Goal: Task Accomplishment & Management: Complete application form

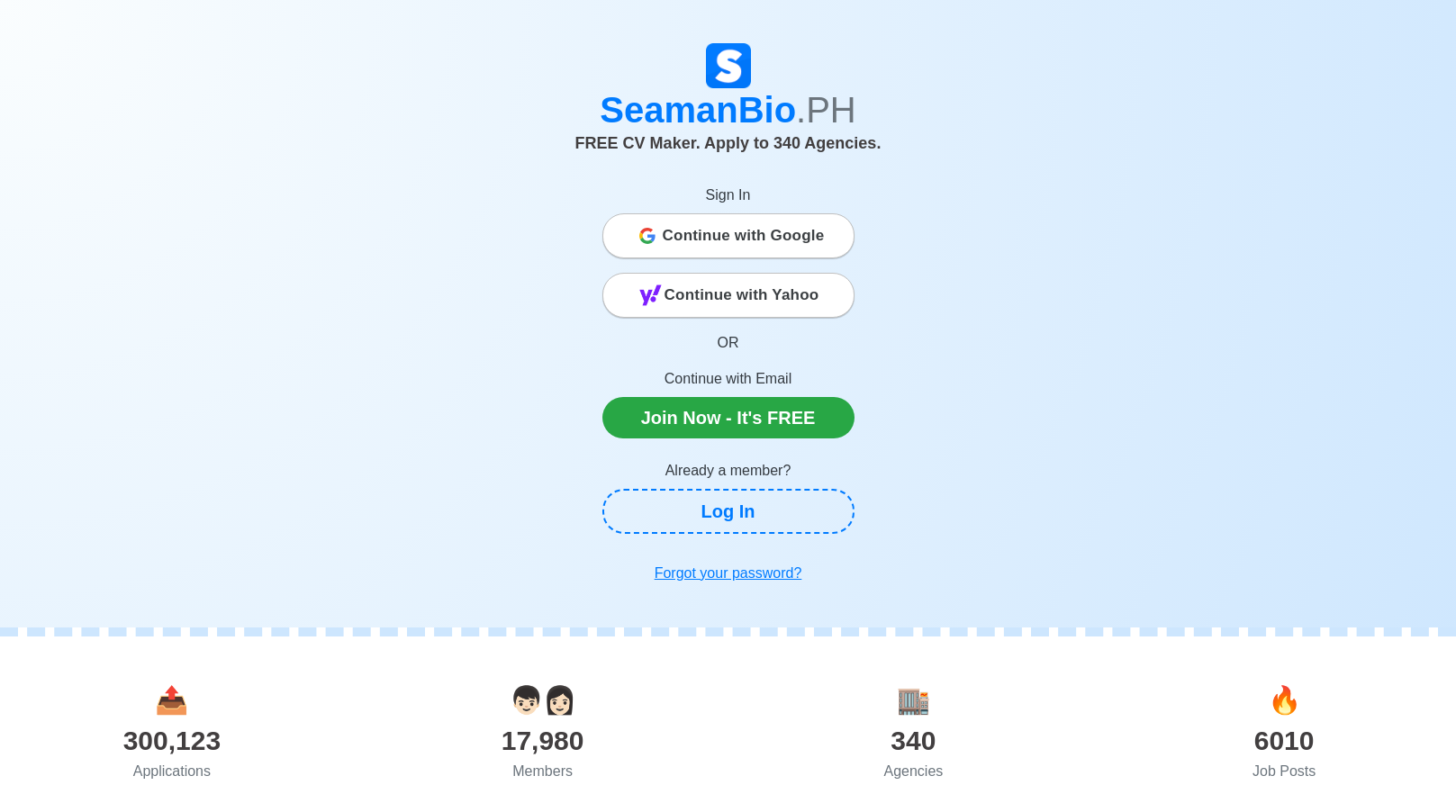
click at [707, 248] on span "Continue with Google" at bounding box center [743, 236] width 162 height 36
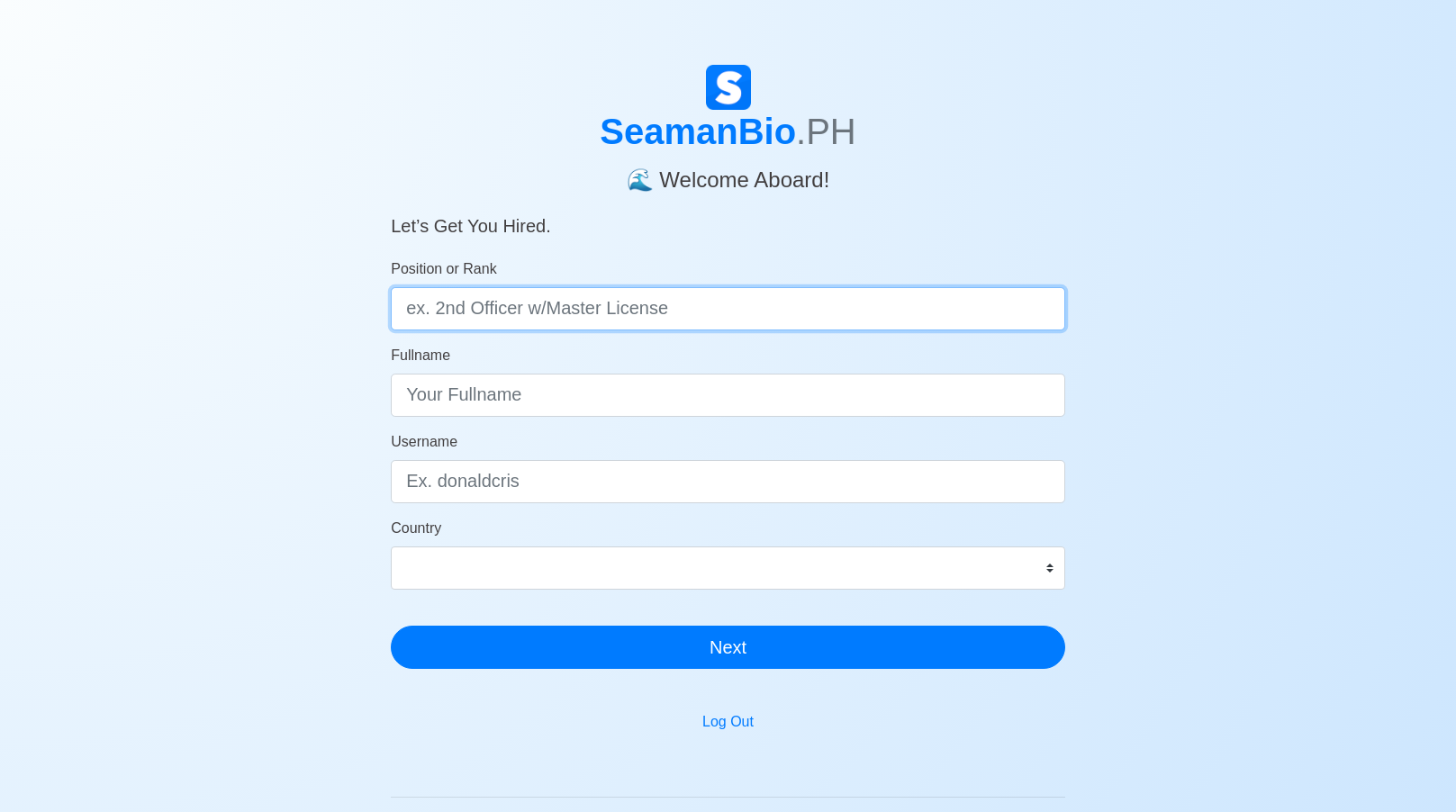
click at [566, 309] on input "Position or Rank" at bounding box center [728, 309] width 674 height 43
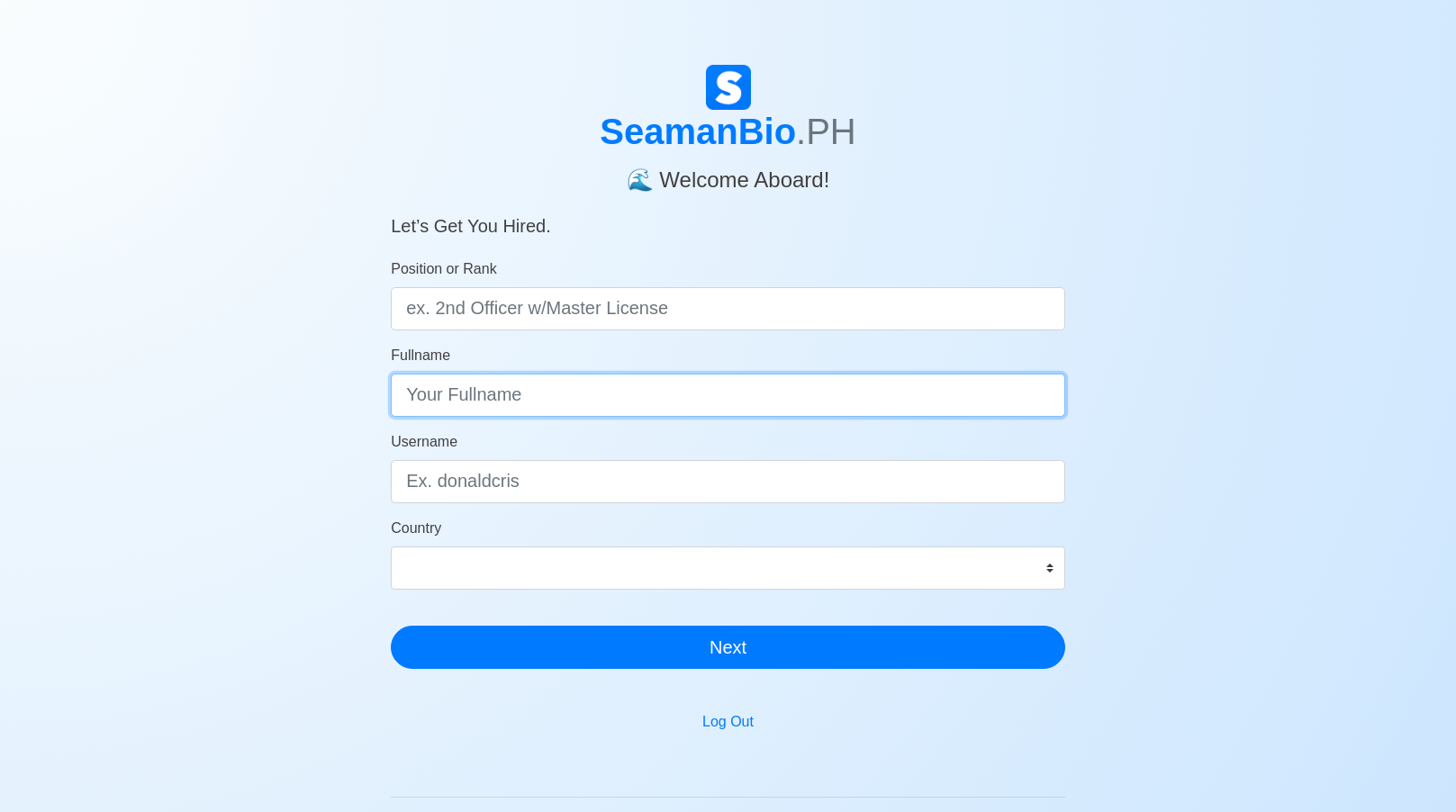
type input "b"
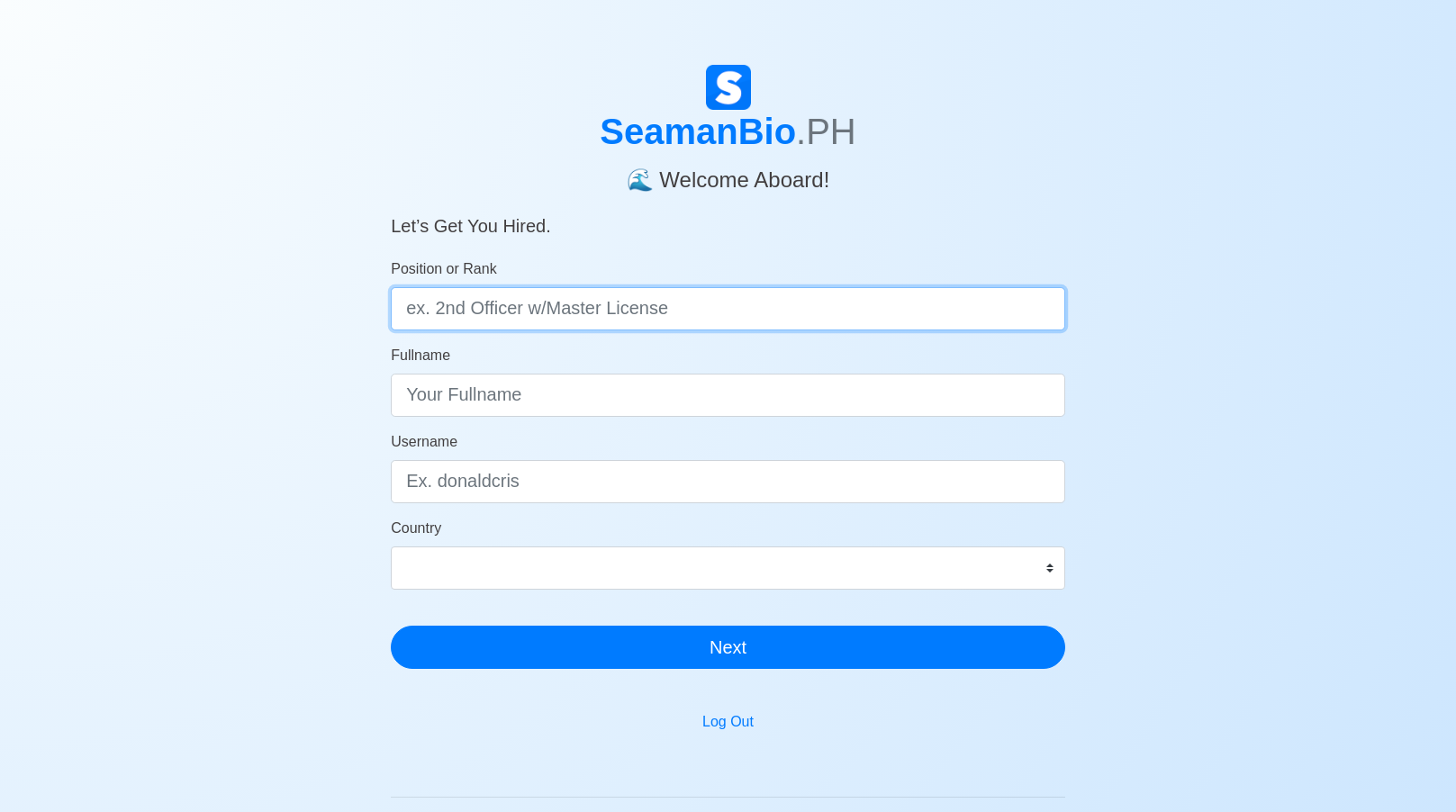
click at [657, 319] on input "Position or Rank" at bounding box center [728, 309] width 674 height 43
type input "Bosun"
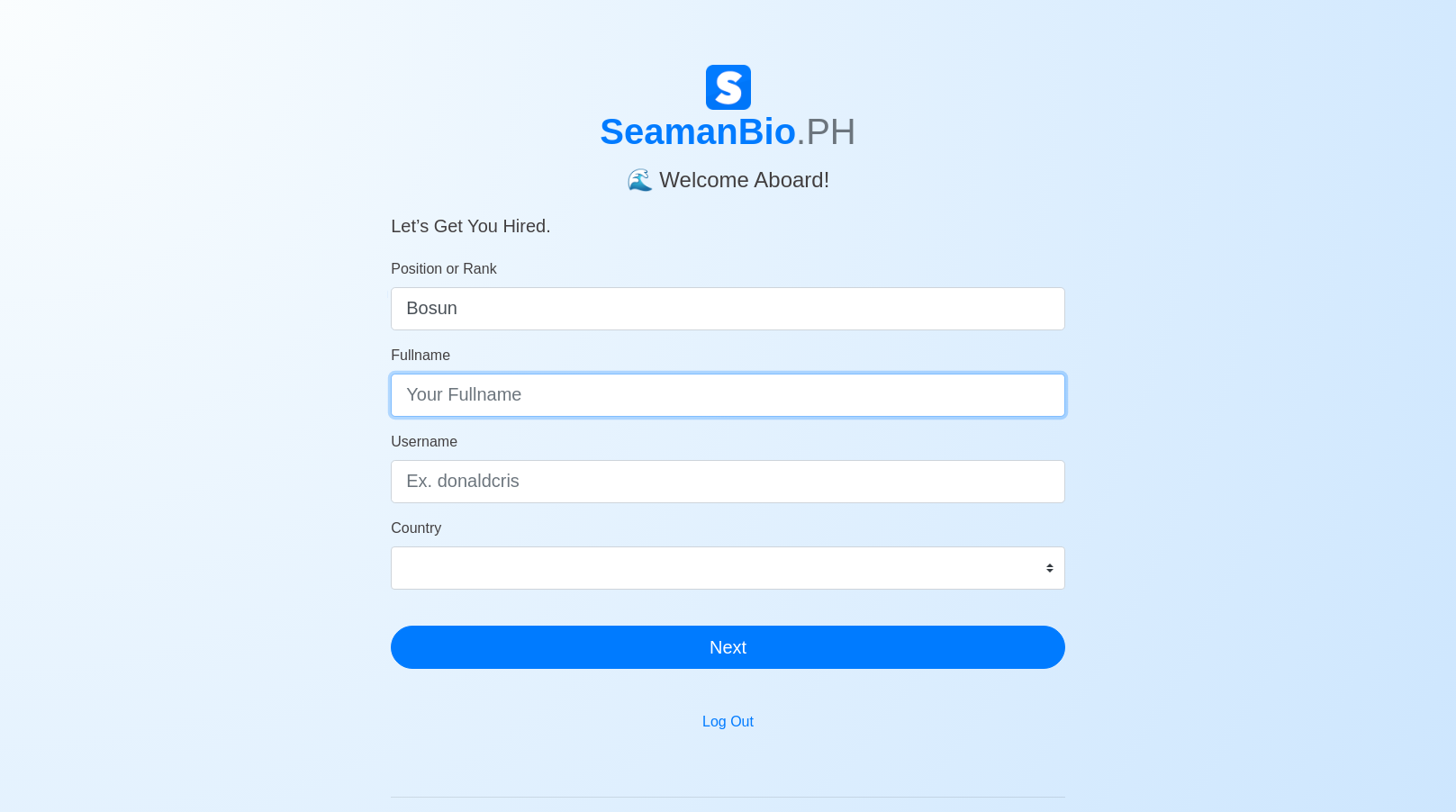
click at [580, 406] on input "Fullname" at bounding box center [728, 394] width 674 height 43
type input "Florencio Bustillo Juntilla Jr."
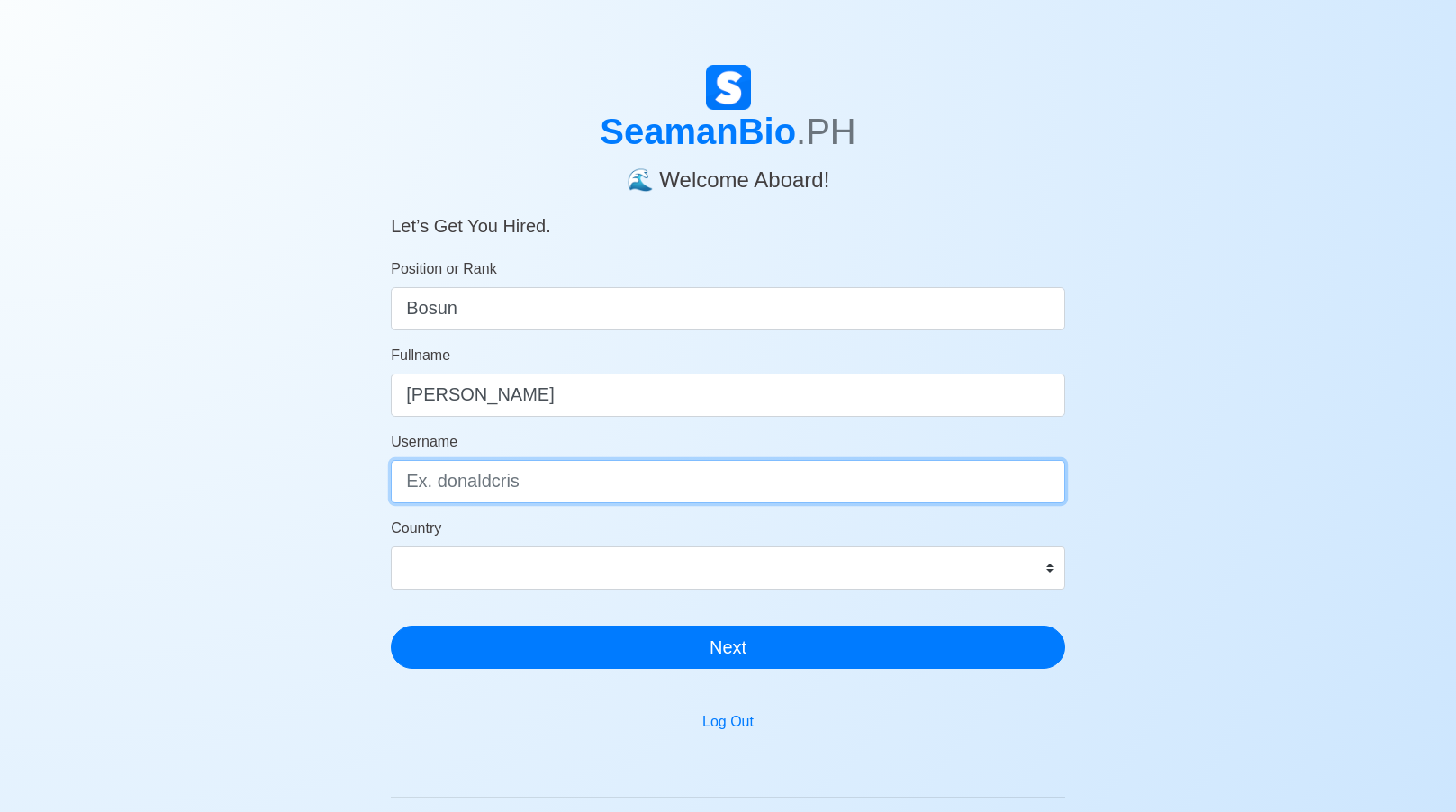
click at [548, 468] on input "Username" at bounding box center [728, 481] width 674 height 43
type input "Florencio"
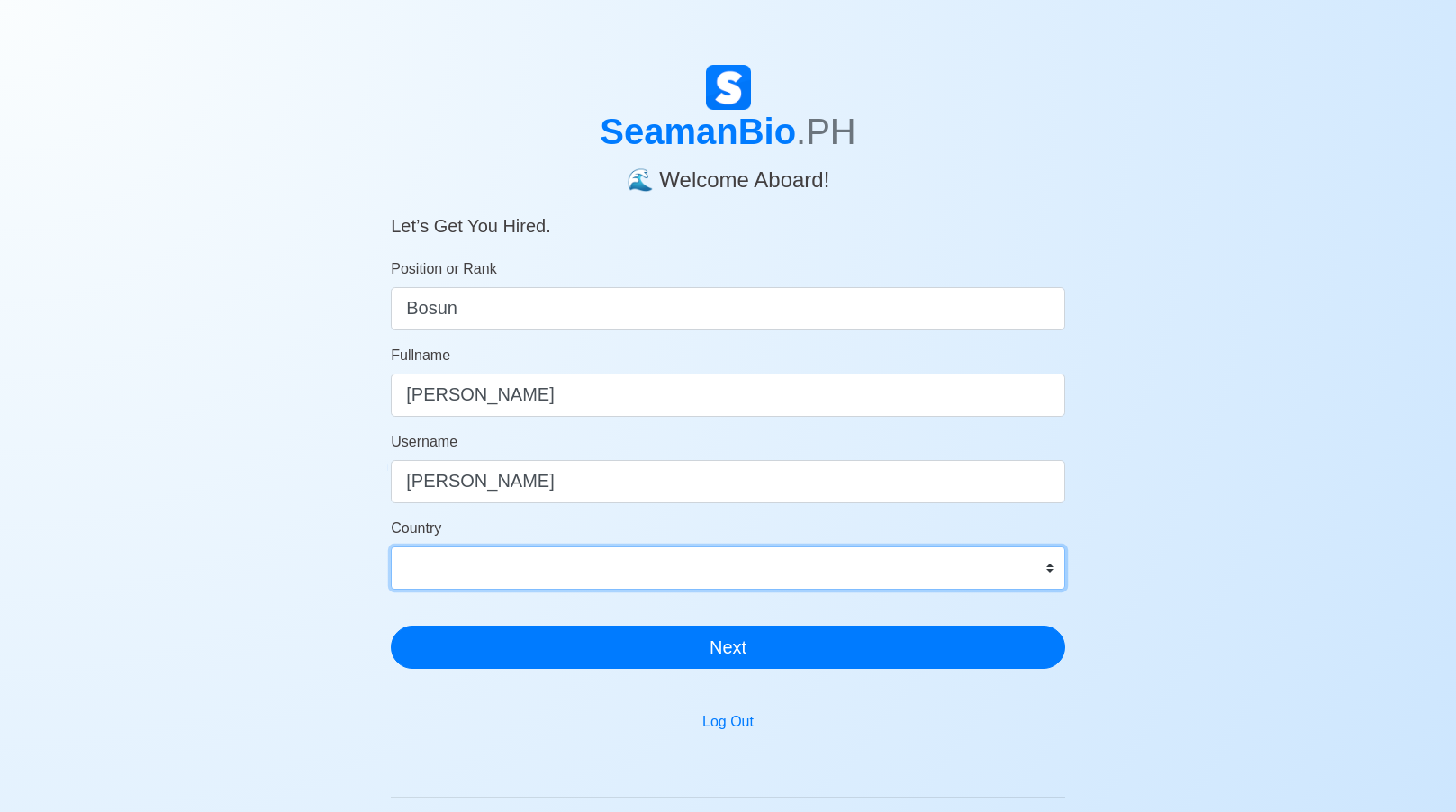
click at [580, 554] on select "Afghanistan Åland Islands Albania Algeria American Samoa Andorra Angola Anguill…" at bounding box center [728, 568] width 674 height 43
select select "PH"
click at [391, 547] on select "Afghanistan Åland Islands Albania Algeria American Samoa Andorra Angola Anguill…" at bounding box center [728, 568] width 674 height 43
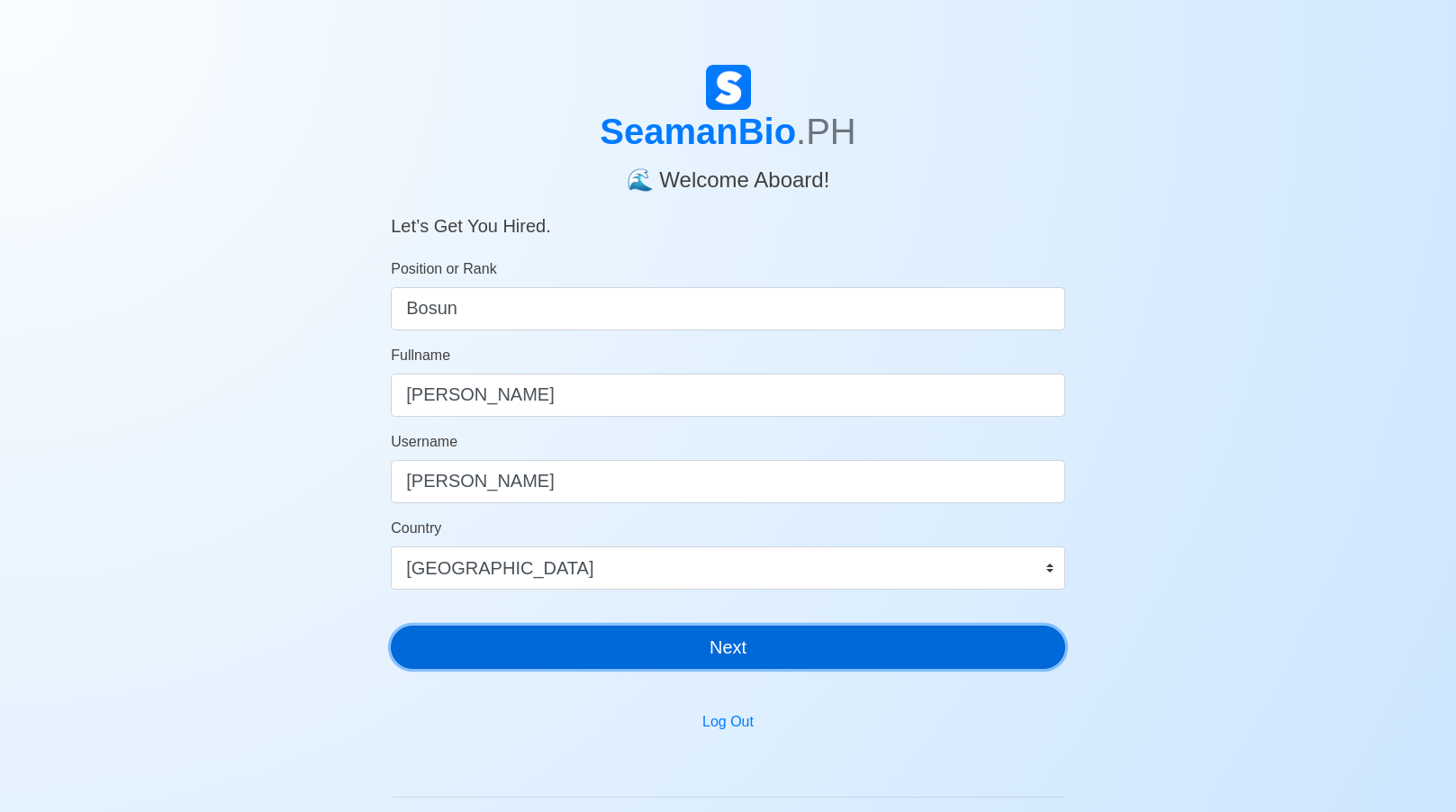
click at [531, 625] on button "Next" at bounding box center [728, 647] width 674 height 43
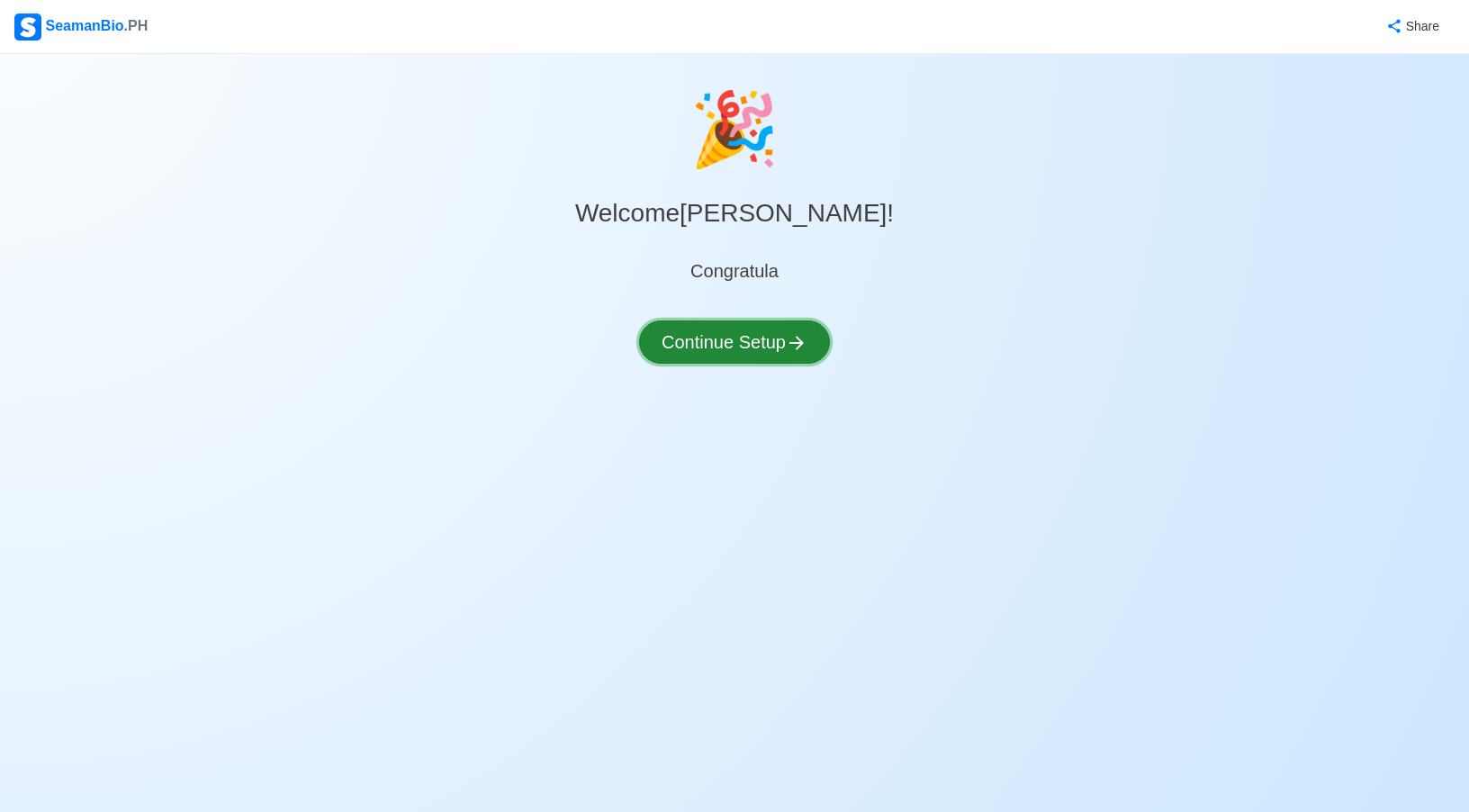
click at [753, 348] on button "Continue Setup" at bounding box center [734, 342] width 191 height 43
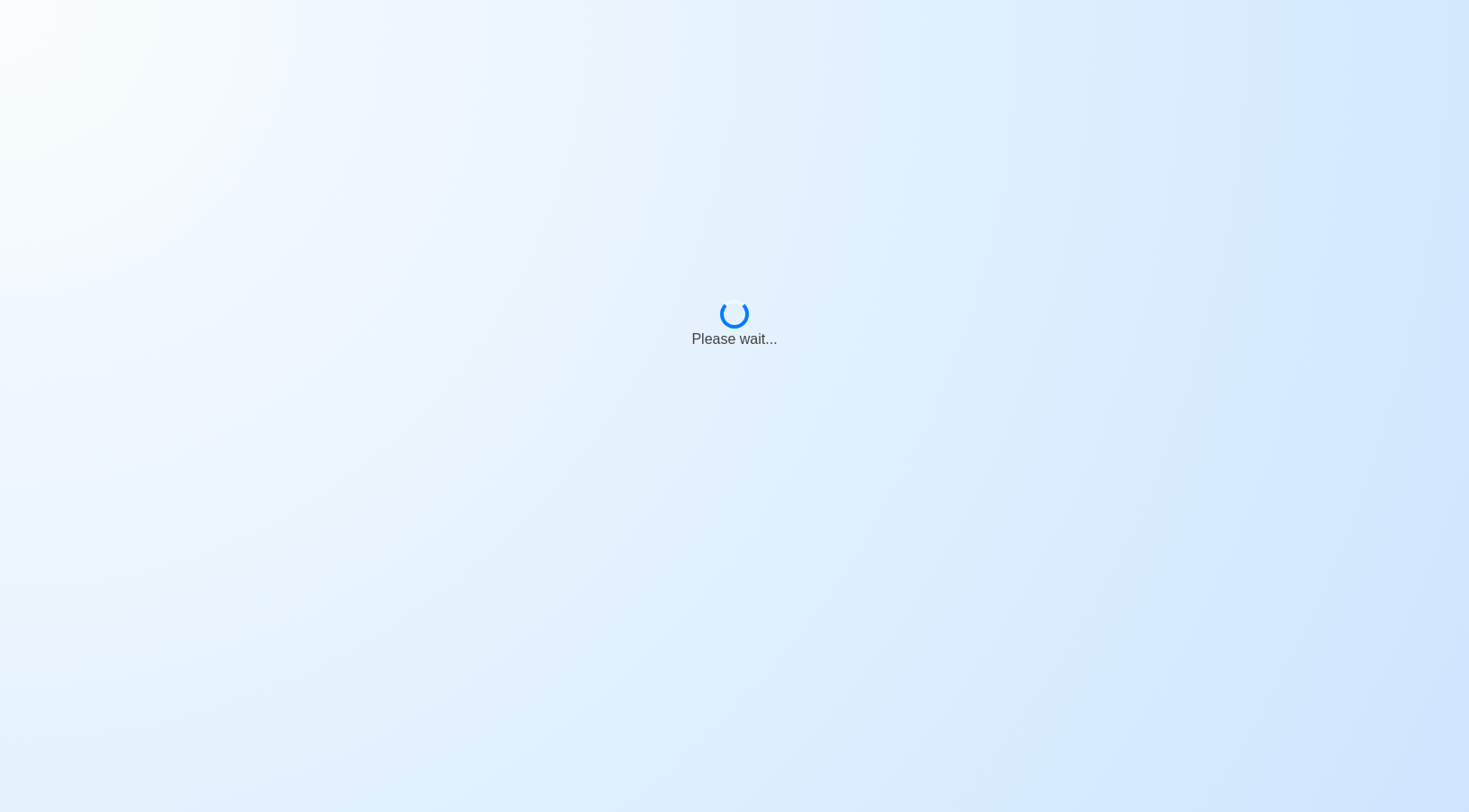
select select "Visible for Hiring"
select select "PH"
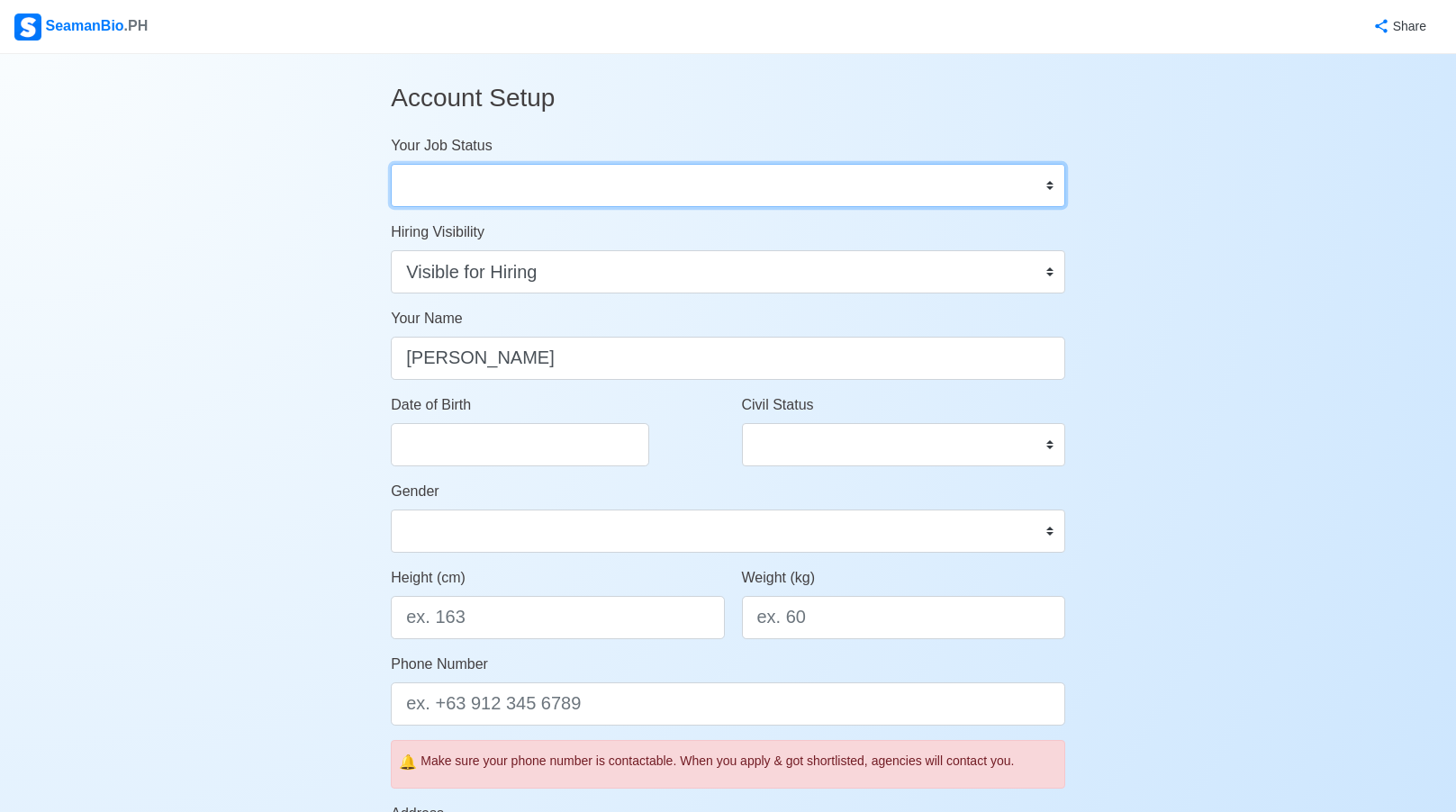
click at [554, 192] on select "Onboard Actively Looking for Job Not Looking for Job" at bounding box center [728, 185] width 674 height 43
select select "Actively Looking for Job"
click at [391, 164] on select "Onboard Actively Looking for Job Not Looking for Job" at bounding box center [728, 185] width 674 height 43
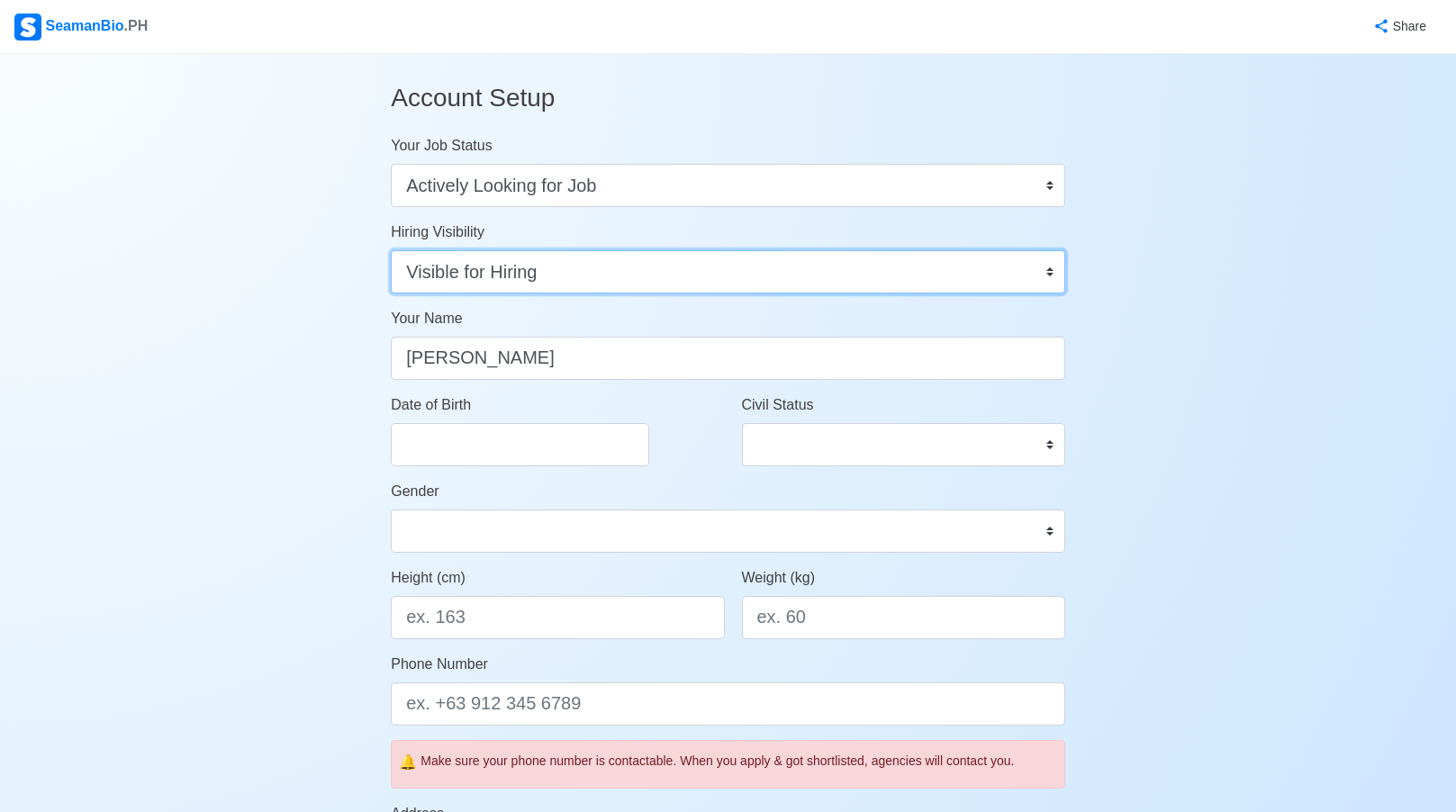
click at [551, 273] on select "Visible for Hiring Not Visible for Hiring" at bounding box center [728, 272] width 674 height 43
click at [391, 250] on select "Visible for Hiring Not Visible for Hiring" at bounding box center [728, 272] width 674 height 43
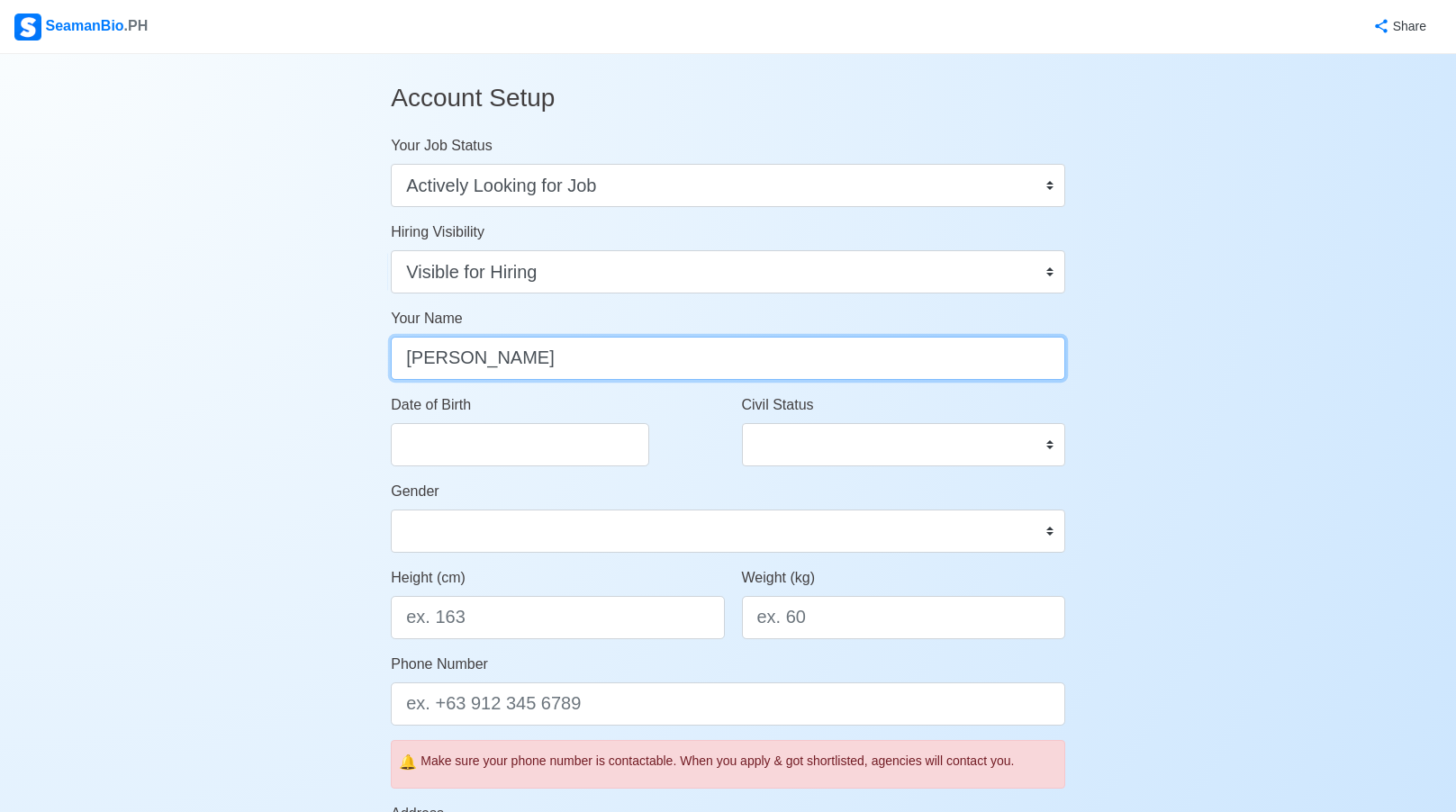
click at [552, 348] on input "Florencio Bustillo Juntilla Jr." at bounding box center [728, 358] width 674 height 43
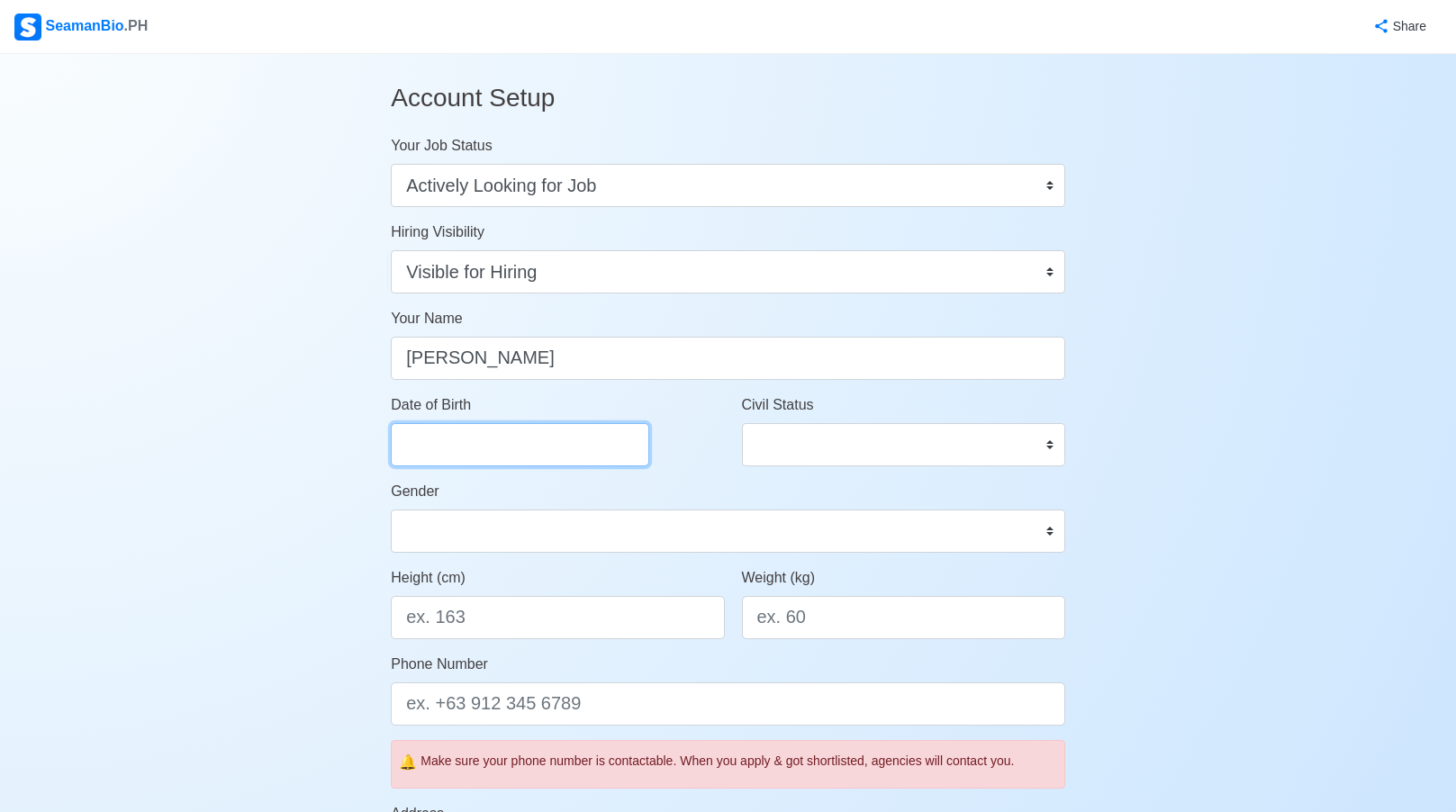
click at [620, 423] on input "Date of Birth" at bounding box center [520, 444] width 259 height 43
select select "****"
select select "*********"
click at [822, 427] on select "Single Married Widowed Separated" at bounding box center [904, 444] width 323 height 43
select select "Married"
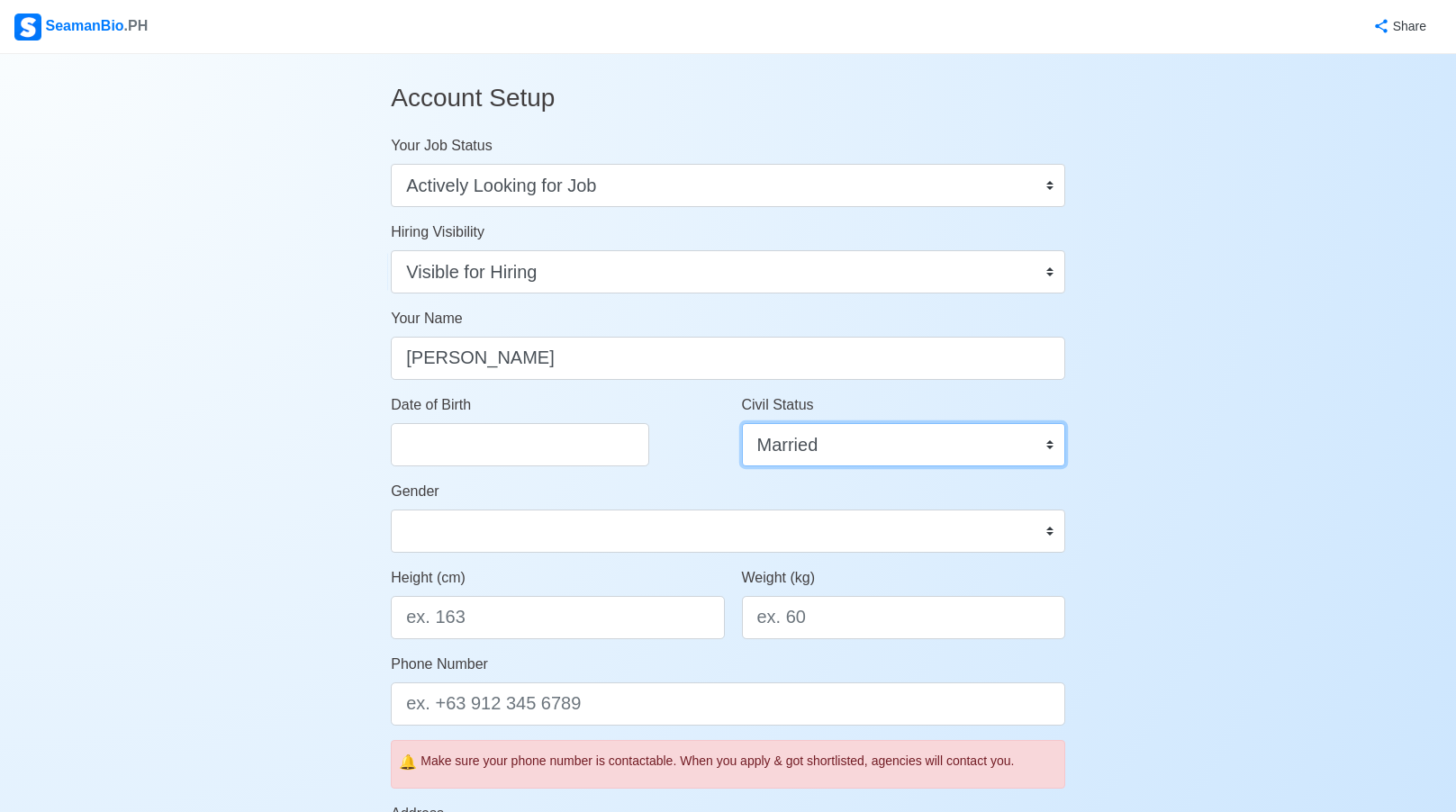
click at [742, 423] on select "Single Married Widowed Separated" at bounding box center [904, 444] width 323 height 43
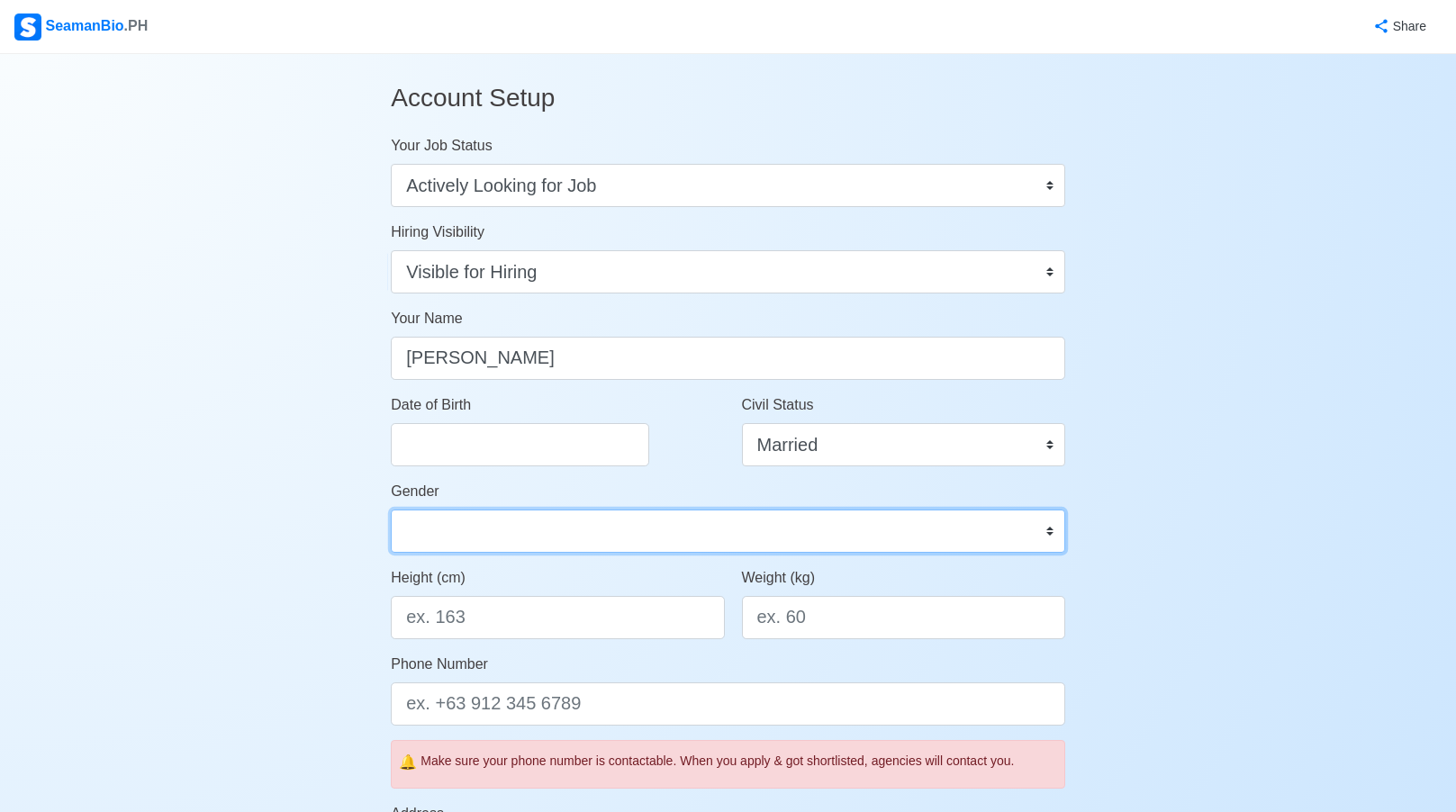
click at [611, 527] on select "Male Female" at bounding box center [728, 531] width 674 height 43
select select "Male"
click at [391, 510] on select "Male Female" at bounding box center [728, 531] width 674 height 43
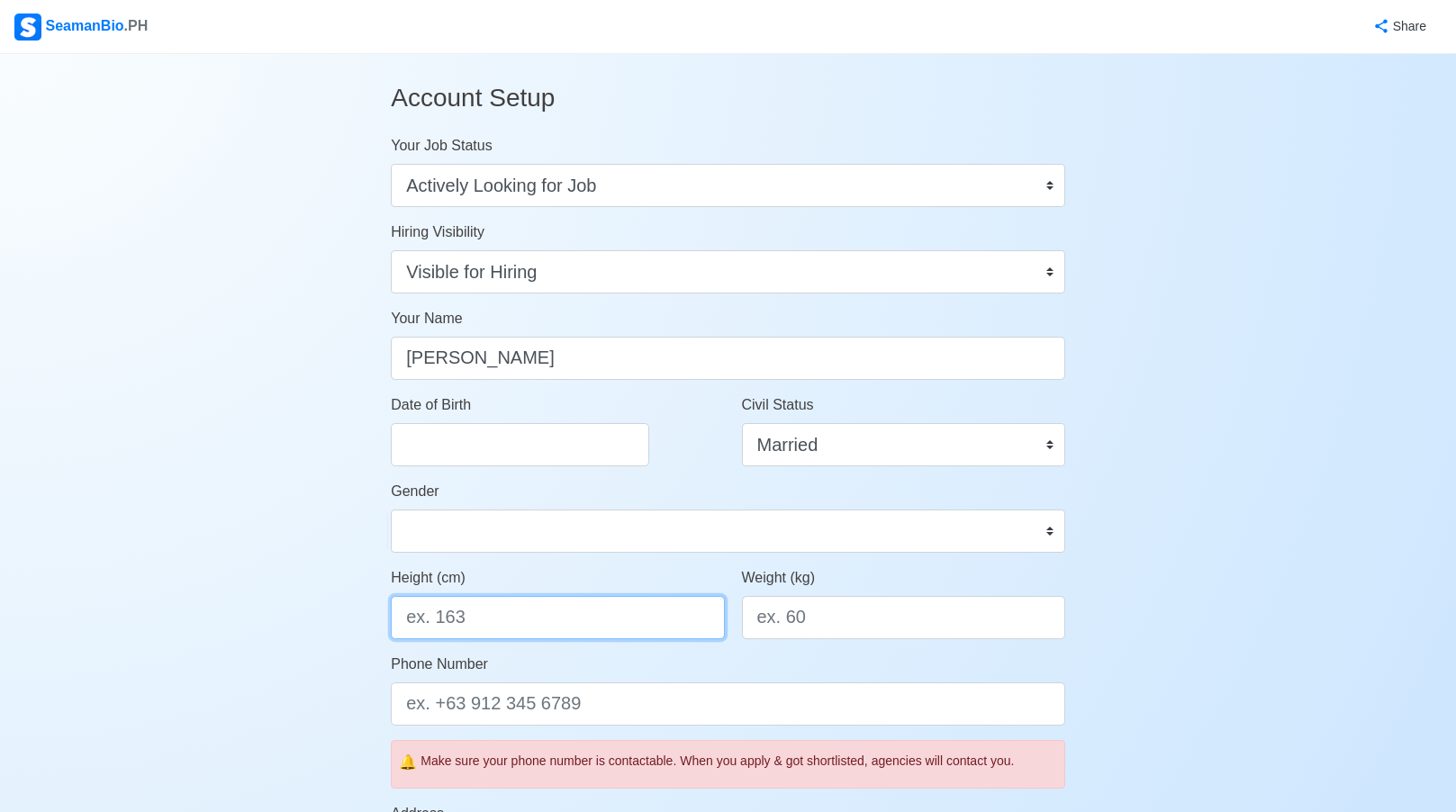
click at [609, 620] on input "Height (cm)" at bounding box center [557, 617] width 334 height 43
type input "175"
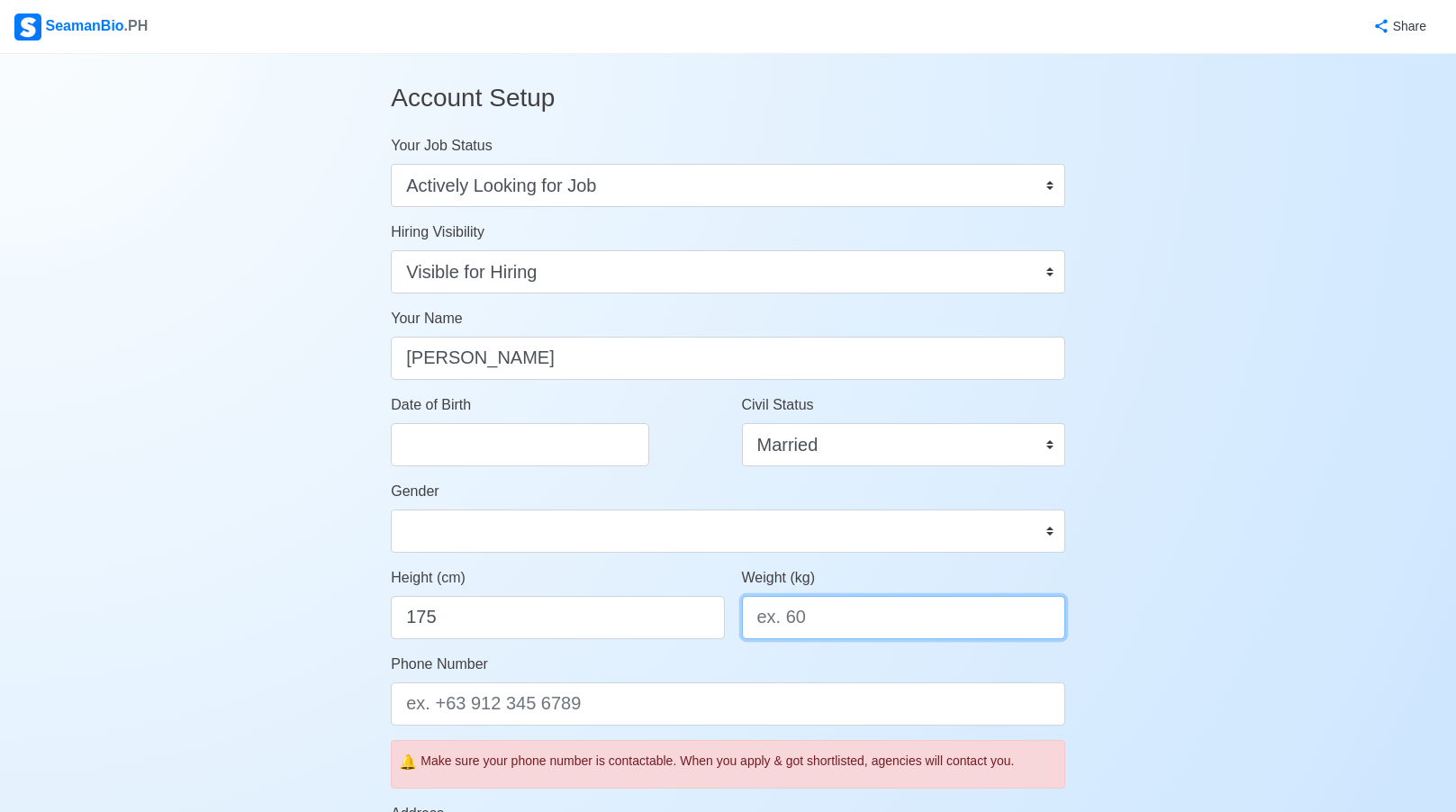
click at [826, 618] on input "Weight (kg)" at bounding box center [904, 617] width 323 height 43
type input "80"
click at [116, 24] on div "SeamanBio .PH" at bounding box center [81, 27] width 133 height 27
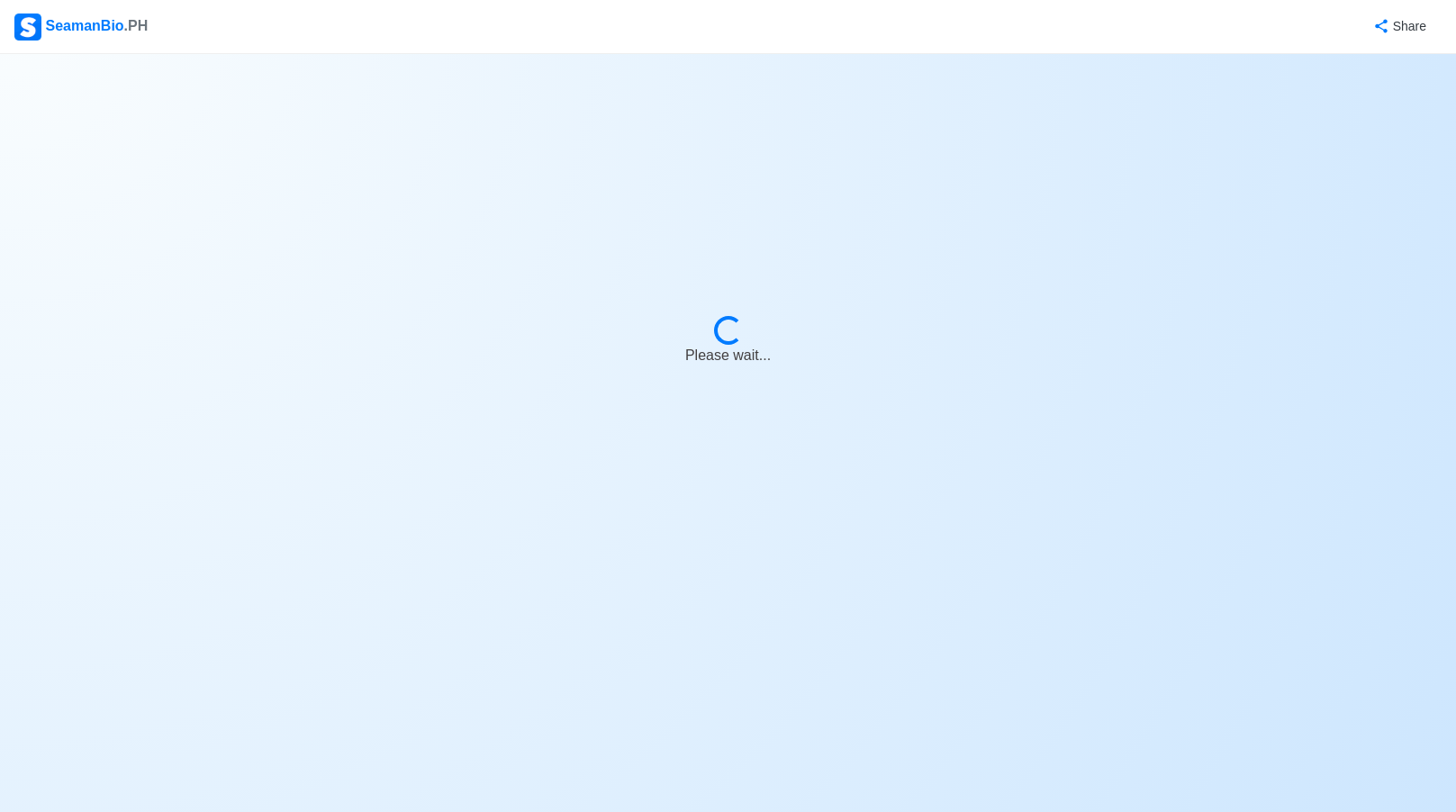
select select "Visible for Hiring"
select select "PH"
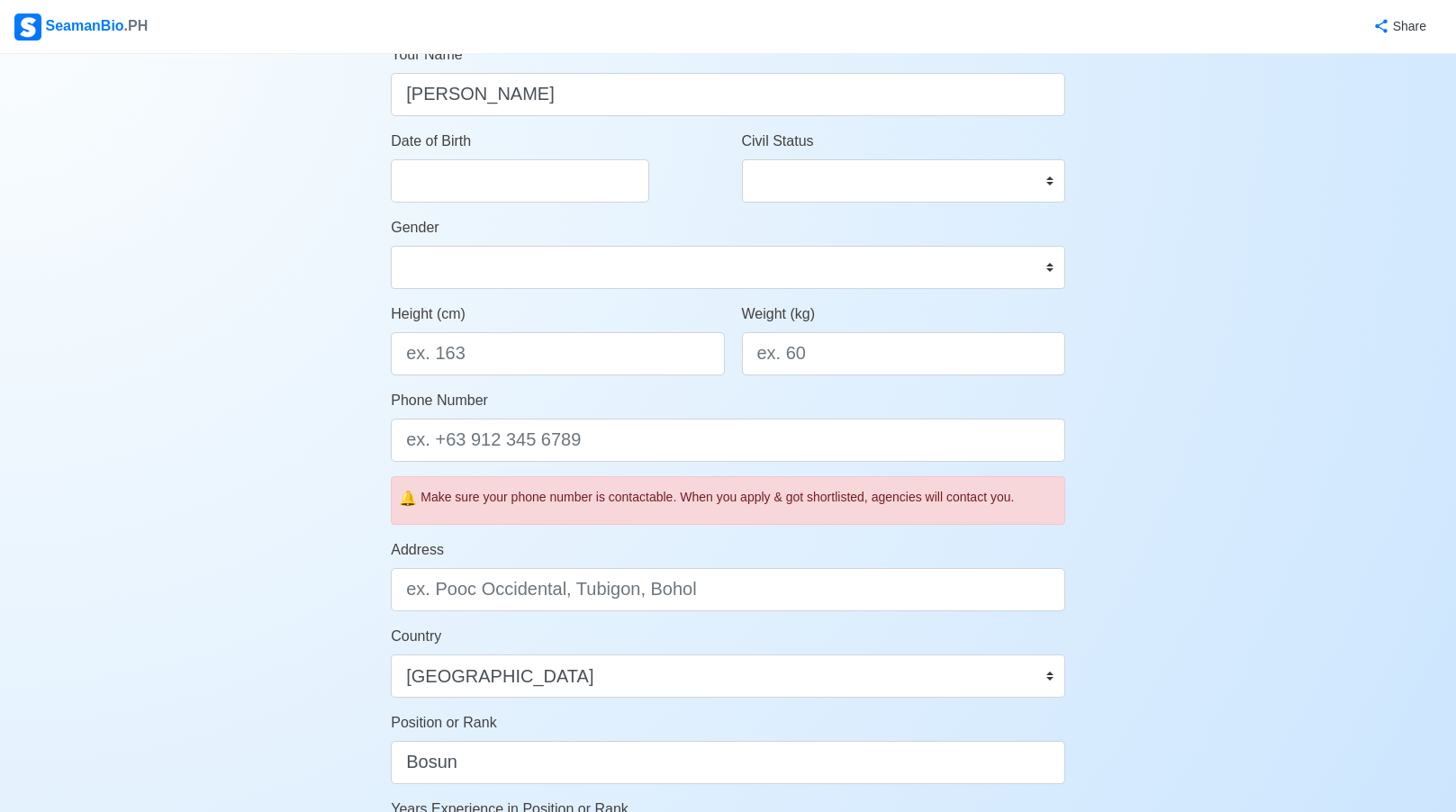
scroll to position [846, 0]
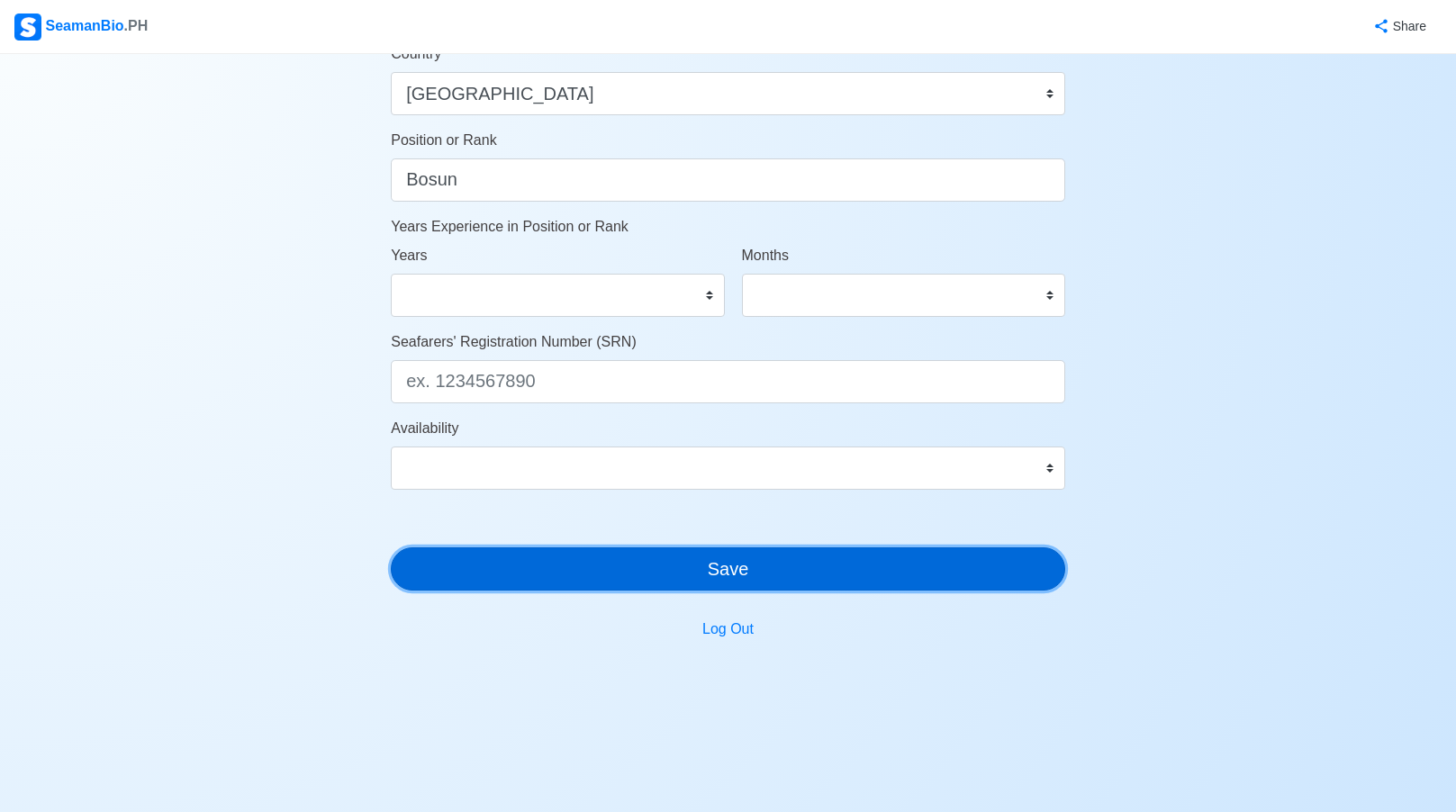
click at [755, 569] on button "Save" at bounding box center [728, 568] width 674 height 43
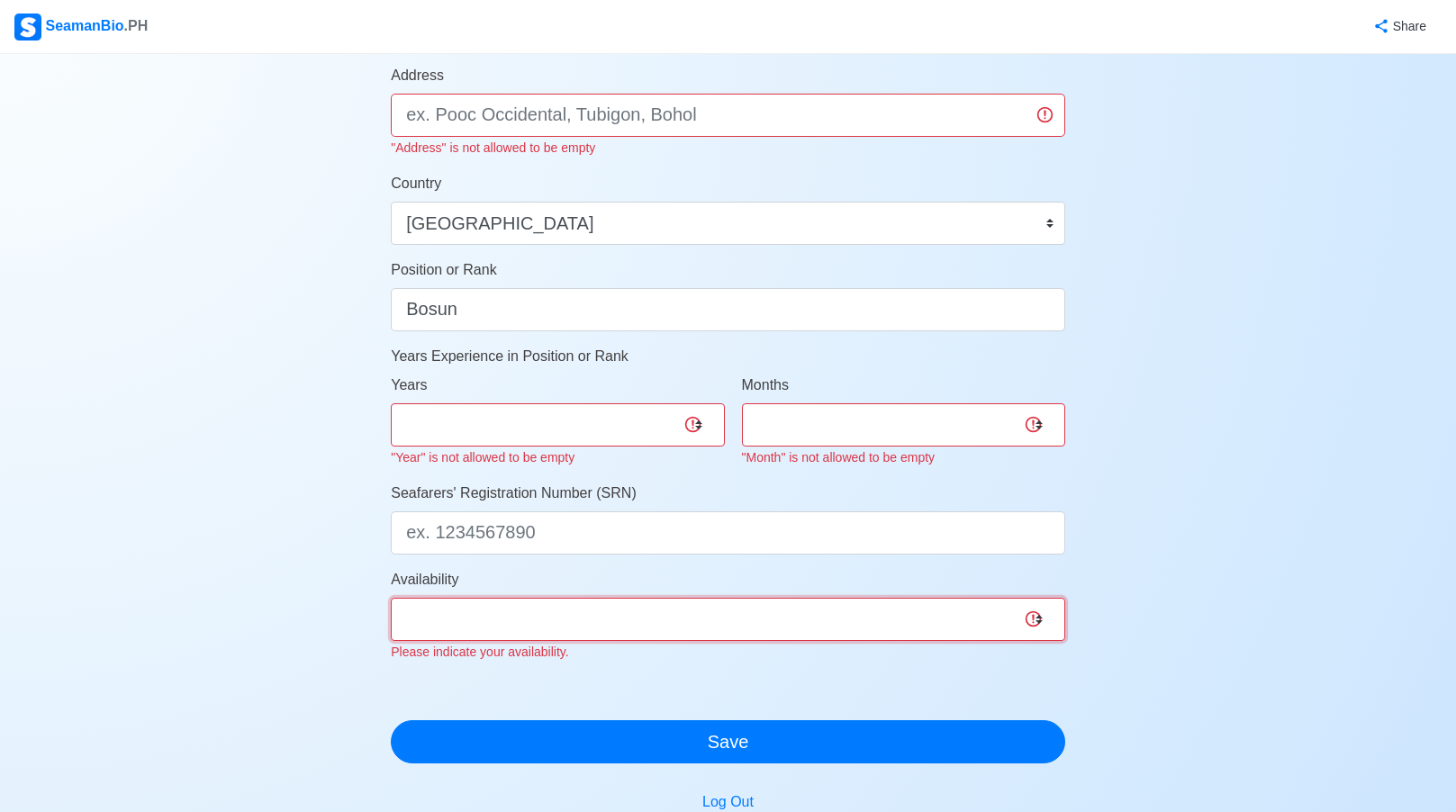
click at [723, 613] on select "Immediate Oct 2025 Nov 2025 Dec 2025 Jan 2026 Feb 2026 Mar 2026 Apr 2026 May 20…" at bounding box center [728, 619] width 674 height 43
select select "4102416000000"
click at [391, 598] on select "Immediate Oct 2025 Nov 2025 Dec 2025 Jan 2026 Feb 2026 Mar 2026 Apr 2026 May 20…" at bounding box center [728, 619] width 674 height 43
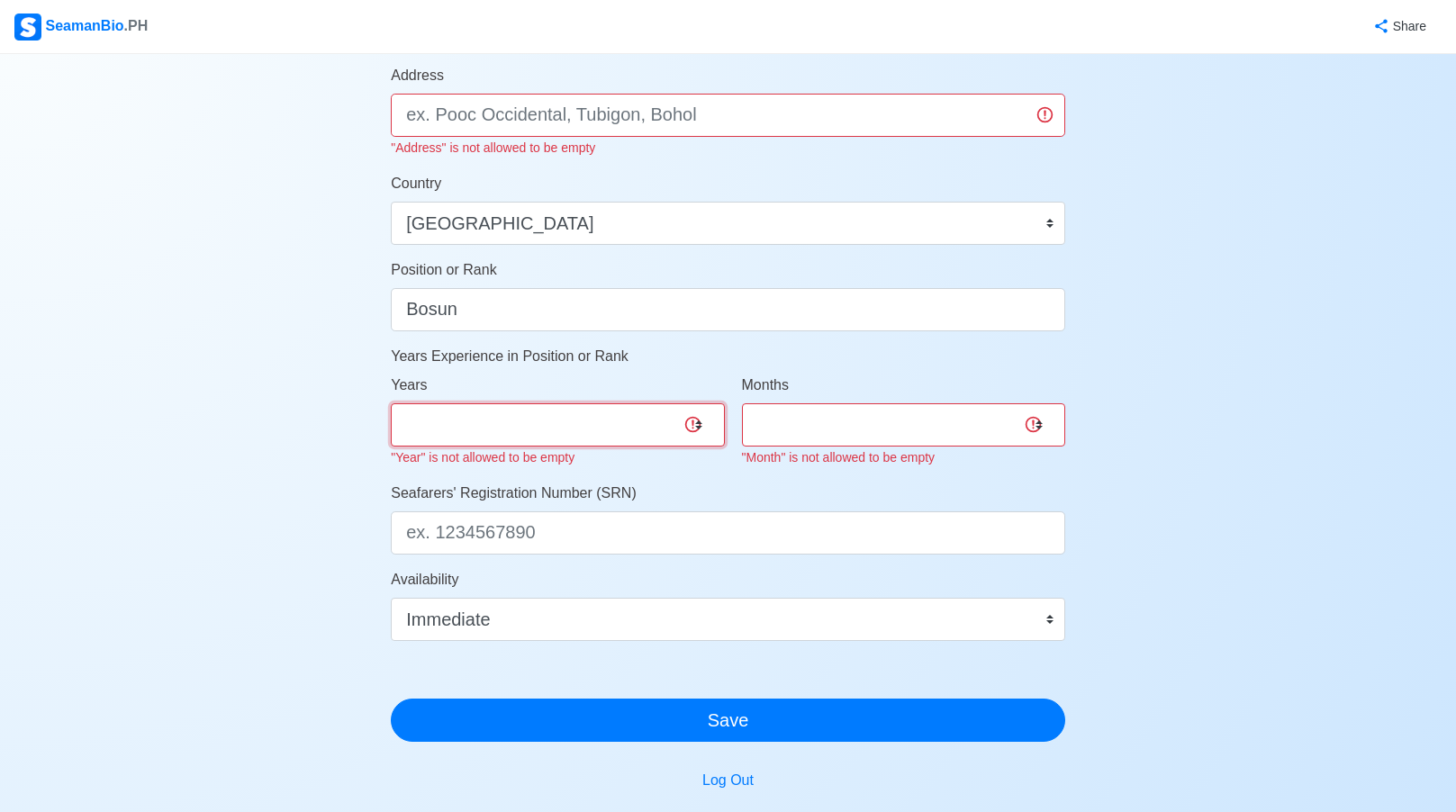
click at [516, 421] on select "0 1 2 3 4 5 6 7 8 9 10 11 12 13 14 15 16 17 18 19 20 21 22 23 24 25 26 27 28 29…" at bounding box center [557, 425] width 334 height 43
select select "25"
click at [391, 404] on select "0 1 2 3 4 5 6 7 8 9 10 11 12 13 14 15 16 17 18 19 20 21 22 23 24 25 26 27 28 29…" at bounding box center [557, 425] width 334 height 43
click at [769, 420] on select "0 1 2 3 4 5 6 7 8 9 10 11" at bounding box center [904, 425] width 323 height 43
select select "6"
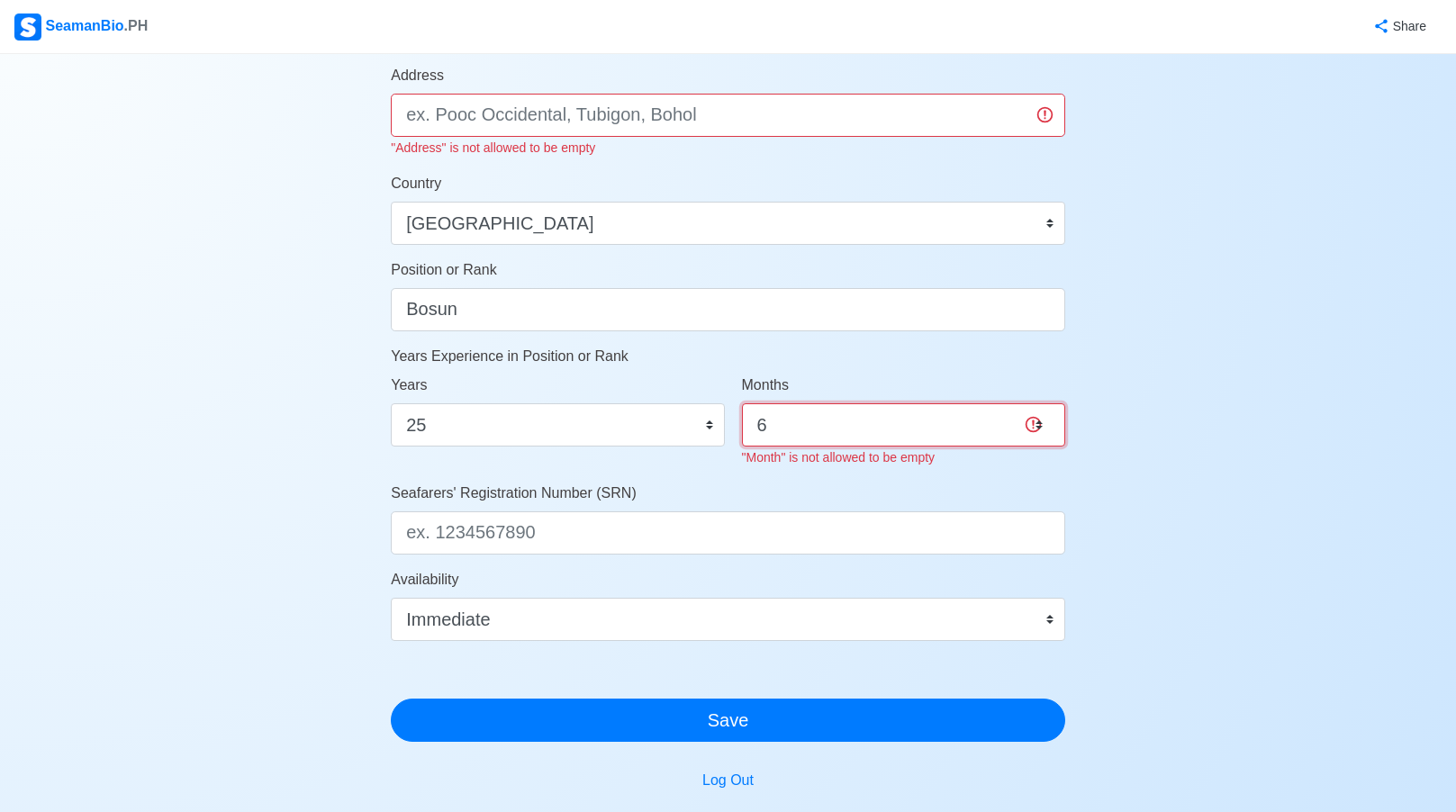
click at [742, 404] on select "0 1 2 3 4 5 6 7 8 9 10 11" at bounding box center [904, 425] width 323 height 43
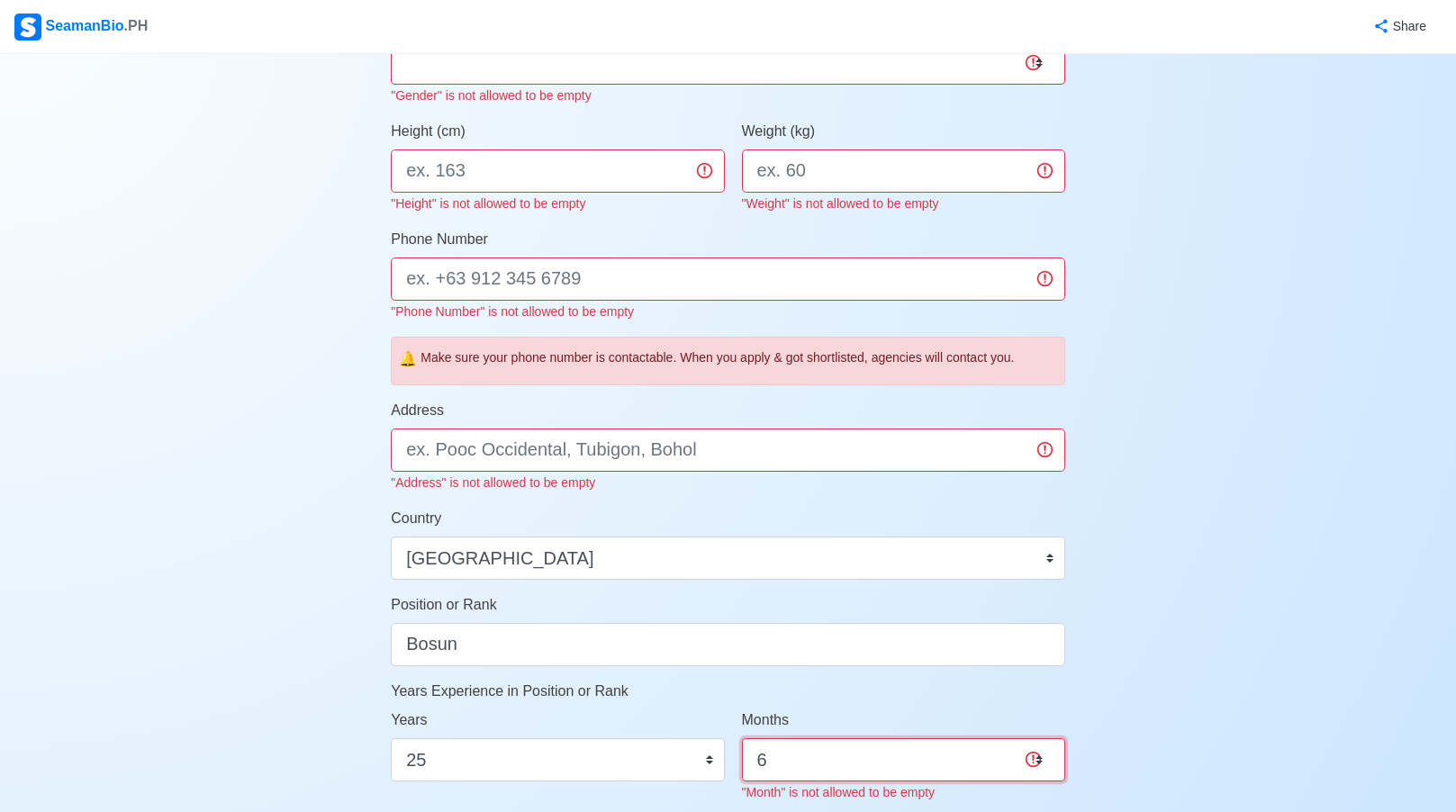
scroll to position [486, 0]
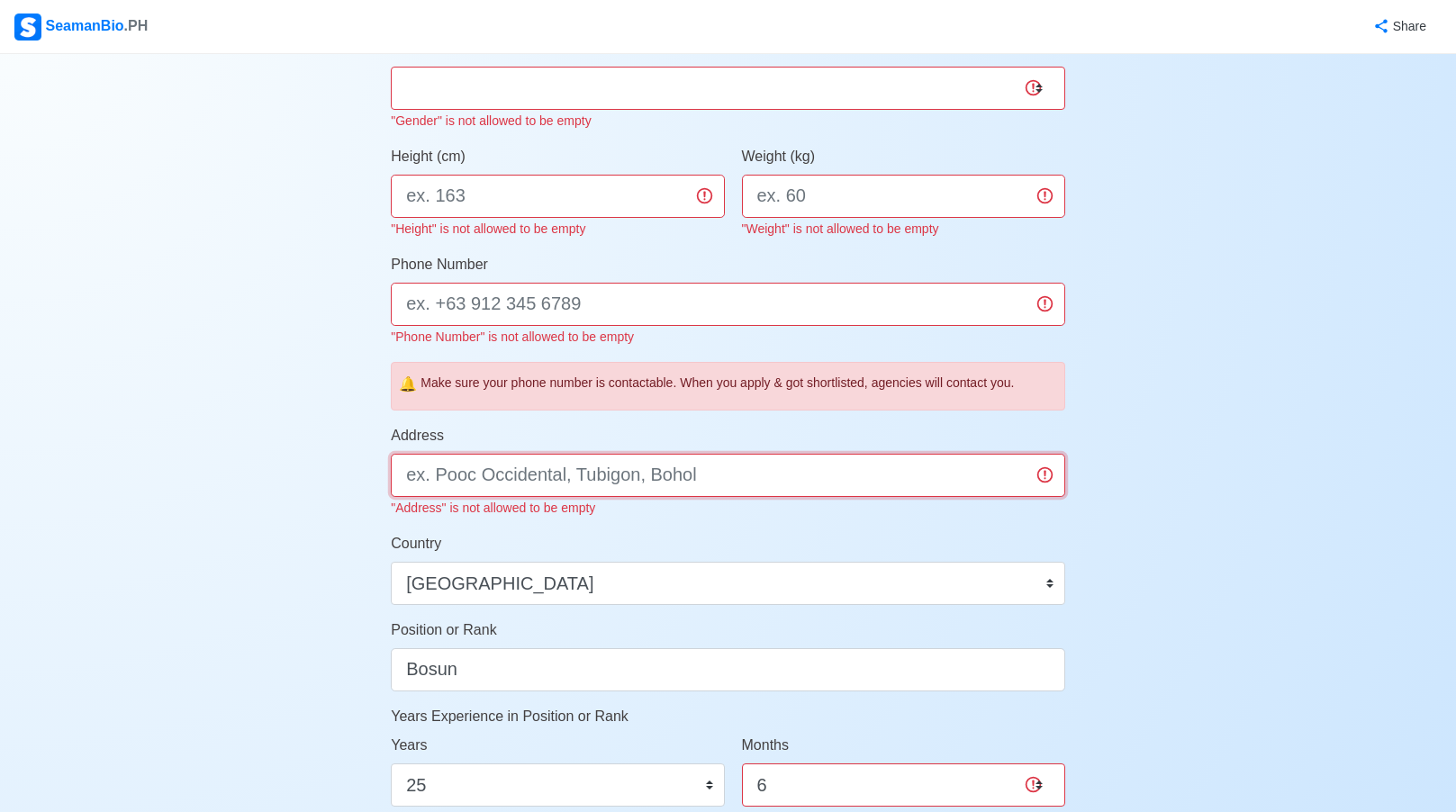
click at [540, 479] on input "Address" at bounding box center [728, 475] width 674 height 43
type input "Rodriguez Rizal"
click at [695, 311] on input "Phone Number" at bounding box center [728, 304] width 674 height 43
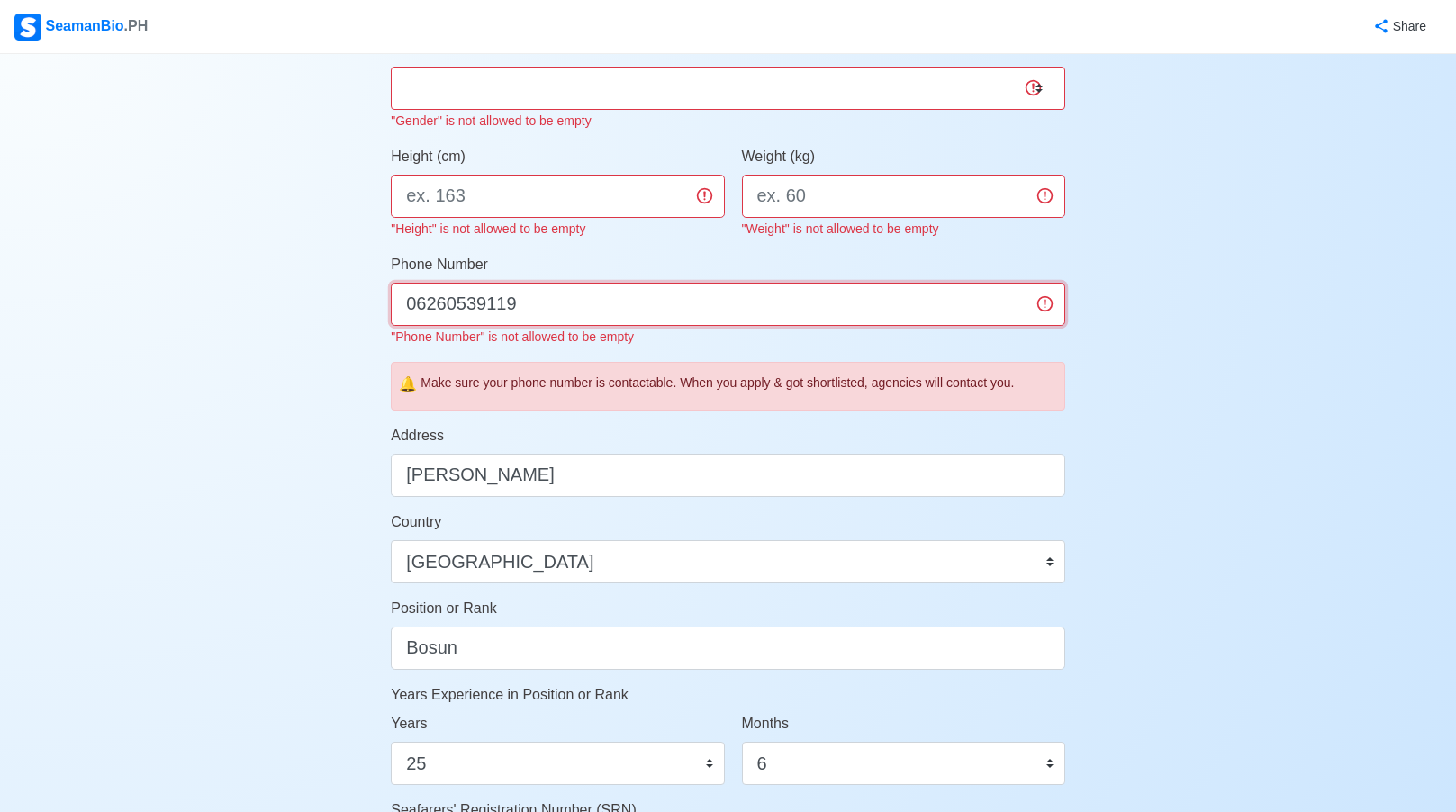
type input "06260539119"
click at [443, 362] on div "🔔 Make sure your phone number is contactable. When you apply & got shortlisted,…" at bounding box center [728, 386] width 674 height 49
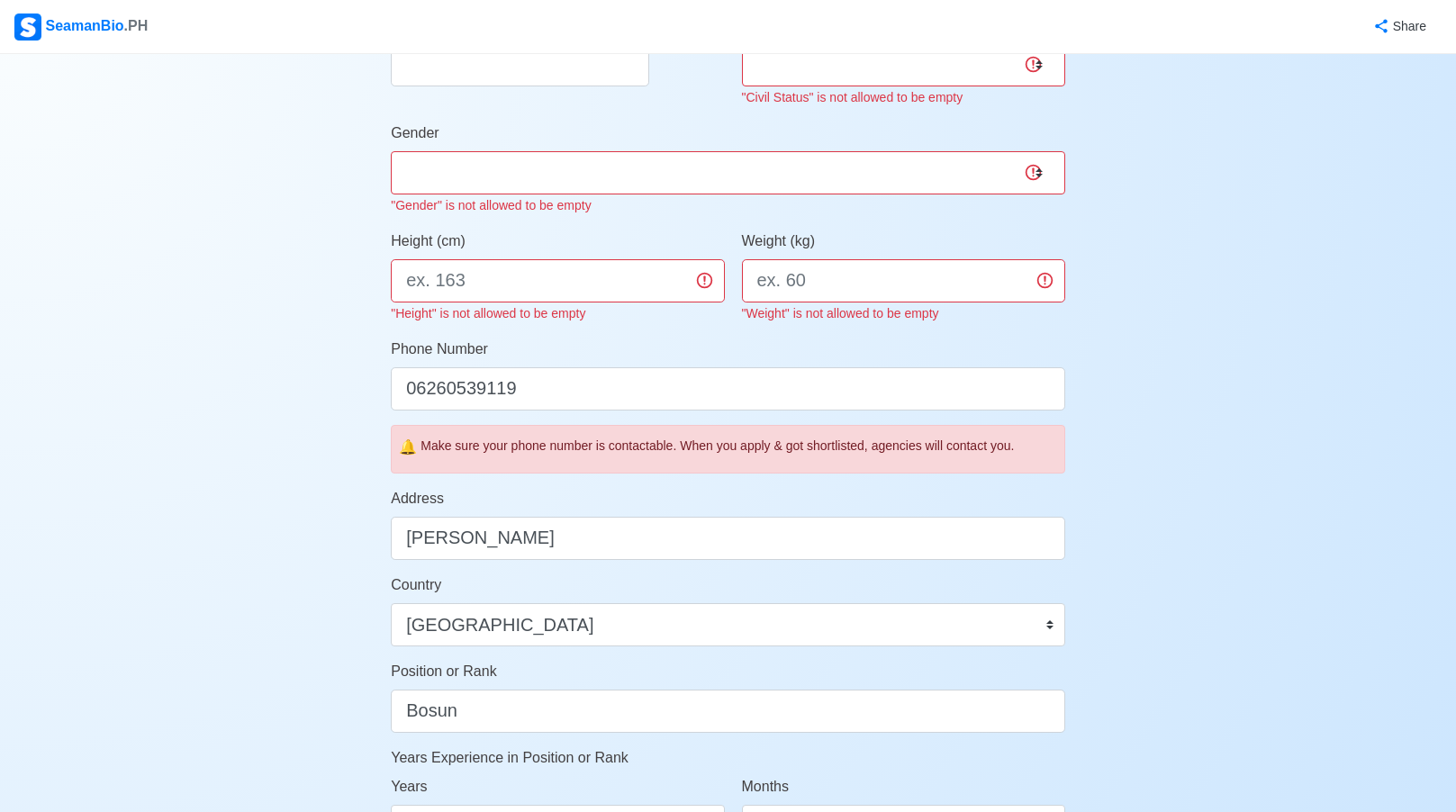
scroll to position [367, 0]
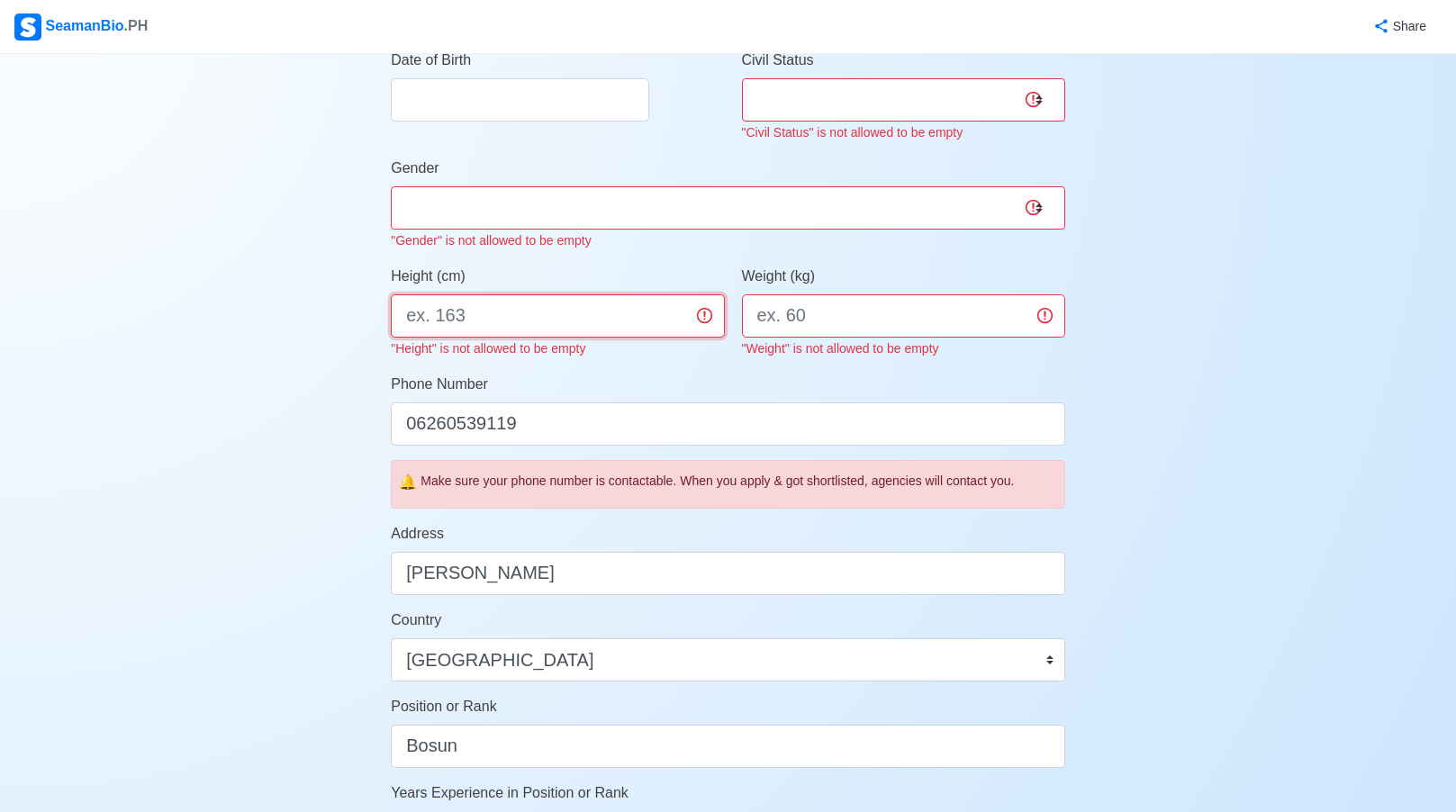
click at [480, 297] on input "Height (cm)" at bounding box center [557, 316] width 334 height 43
type input "175"
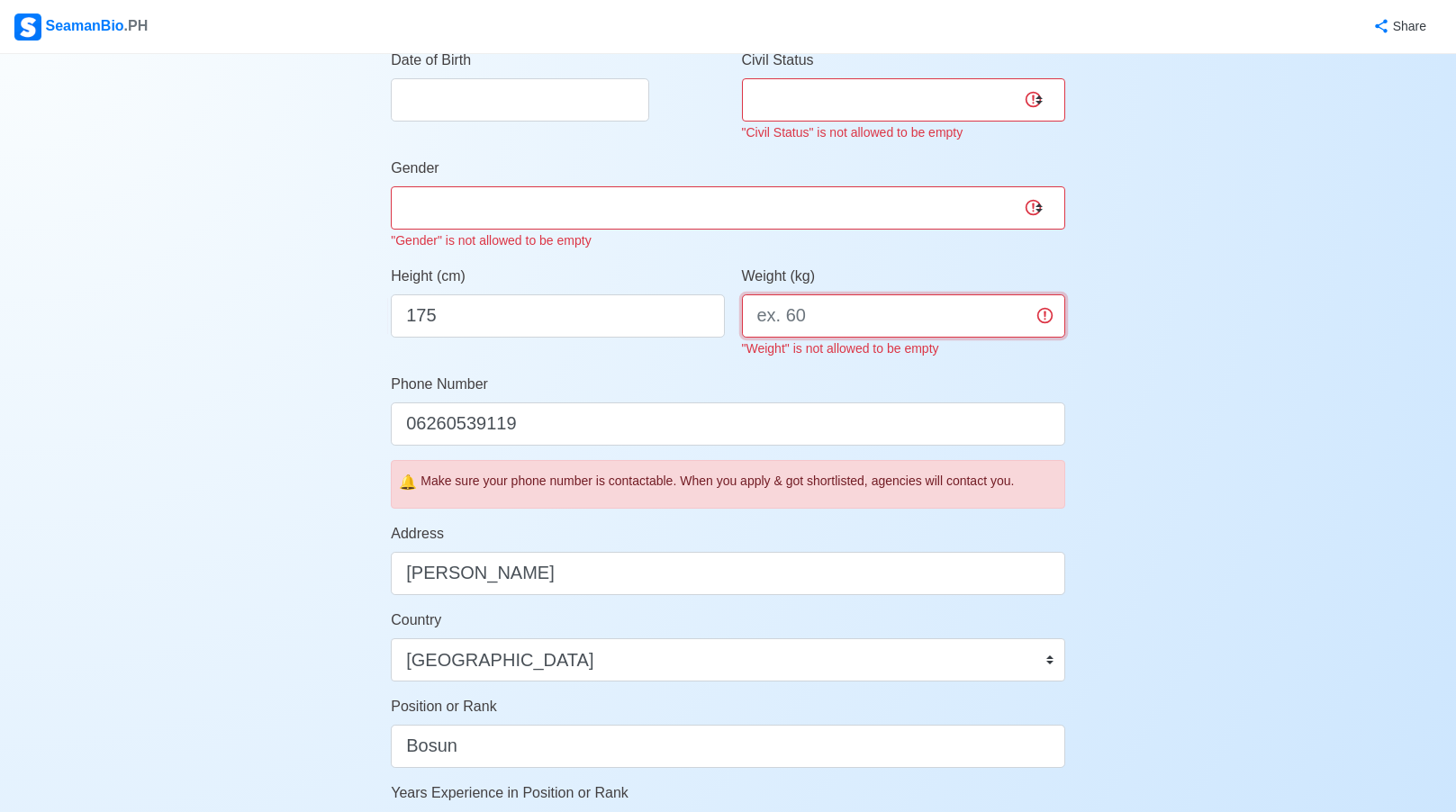
click at [831, 321] on input "Weight (kg)" at bounding box center [904, 316] width 323 height 43
type input "80"
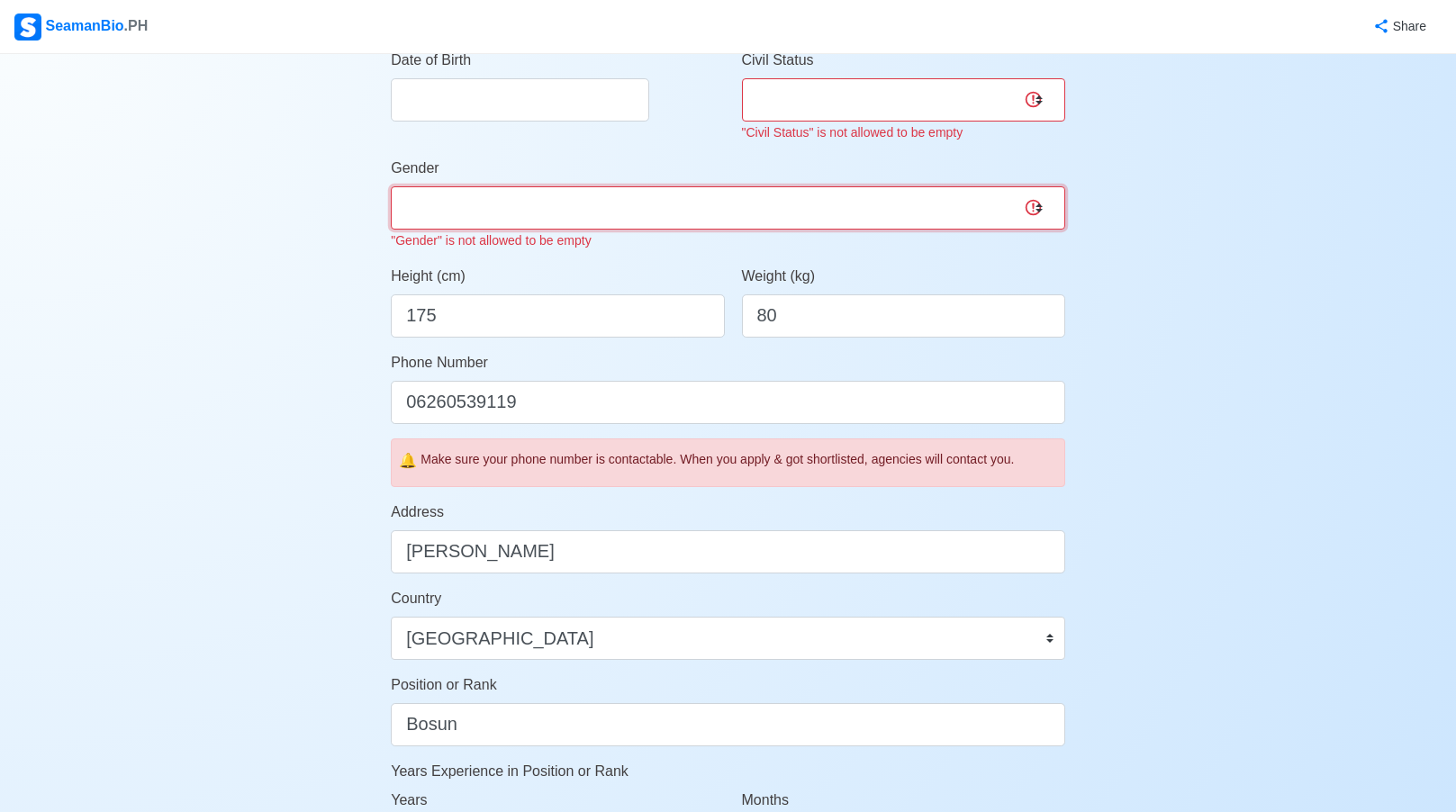
click at [632, 223] on select "Male Female" at bounding box center [728, 208] width 674 height 43
select select "Male"
click at [391, 187] on select "Male Female" at bounding box center [728, 208] width 674 height 43
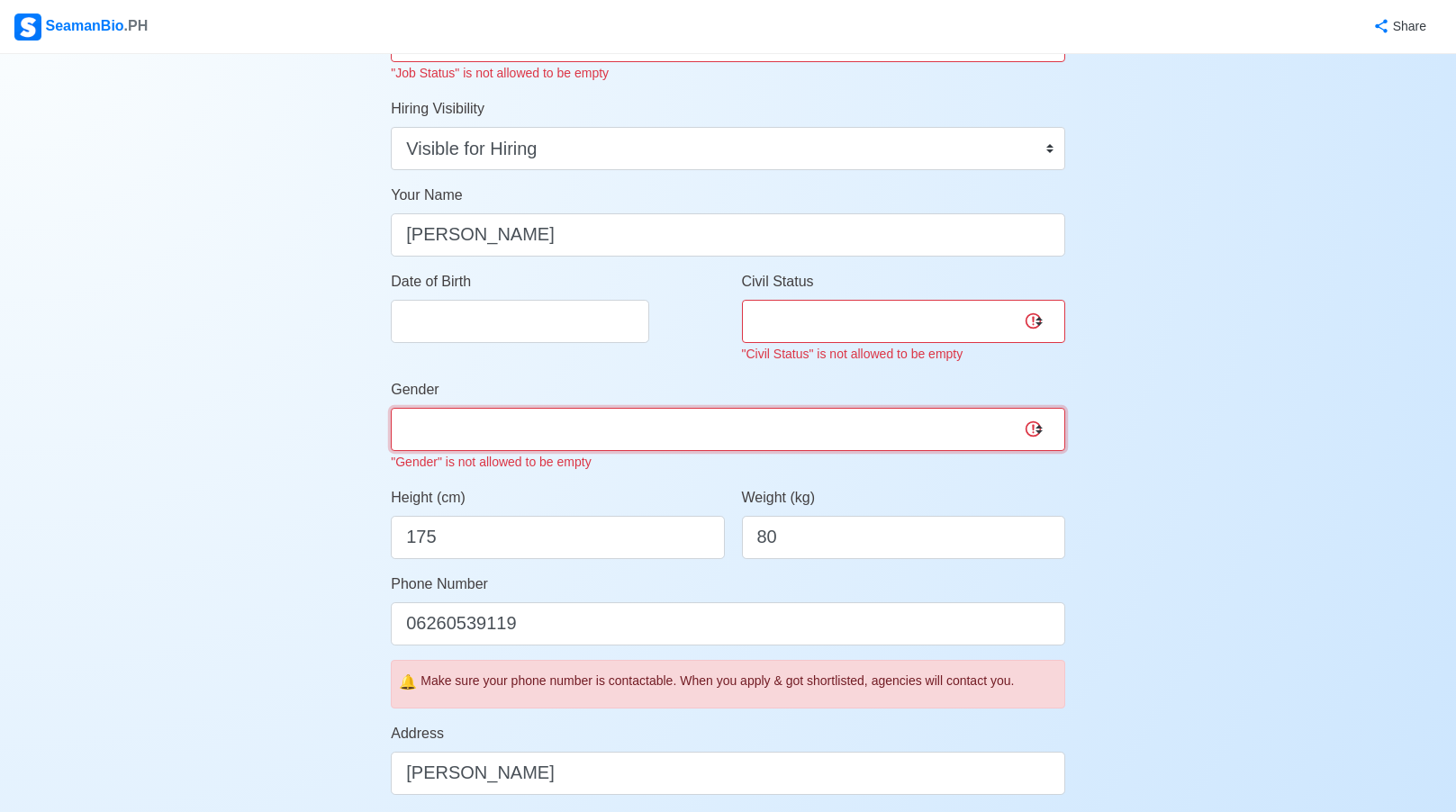
scroll to position [0, 0]
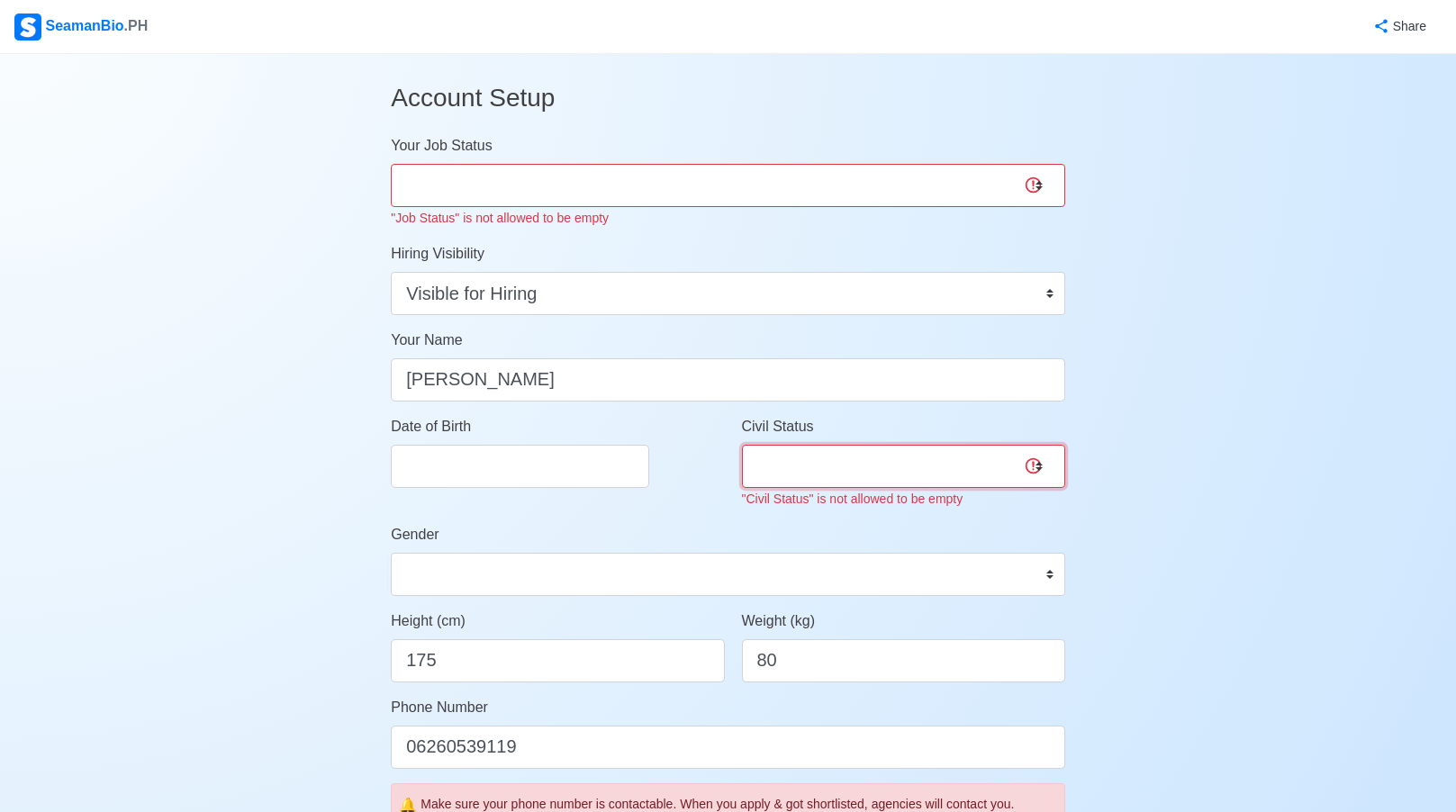
click at [792, 457] on select "Single Married Widowed Separated" at bounding box center [904, 466] width 323 height 43
select select "Married"
click at [742, 444] on select "Single Married Widowed Separated" at bounding box center [904, 466] width 323 height 43
click at [505, 444] on input "Date of Birth" at bounding box center [520, 466] width 259 height 43
select select "****"
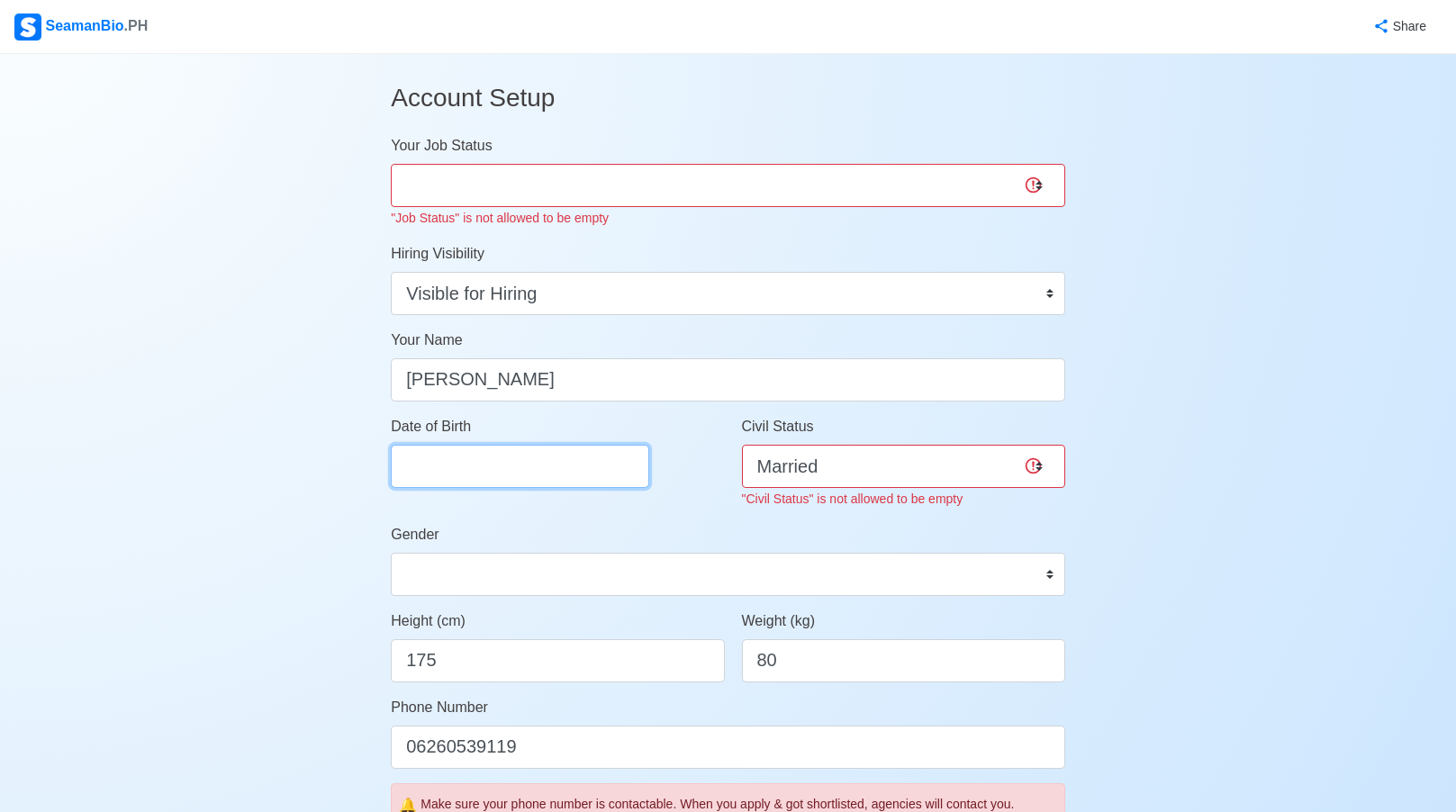
select select "*********"
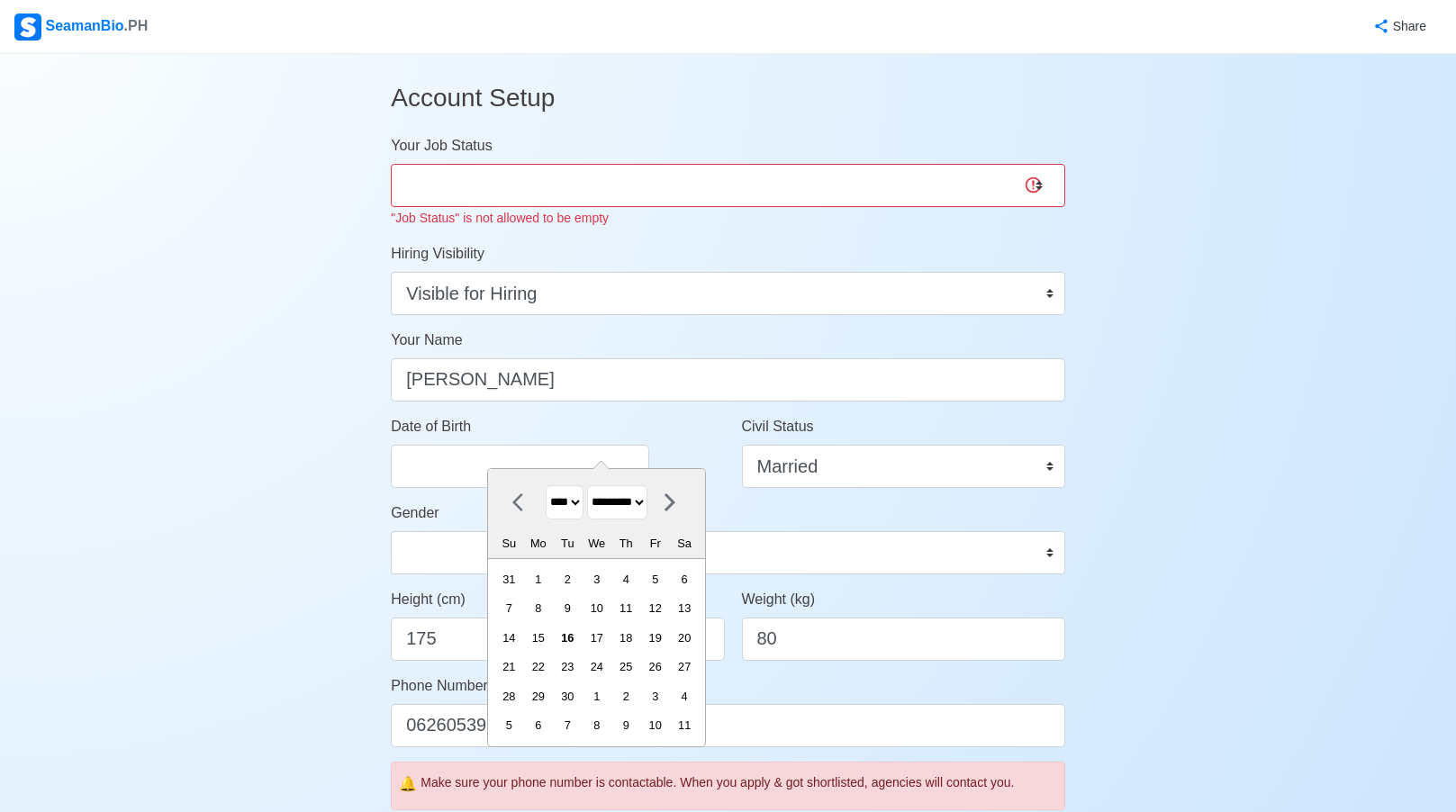
click at [576, 505] on select "**** **** **** **** **** **** **** **** **** **** **** **** **** **** **** ****…" at bounding box center [564, 503] width 38 height 35
select select "****"
click at [546, 485] on select "**** **** **** **** **** **** **** **** **** **** **** **** **** **** **** ****…" at bounding box center [564, 503] width 38 height 35
click at [643, 512] on select "******* ******** ***** ***** *** **** **** ****** ********* ******* ******** **…" at bounding box center [616, 503] width 60 height 35
select select "*****"
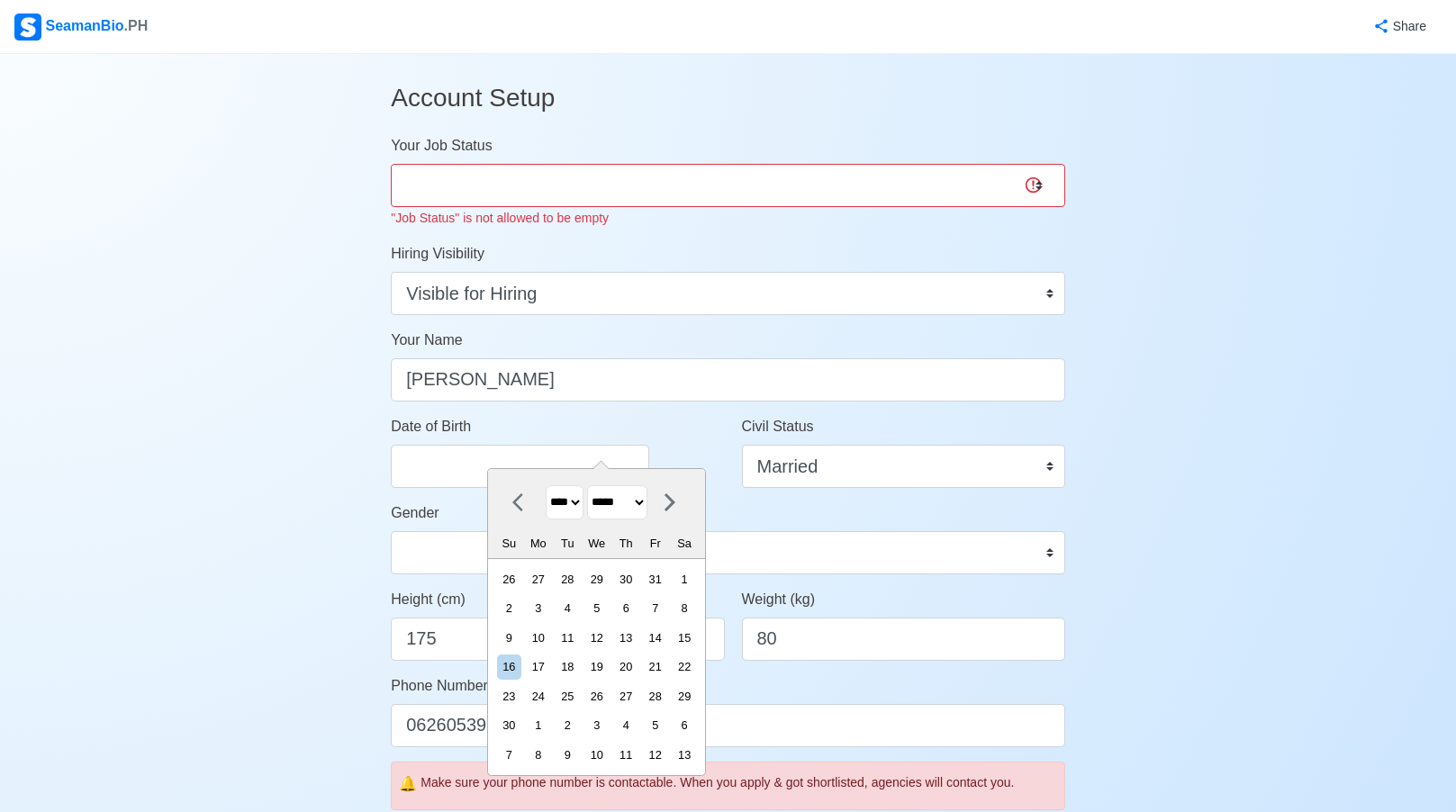
click at [595, 485] on select "******* ******** ***** ***** *** **** **** ****** ********* ******* ******** **…" at bounding box center [616, 503] width 60 height 35
click at [659, 609] on div "9" at bounding box center [655, 608] width 24 height 24
type input "03/09/1973"
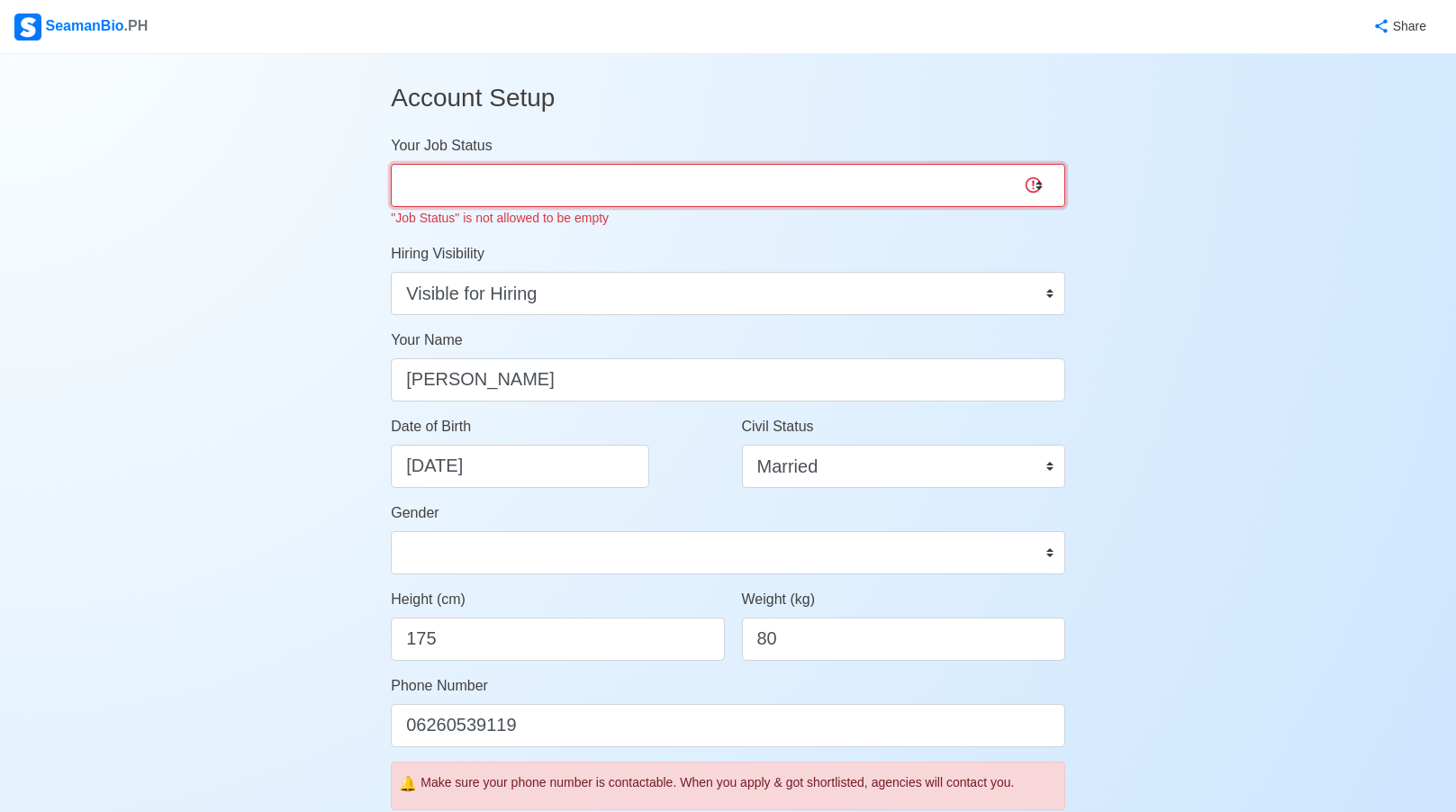
click at [528, 187] on select "Onboard Actively Looking for Job Not Looking for Job" at bounding box center [728, 185] width 674 height 43
select select "Actively Looking for Job"
click at [391, 164] on select "Onboard Actively Looking for Job Not Looking for Job" at bounding box center [728, 185] width 674 height 43
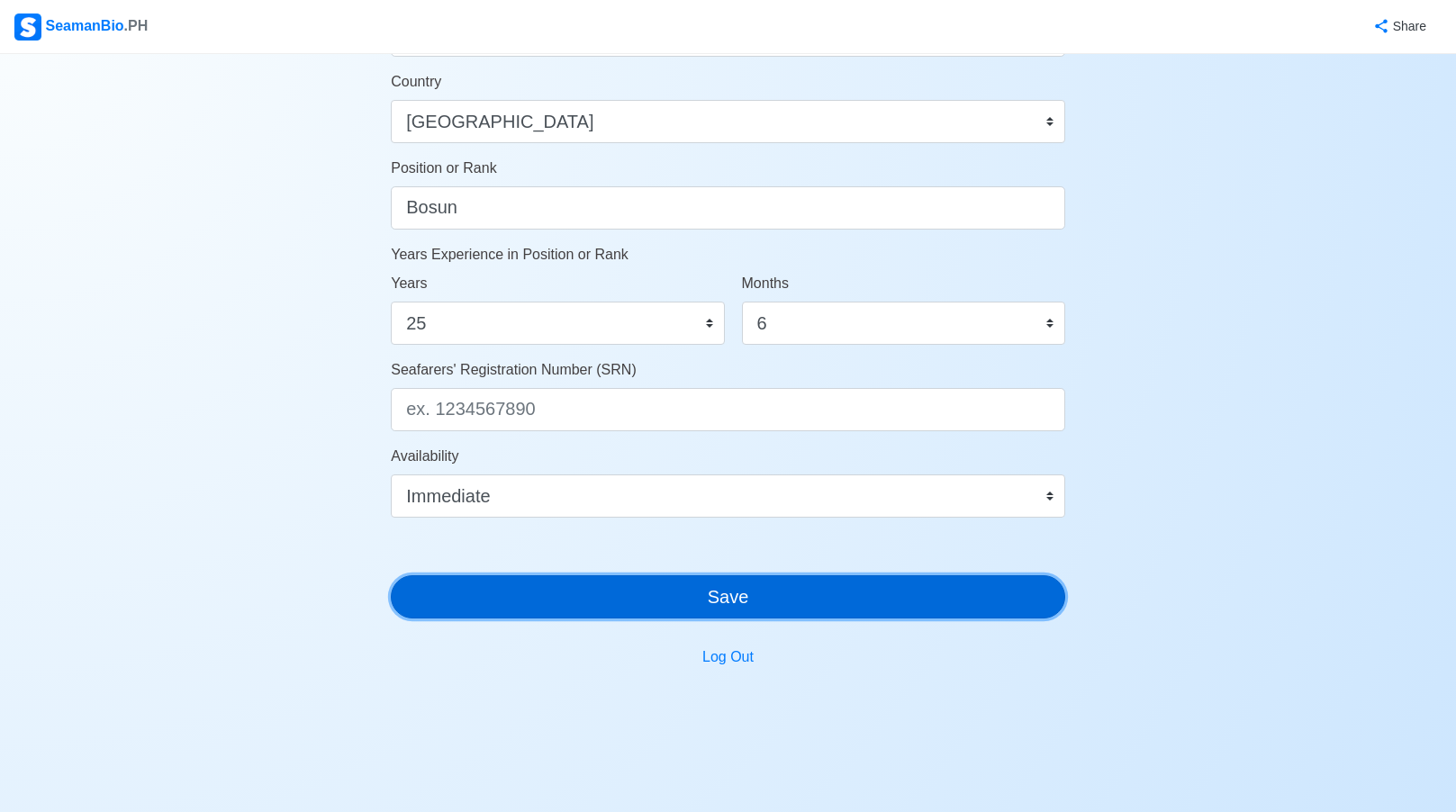
click at [684, 583] on button "Save" at bounding box center [728, 597] width 674 height 43
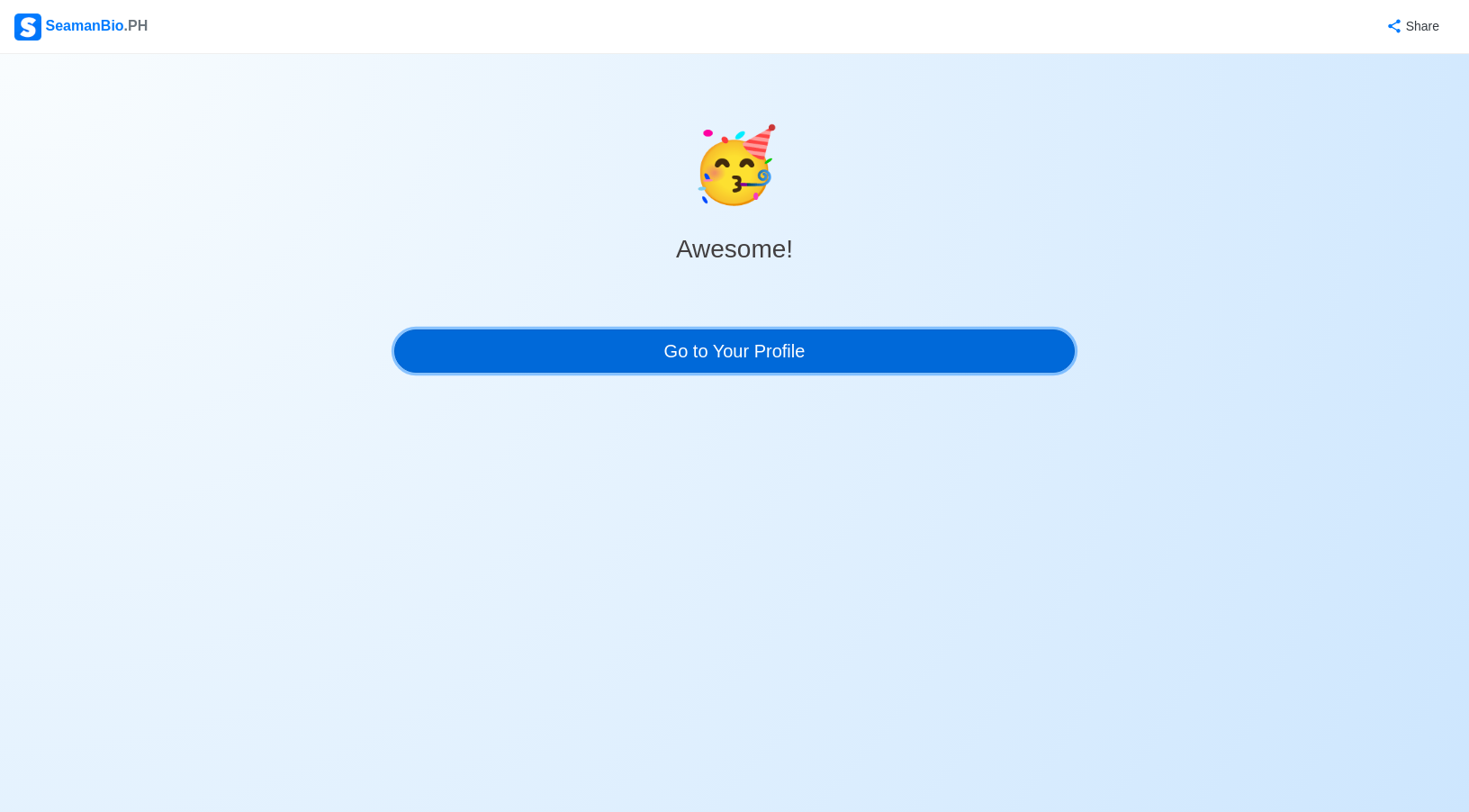
click at [646, 355] on link "Go to Your Profile" at bounding box center [734, 351] width 681 height 43
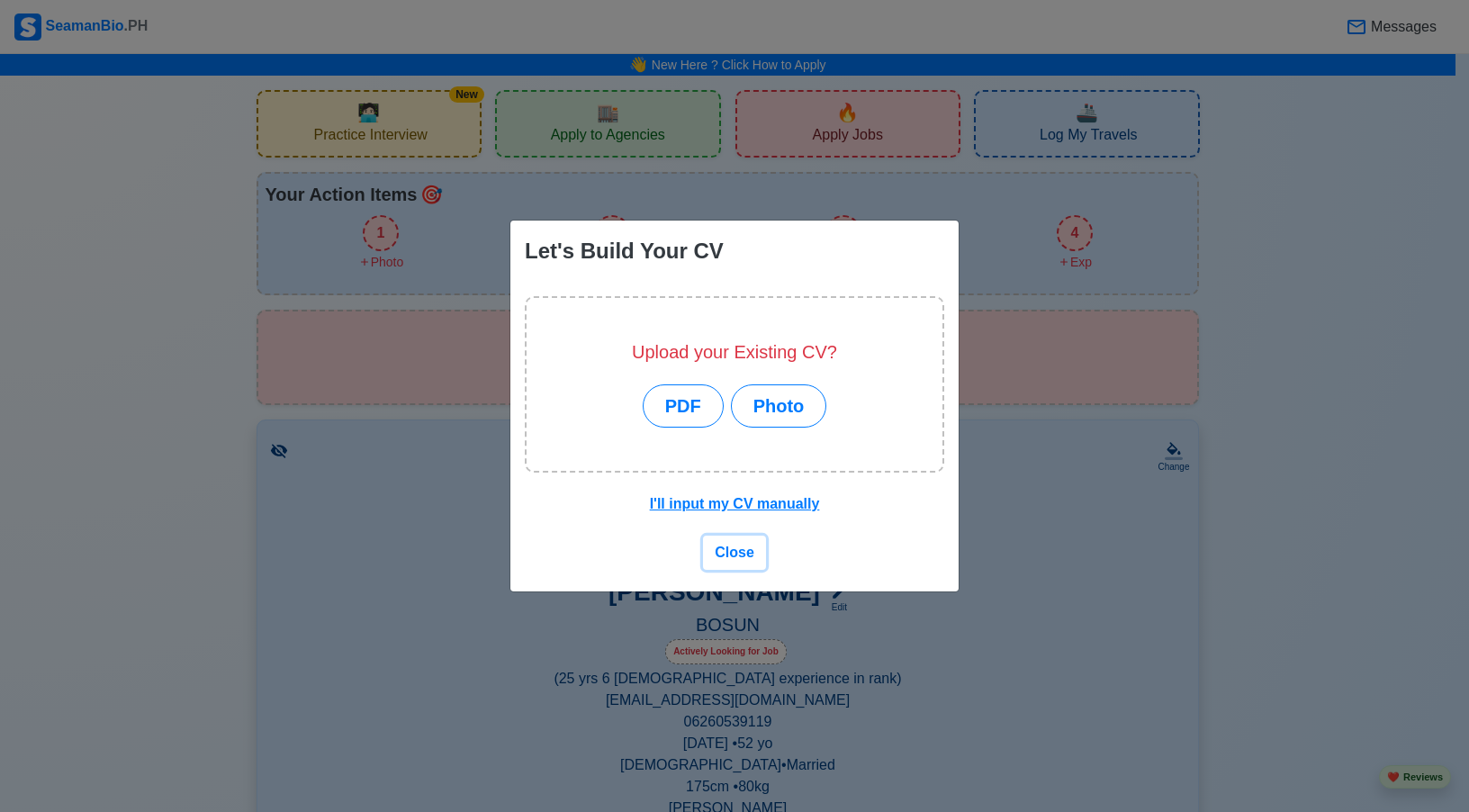
click at [745, 550] on span "Close" at bounding box center [734, 552] width 40 height 16
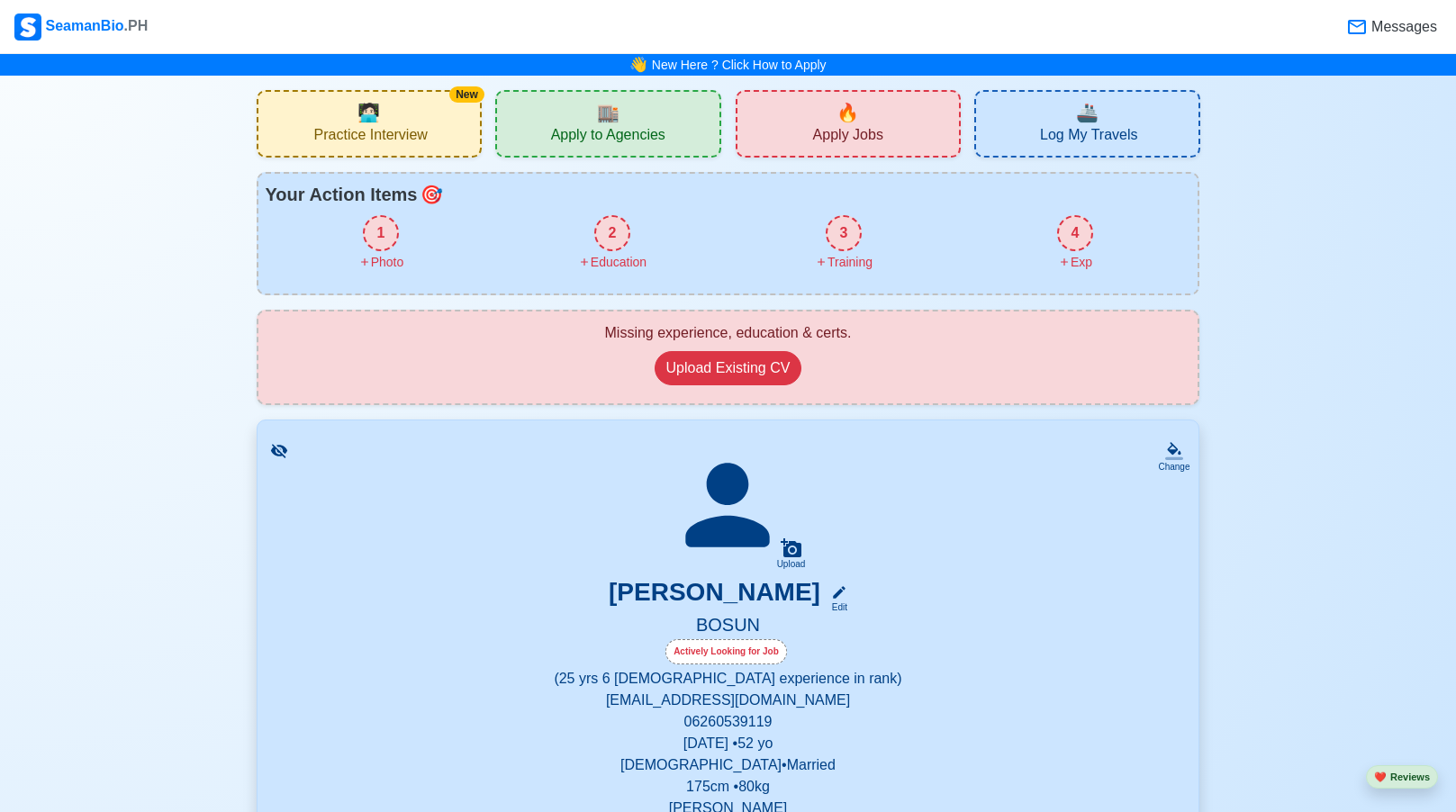
click at [604, 119] on span "🏬" at bounding box center [608, 112] width 22 height 27
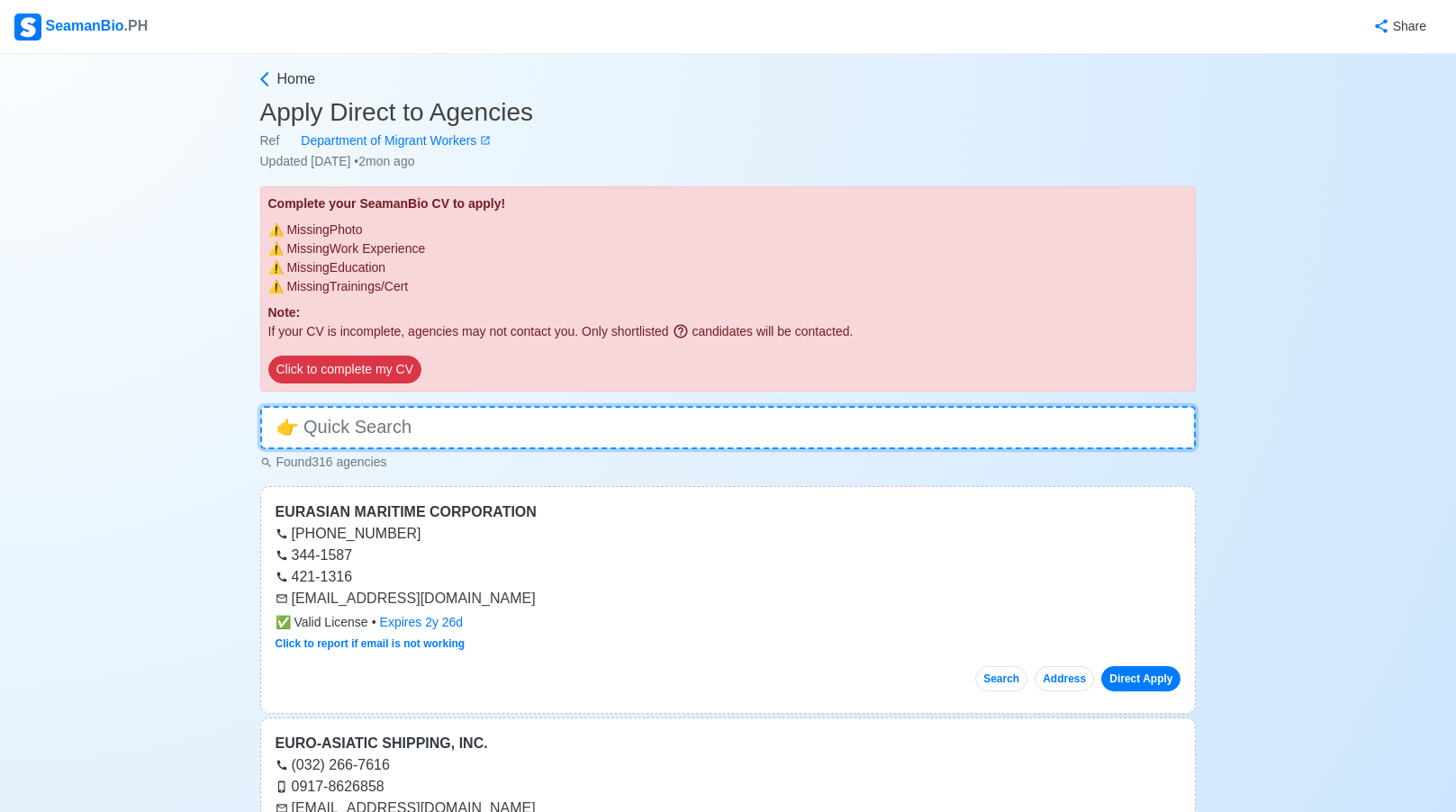
click at [467, 433] on input at bounding box center [728, 427] width 936 height 43
click at [270, 100] on h3 "Apply Direct to Agencies" at bounding box center [728, 112] width 936 height 30
click at [269, 87] on icon at bounding box center [264, 79] width 18 height 18
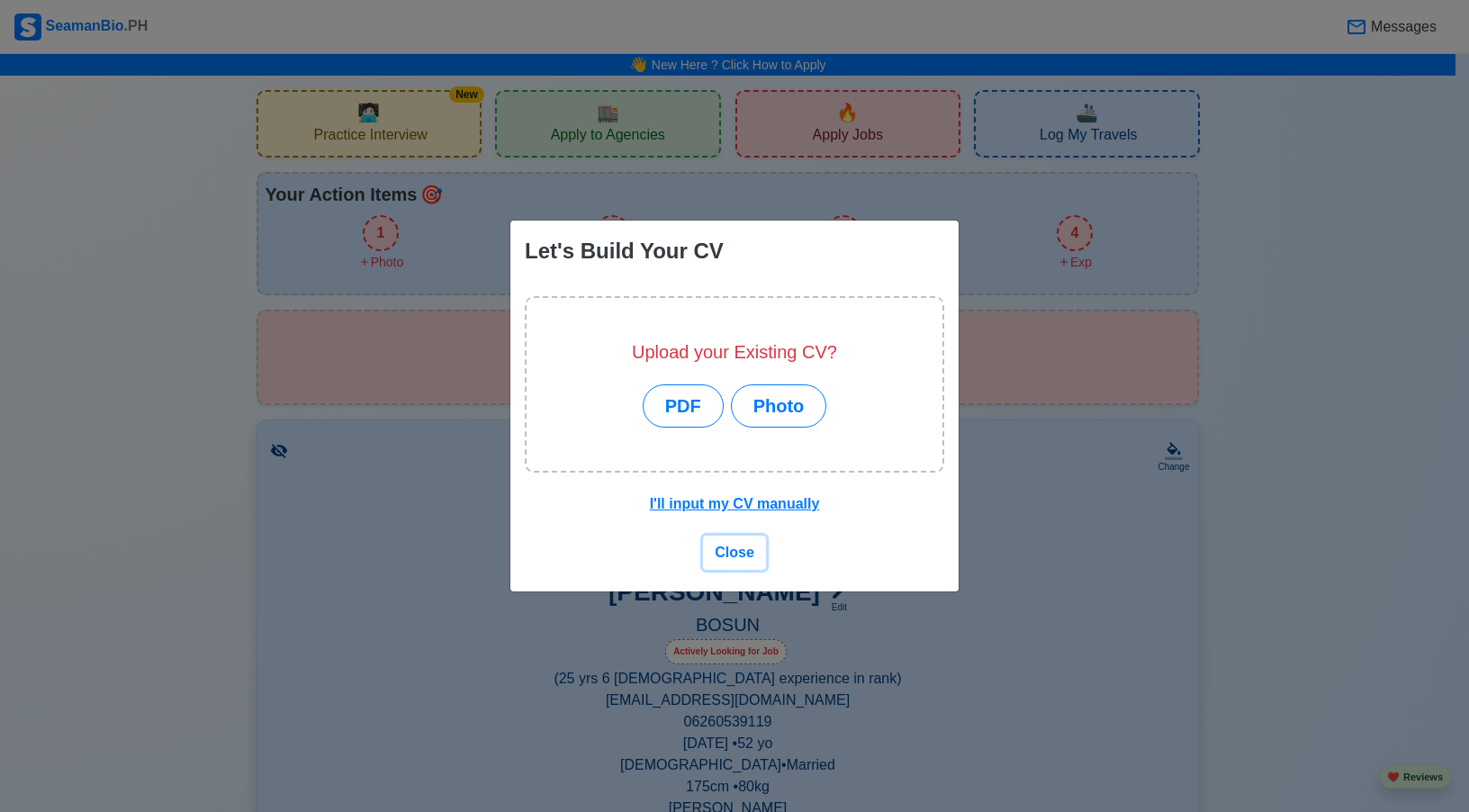
click at [741, 540] on button "Close" at bounding box center [734, 552] width 63 height 34
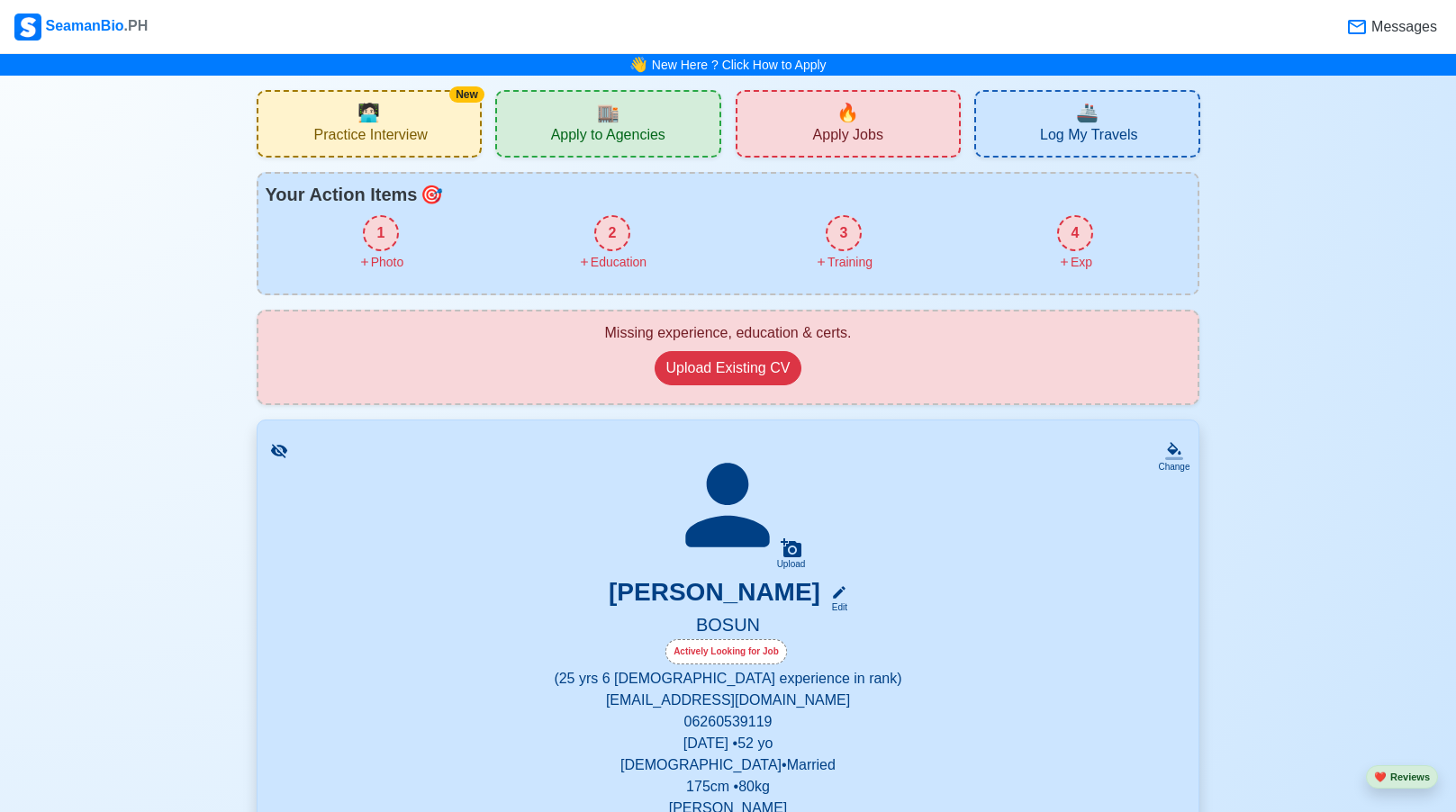
click at [767, 130] on div "🔥 Apply Jobs" at bounding box center [848, 123] width 226 height 67
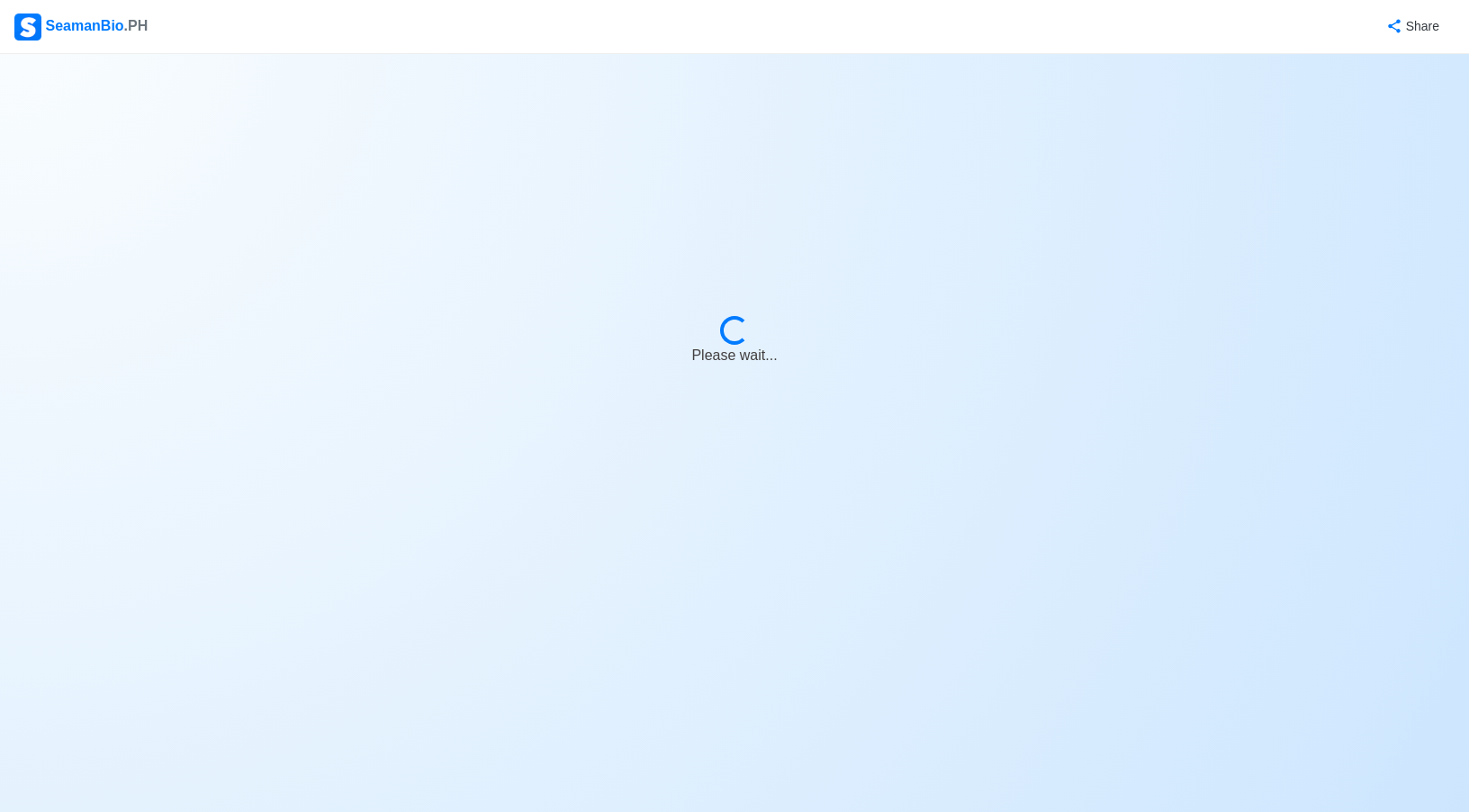
select select "Bosun"
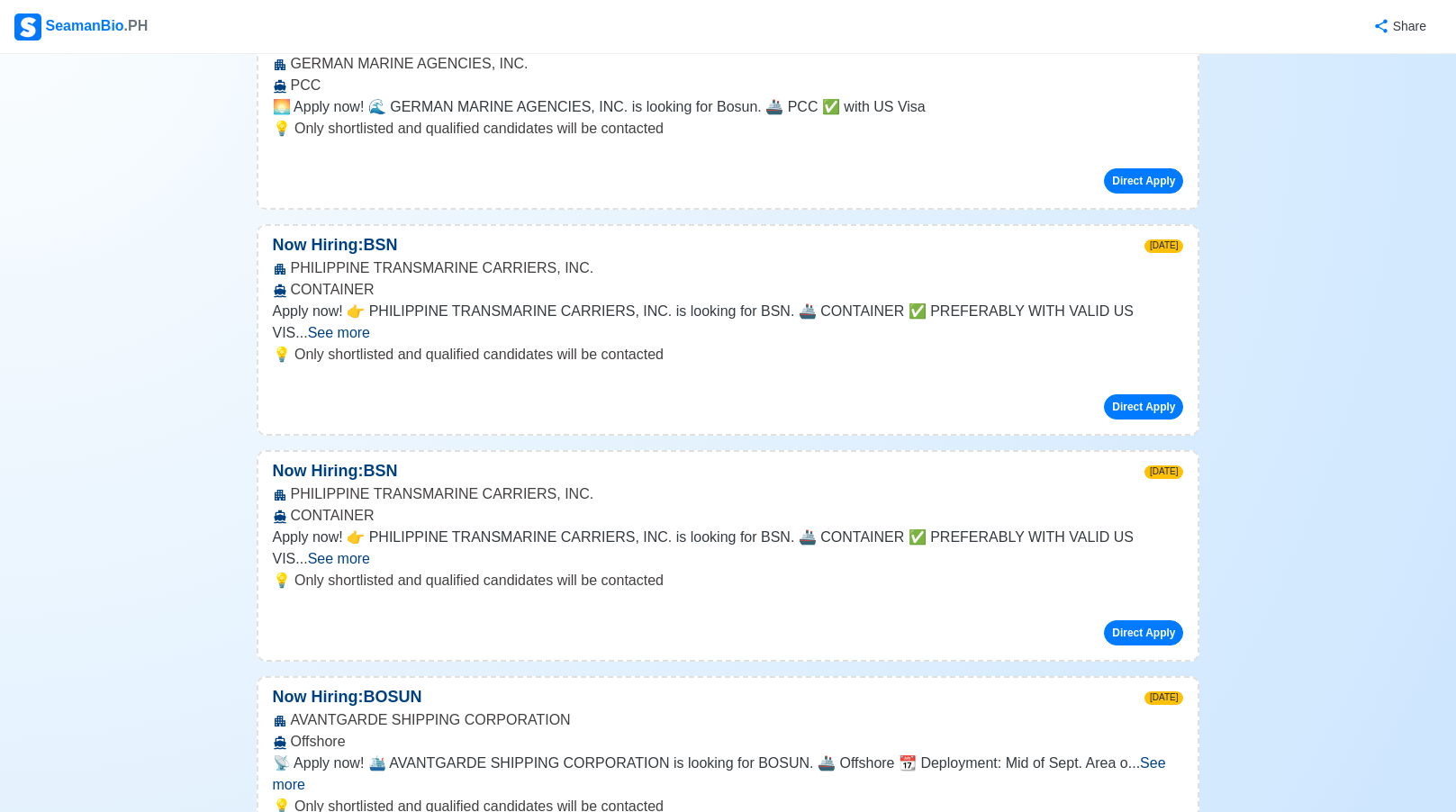
scroll to position [1560, 0]
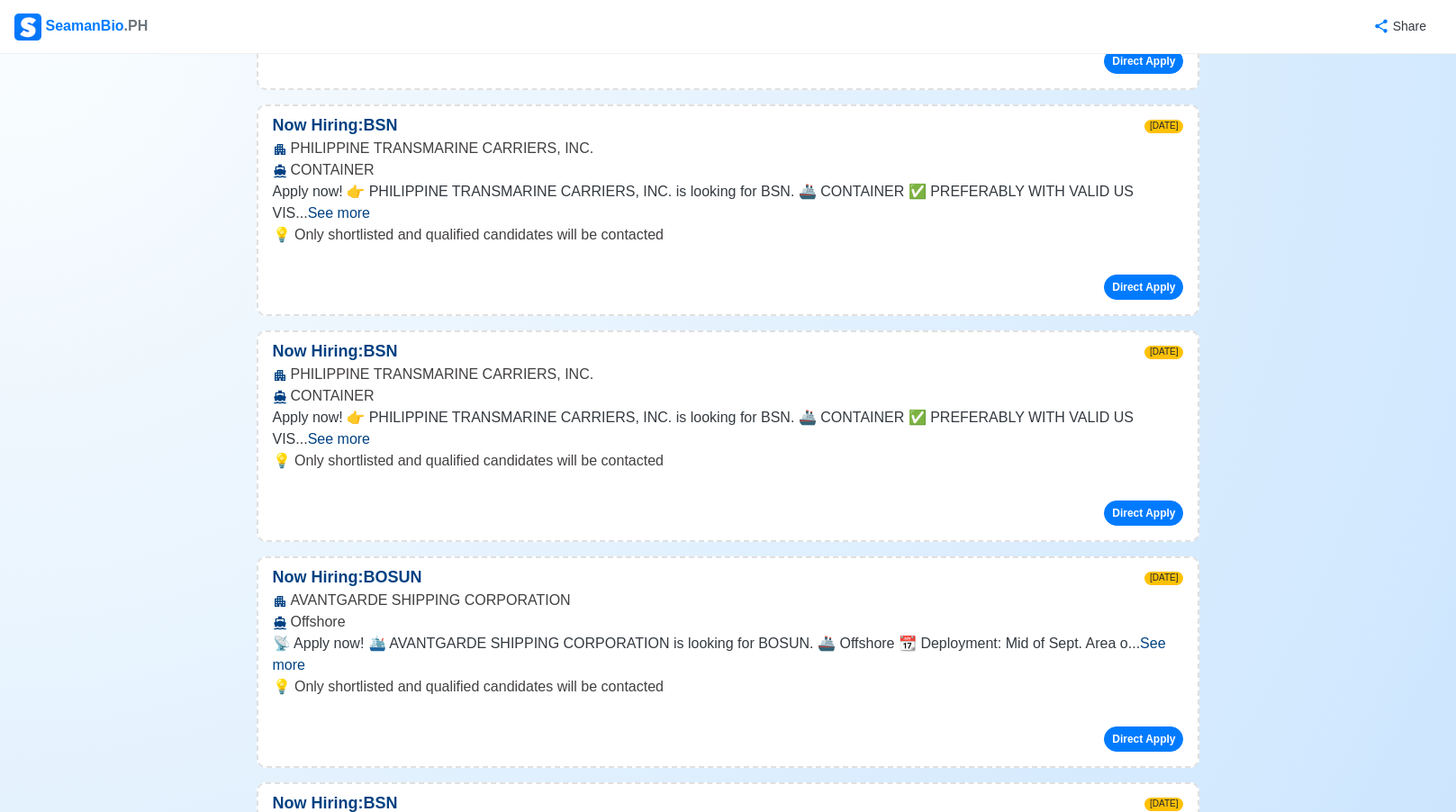
click at [1098, 676] on p "💡 Only shortlisted and qualified candidates will be contacted" at bounding box center [728, 686] width 911 height 21
click at [1159, 636] on span "See more" at bounding box center [719, 654] width 893 height 37
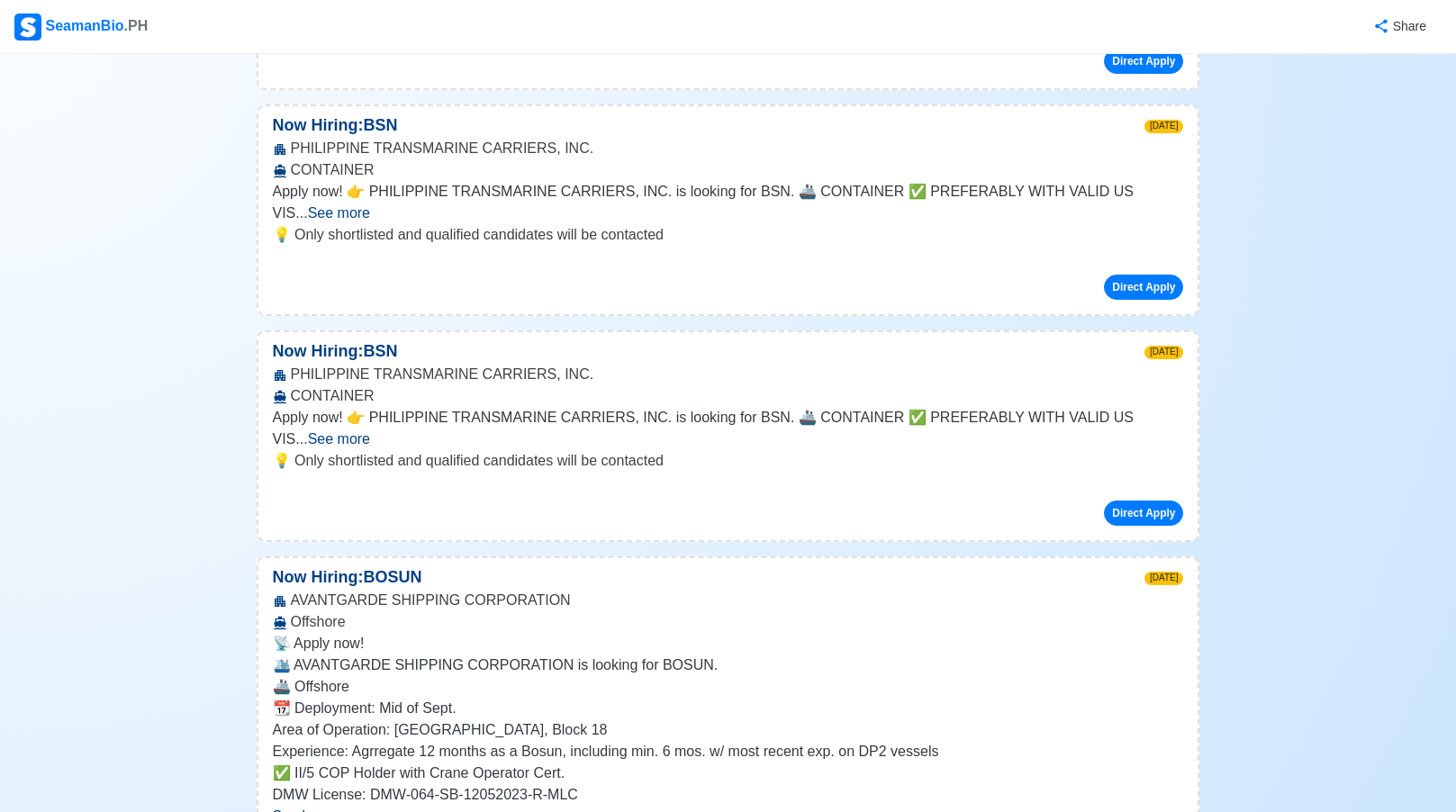
scroll to position [1680, 0]
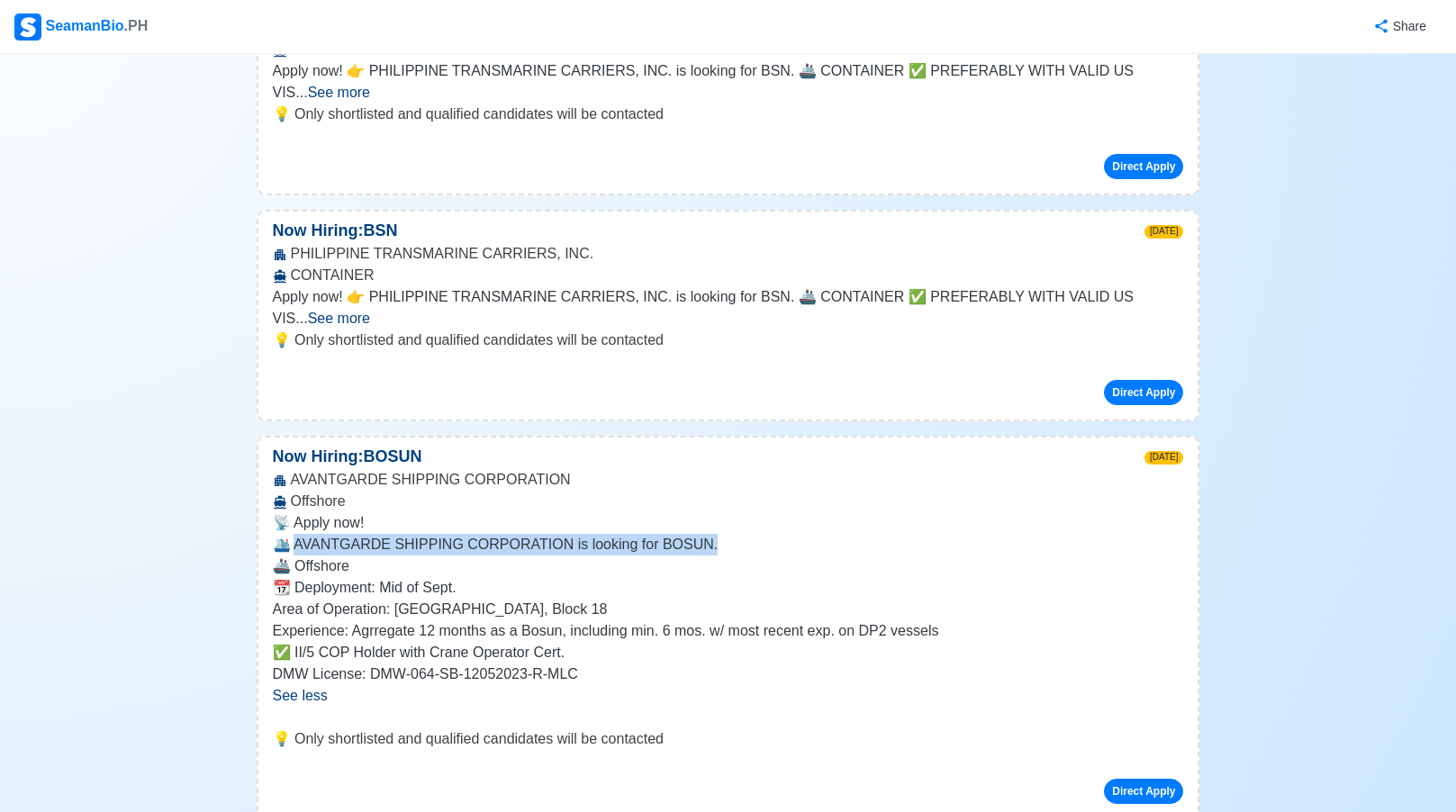
drag, startPoint x: 297, startPoint y: 413, endPoint x: 694, endPoint y: 417, distance: 397.0
click at [694, 534] on p "🛳️ AVANTGARDE SHIPPING CORPORATION is looking for BOSUN." at bounding box center [728, 544] width 911 height 21
drag, startPoint x: 694, startPoint y: 417, endPoint x: 664, endPoint y: 411, distance: 30.6
copy p "VANTGARDE SHIPPING CORPORATION is looking for BOSUN."
drag, startPoint x: 392, startPoint y: 485, endPoint x: 441, endPoint y: 483, distance: 49.0
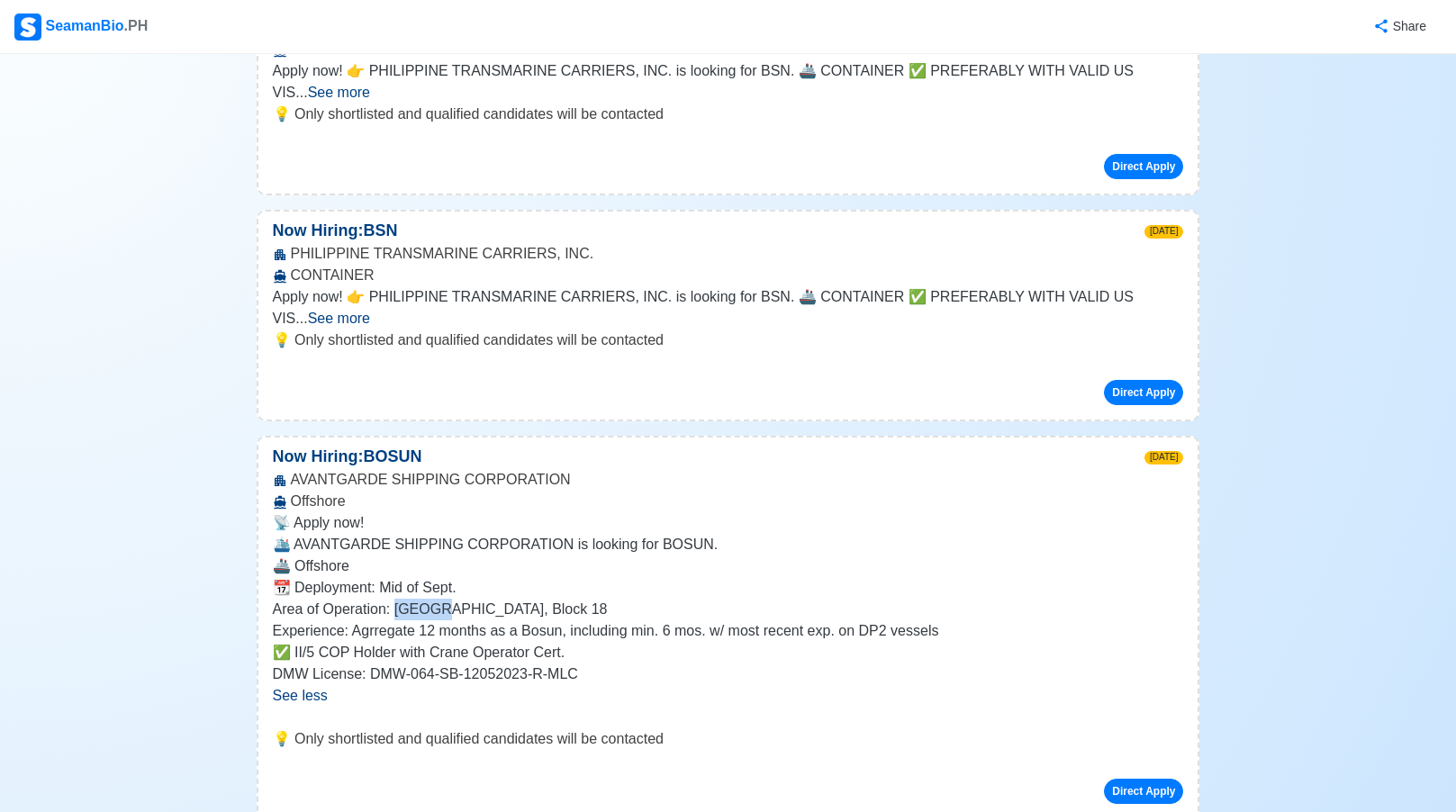
click at [441, 599] on p "Area of Operation: Angola, Block 18" at bounding box center [728, 609] width 911 height 21
copy p "Angola"
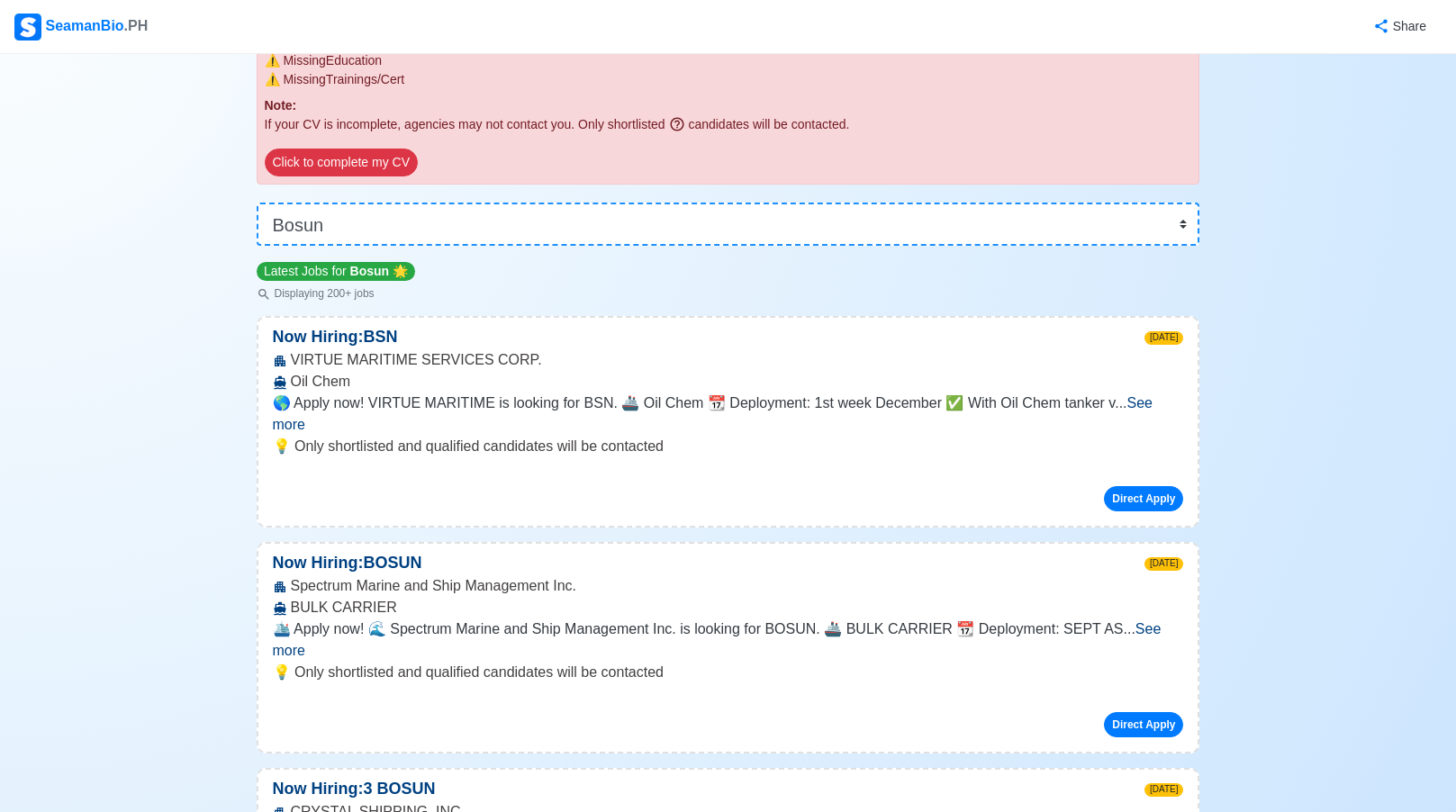
scroll to position [0, 0]
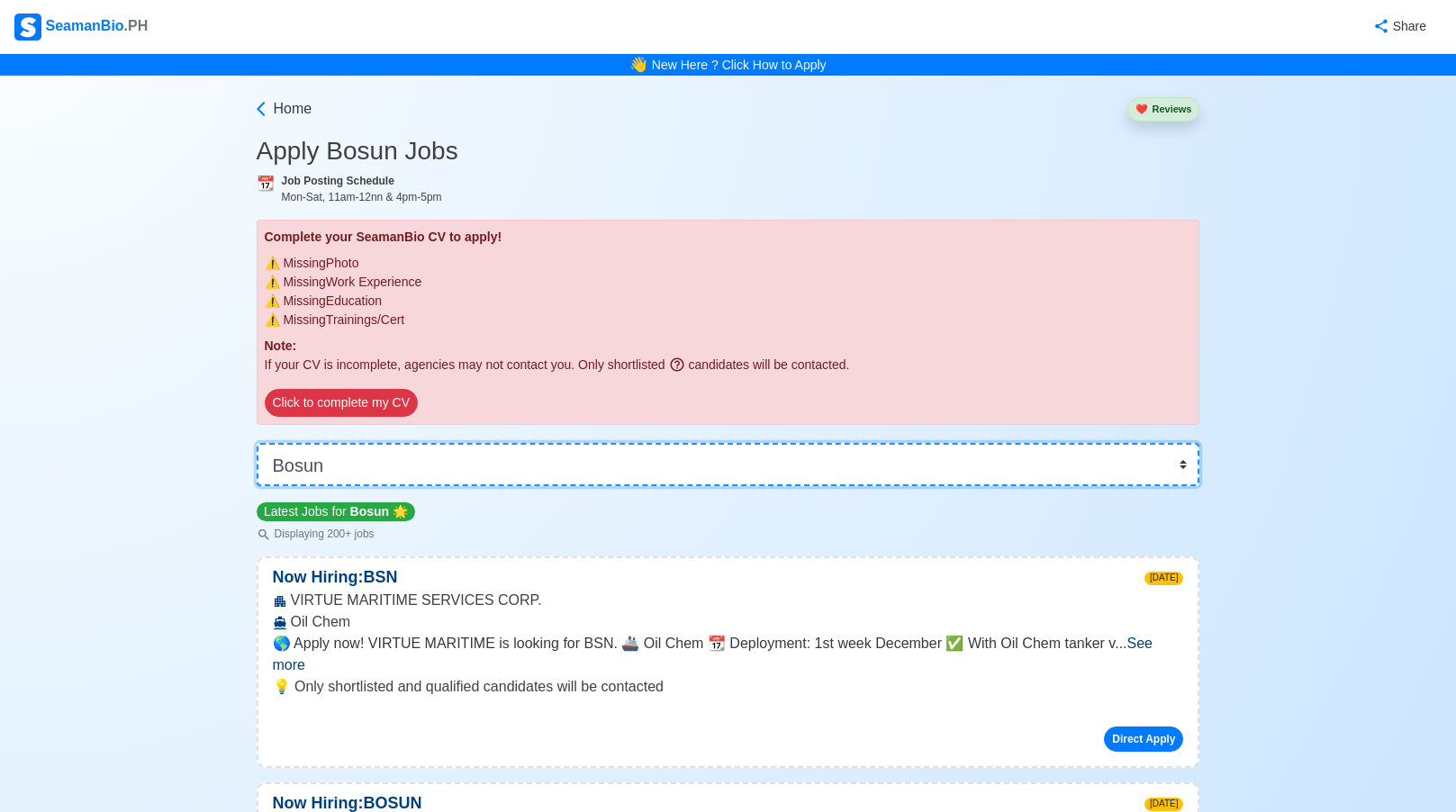
click at [412, 457] on select "👉 Select Rank or Position Master Chief Officer 2nd Officer 3rd Officer Junior O…" at bounding box center [728, 464] width 943 height 43
click at [443, 460] on select "👉 Select Rank or Position Master Chief Officer 2nd Officer 3rd Officer Junior O…" at bounding box center [728, 464] width 943 height 43
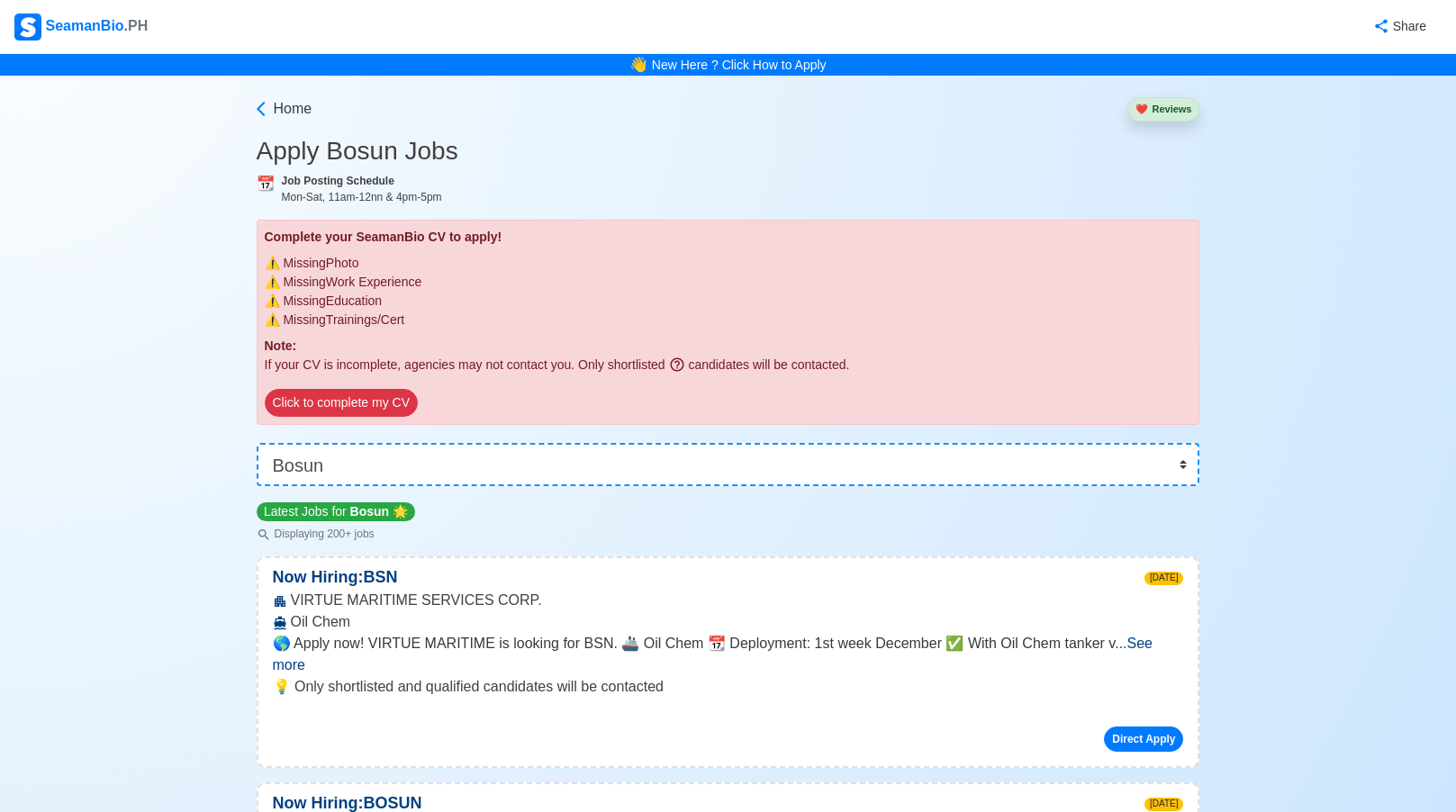
click at [500, 509] on div "Latest Jobs for Bosun 🌟 Displaying 200+ jobs" at bounding box center [728, 521] width 943 height 42
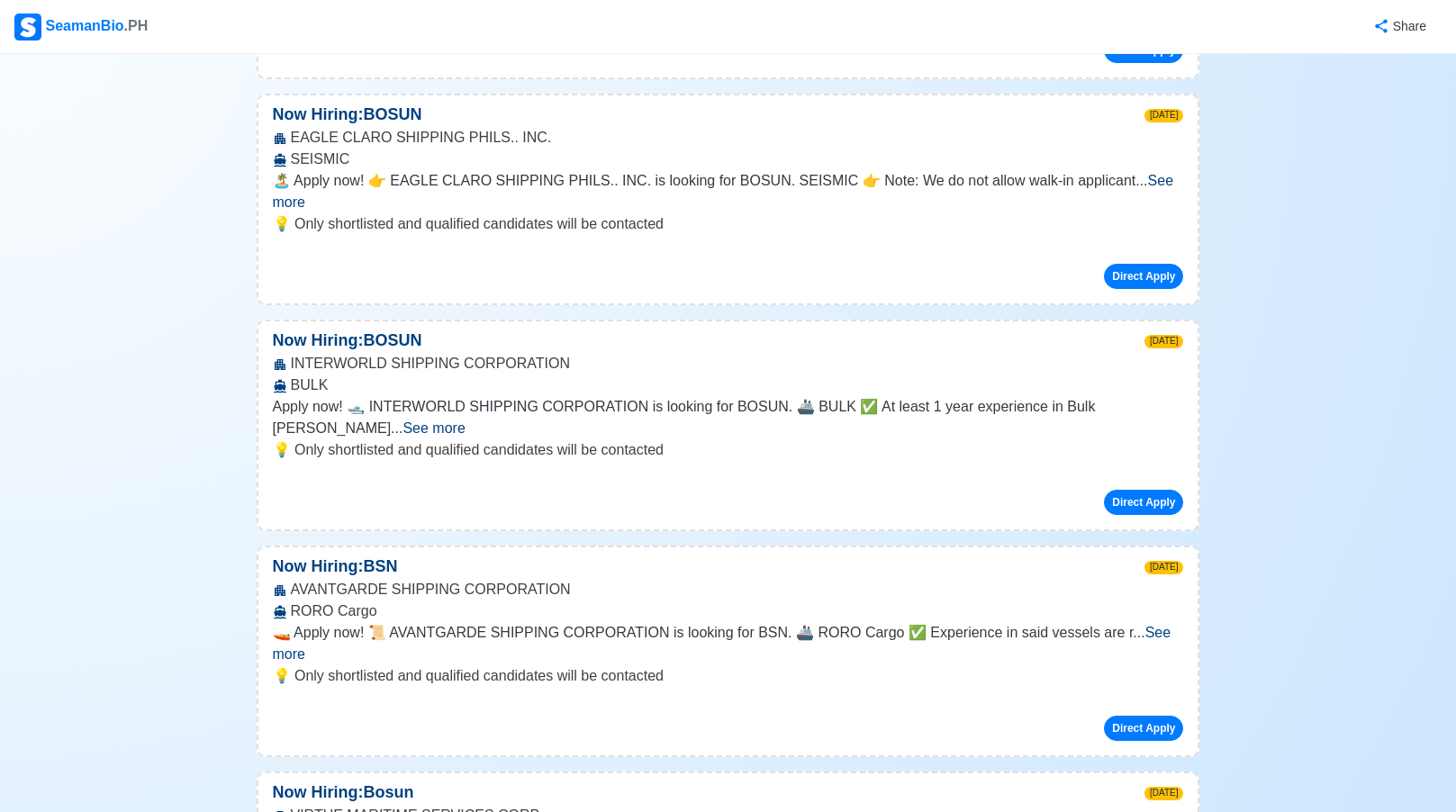
scroll to position [5910, 0]
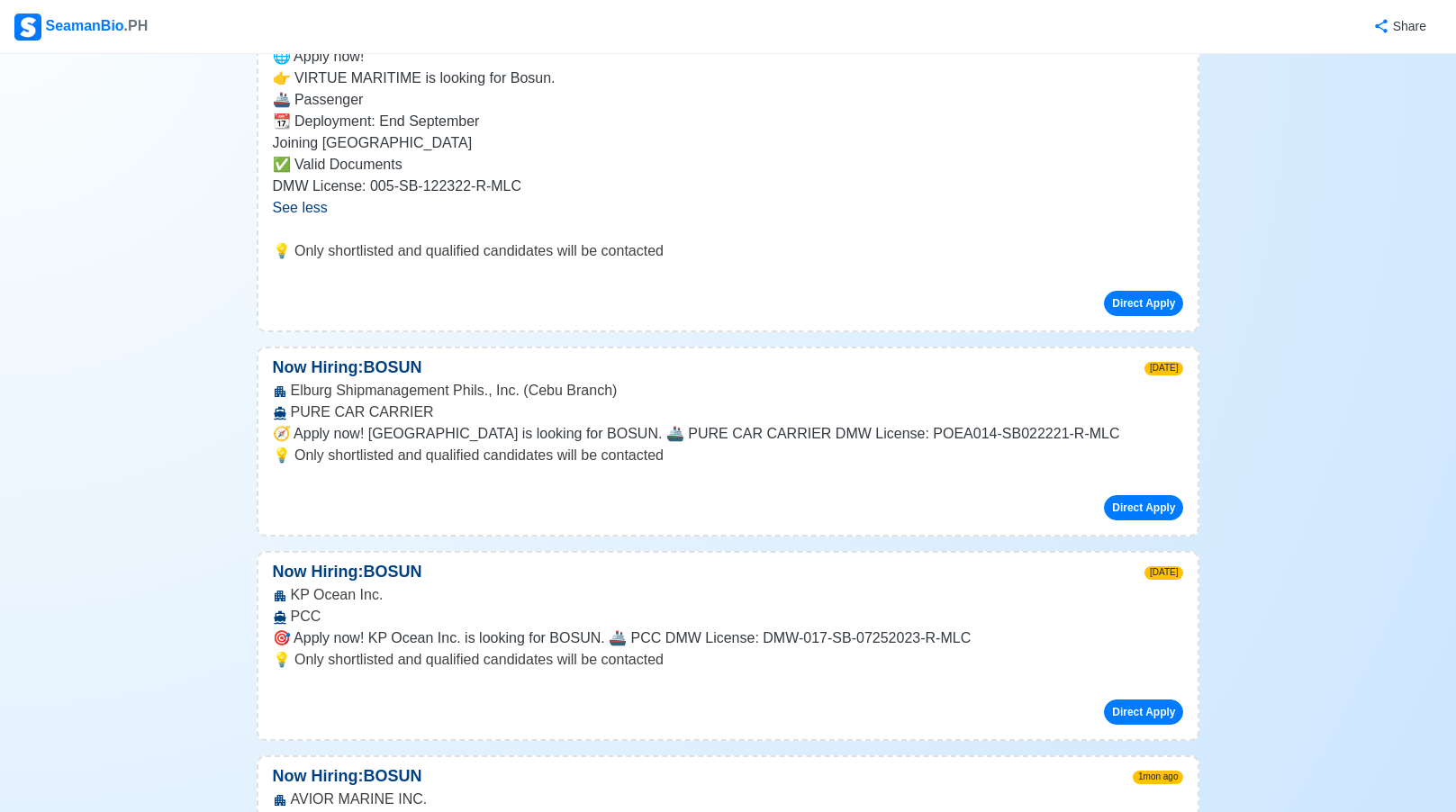
scroll to position [6869, 0]
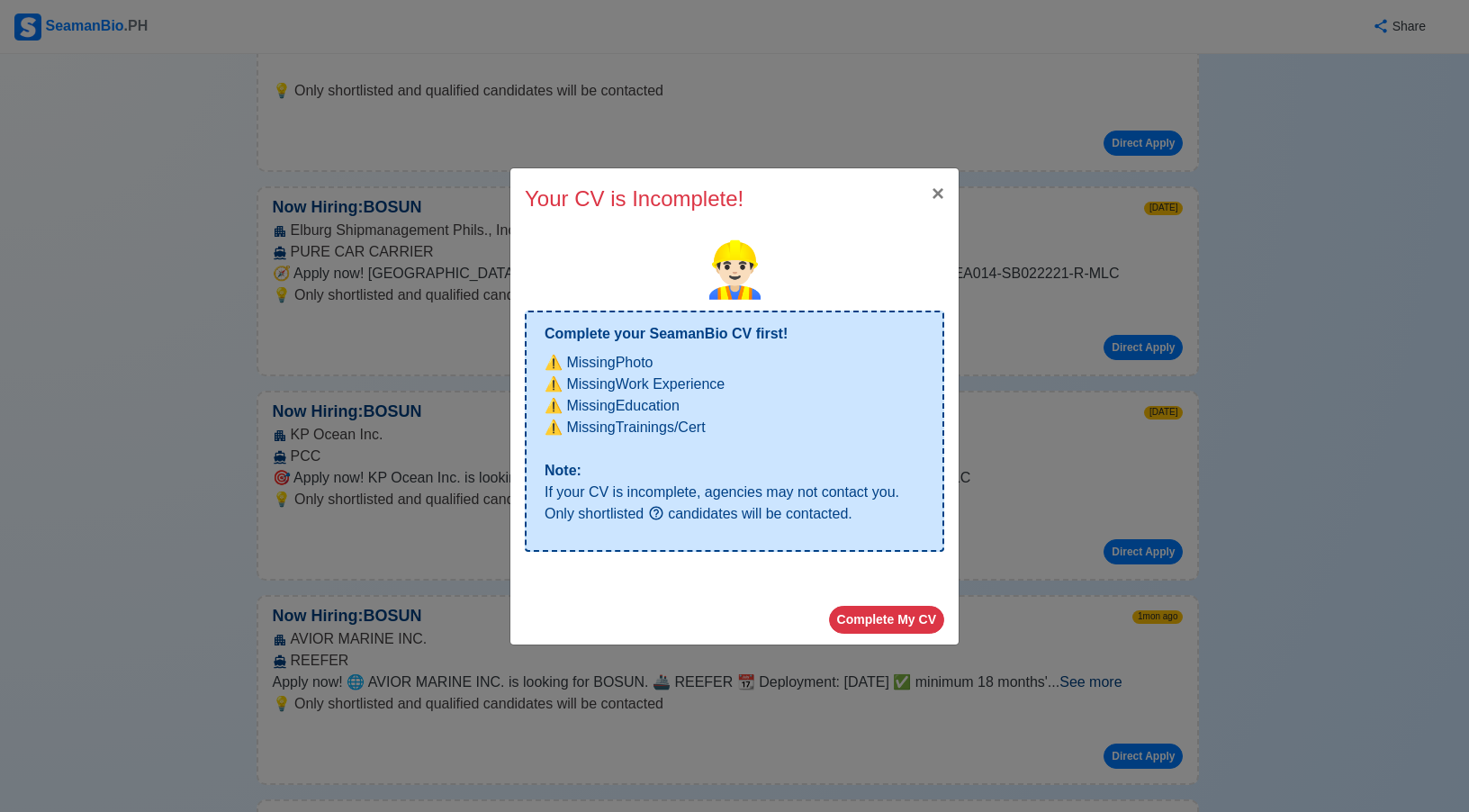
click at [906, 184] on div "Your CV is Incomplete! × Close" at bounding box center [734, 199] width 448 height 61
click at [925, 186] on button "× Close" at bounding box center [938, 193] width 42 height 51
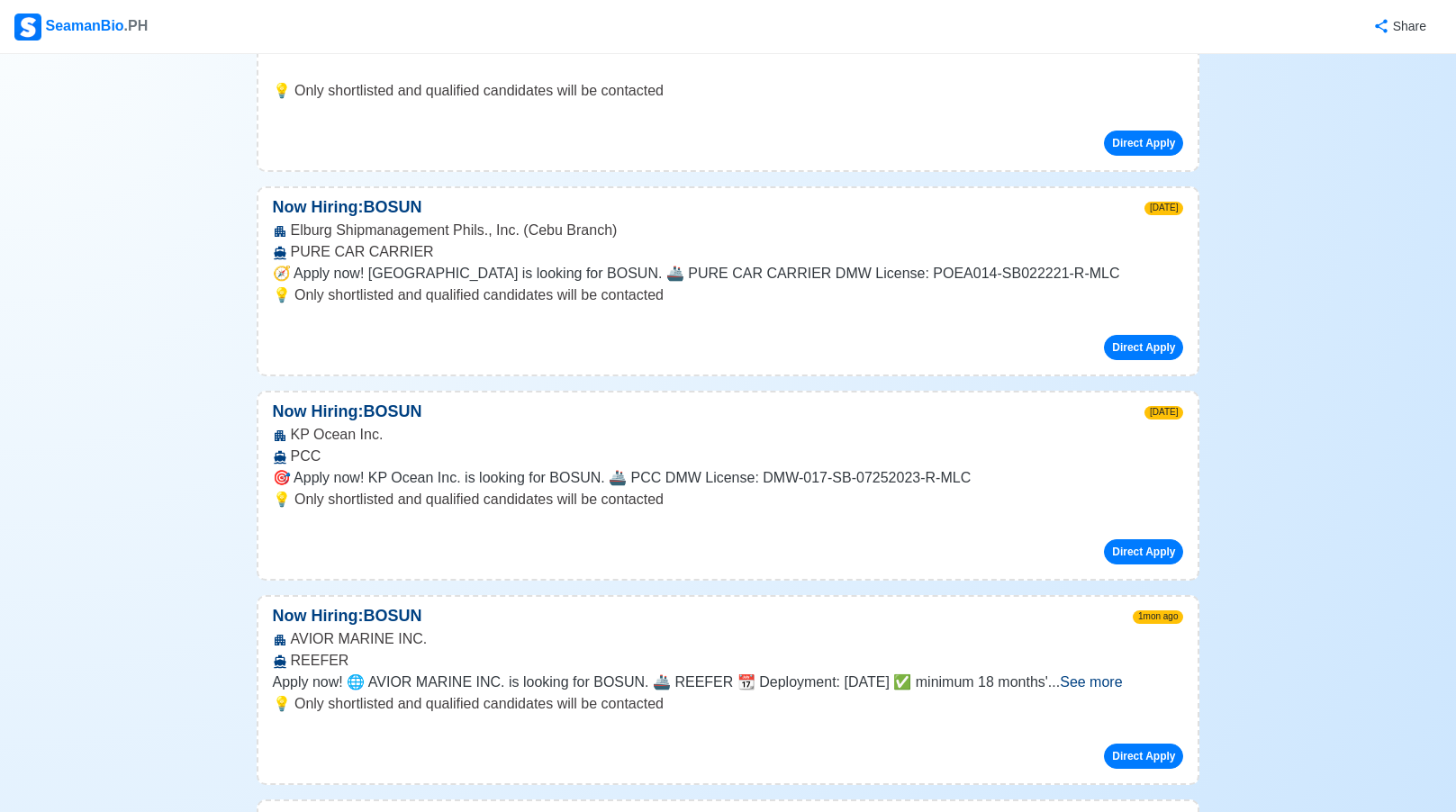
drag, startPoint x: 290, startPoint y: 437, endPoint x: 494, endPoint y: 434, distance: 204.0
drag, startPoint x: 494, startPoint y: 434, endPoint x: 460, endPoint y: 442, distance: 34.9
copy div "Scanmar Maritime Services, Inc."
drag, startPoint x: 304, startPoint y: 515, endPoint x: 377, endPoint y: 531, distance: 74.7
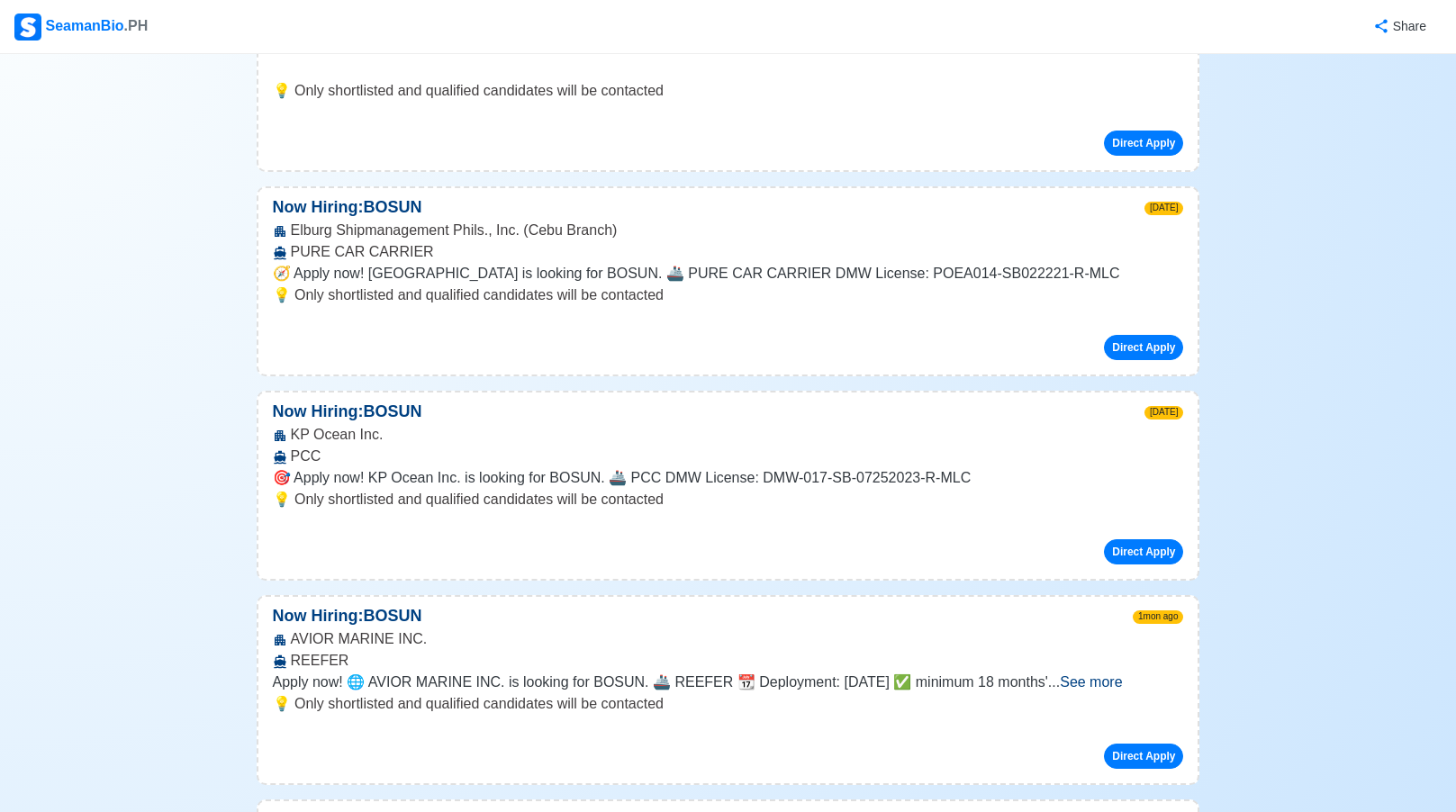
drag, startPoint x: 377, startPoint y: 531, endPoint x: 452, endPoint y: 563, distance: 81.5
drag, startPoint x: 355, startPoint y: 471, endPoint x: 386, endPoint y: 475, distance: 31.3
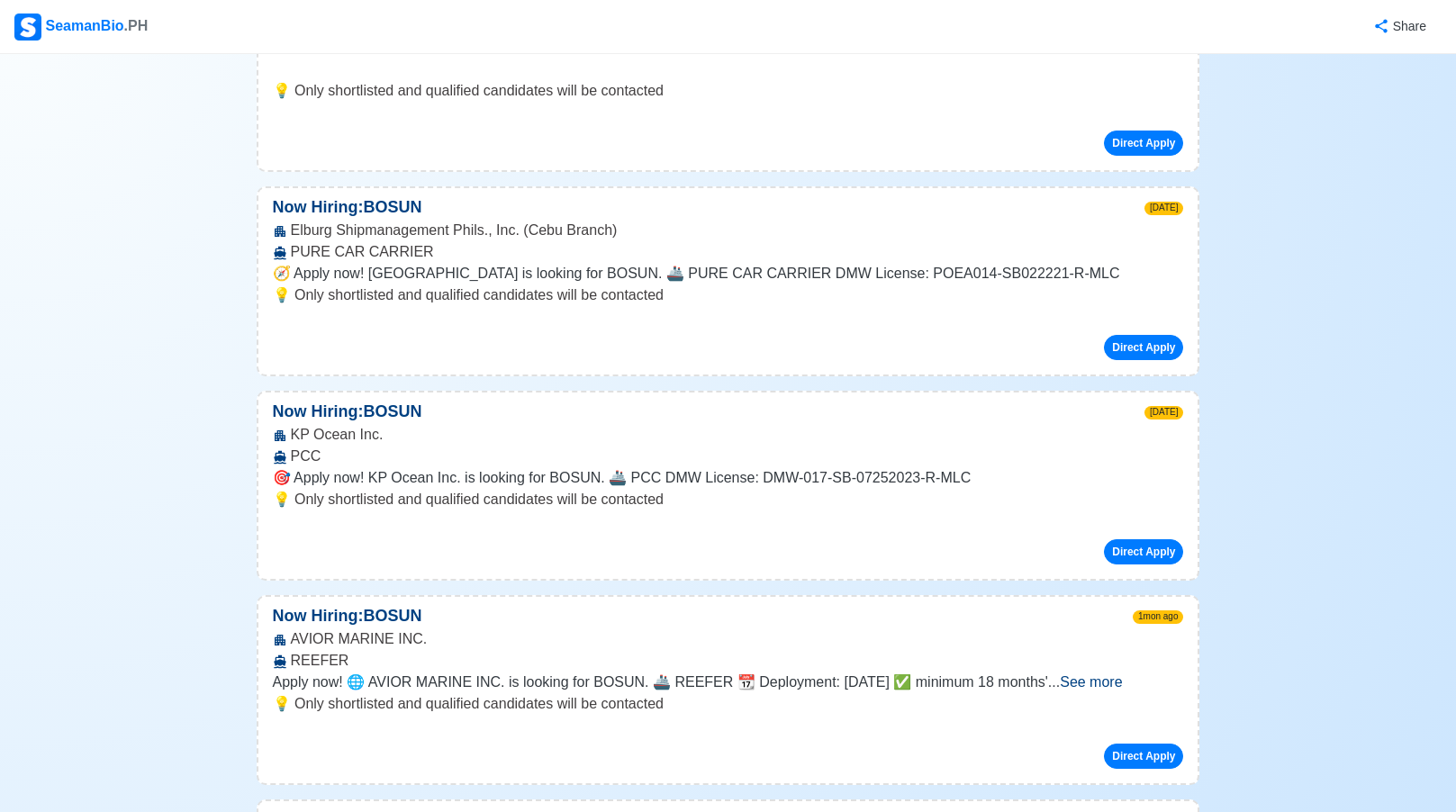
drag, startPoint x: 386, startPoint y: 475, endPoint x: 392, endPoint y: 535, distance: 60.3
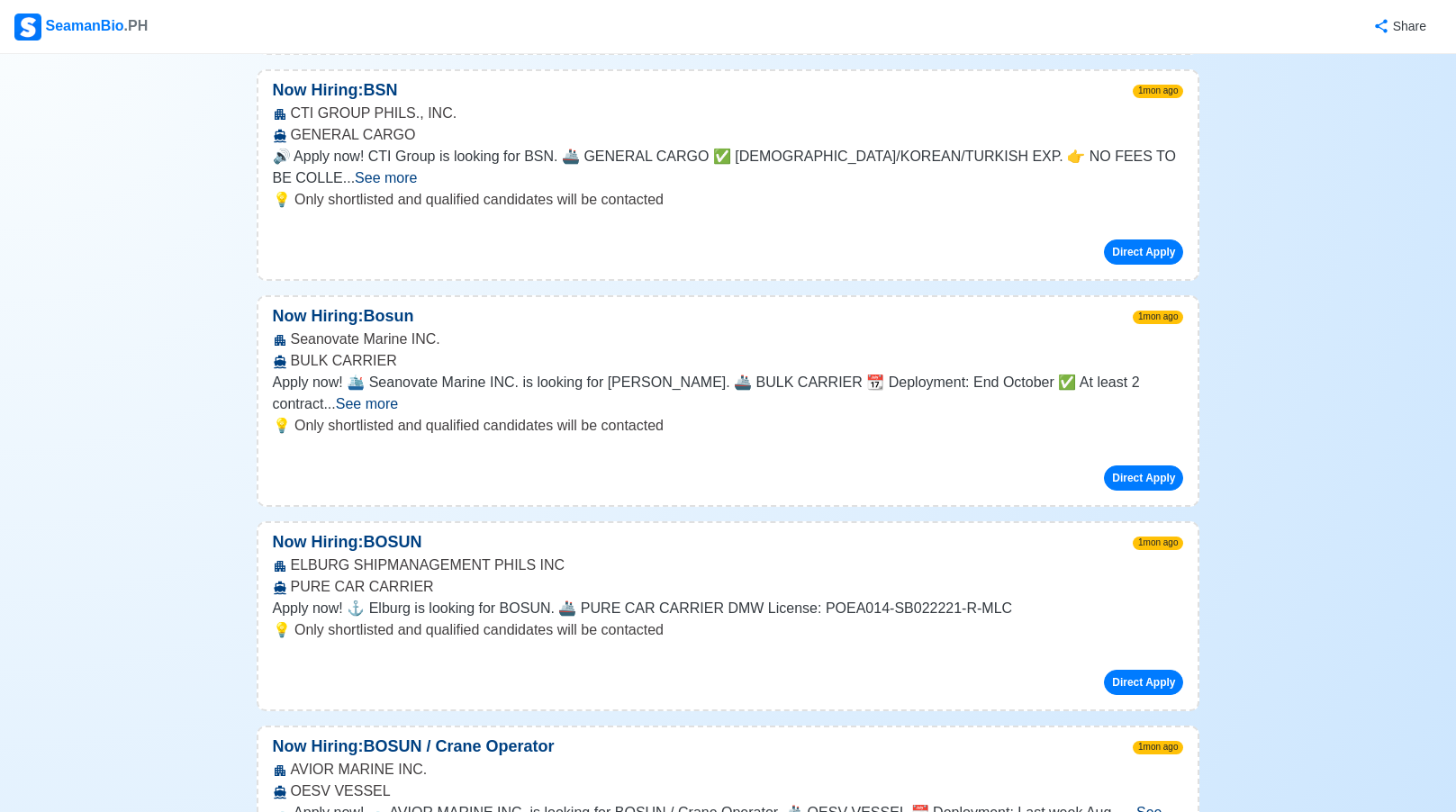
scroll to position [8911, 0]
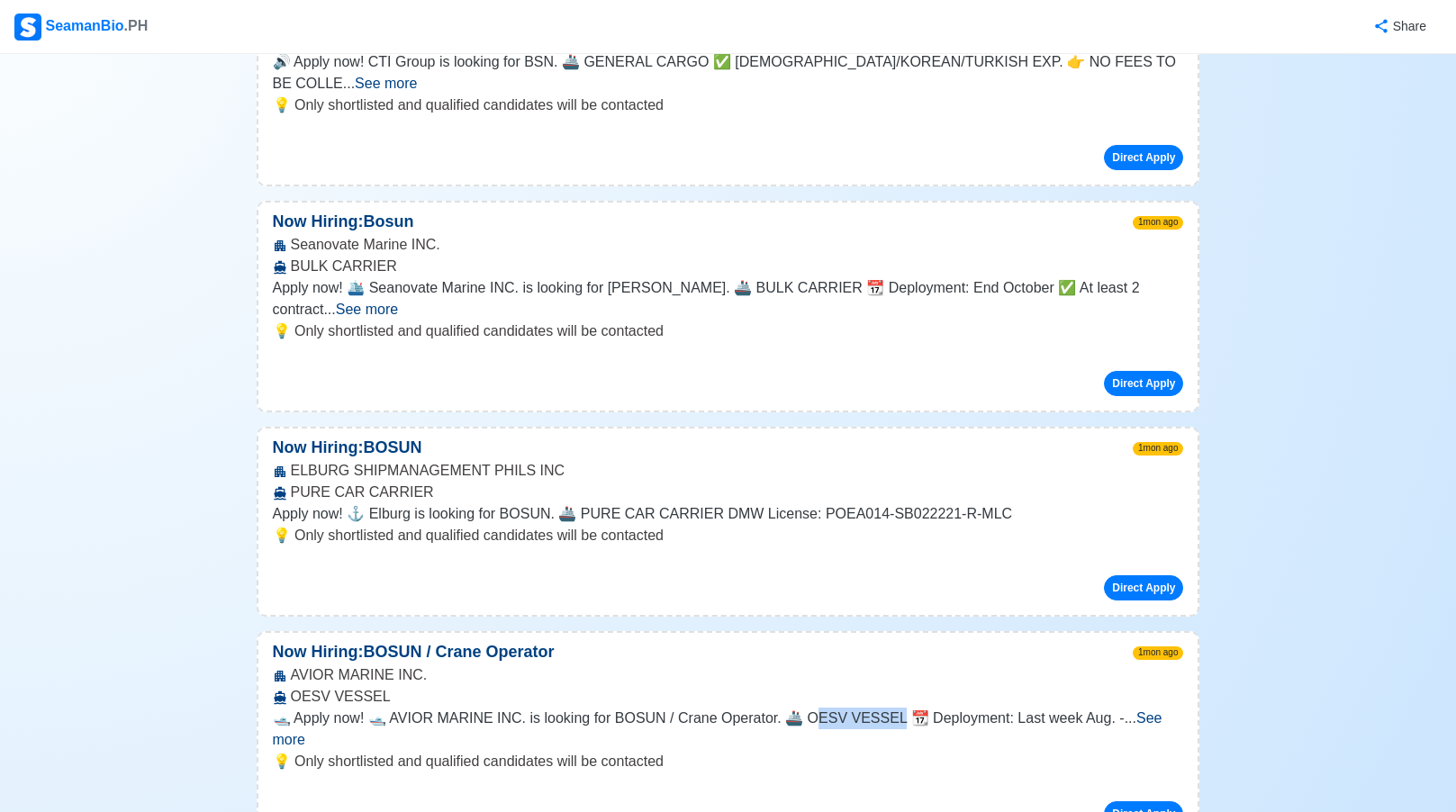
drag, startPoint x: 813, startPoint y: 202, endPoint x: 886, endPoint y: 206, distance: 73.1
click at [886, 710] on span "🛥️ Apply now! 🛥️ AVIOR MARINE INC. is looking for BOSUN / Crane Operator. 🚢 OES…" at bounding box center [698, 718] width 852 height 16
drag, startPoint x: 886, startPoint y: 206, endPoint x: 885, endPoint y: 225, distance: 19.0
click at [874, 211] on div at bounding box center [874, 211] width 0 height 0
click at [839, 710] on span "🛥️ Apply now! 🛥️ AVIOR MARINE INC. is looking for BOSUN / Crane Operator. 🚢 OES…" at bounding box center [698, 718] width 852 height 16
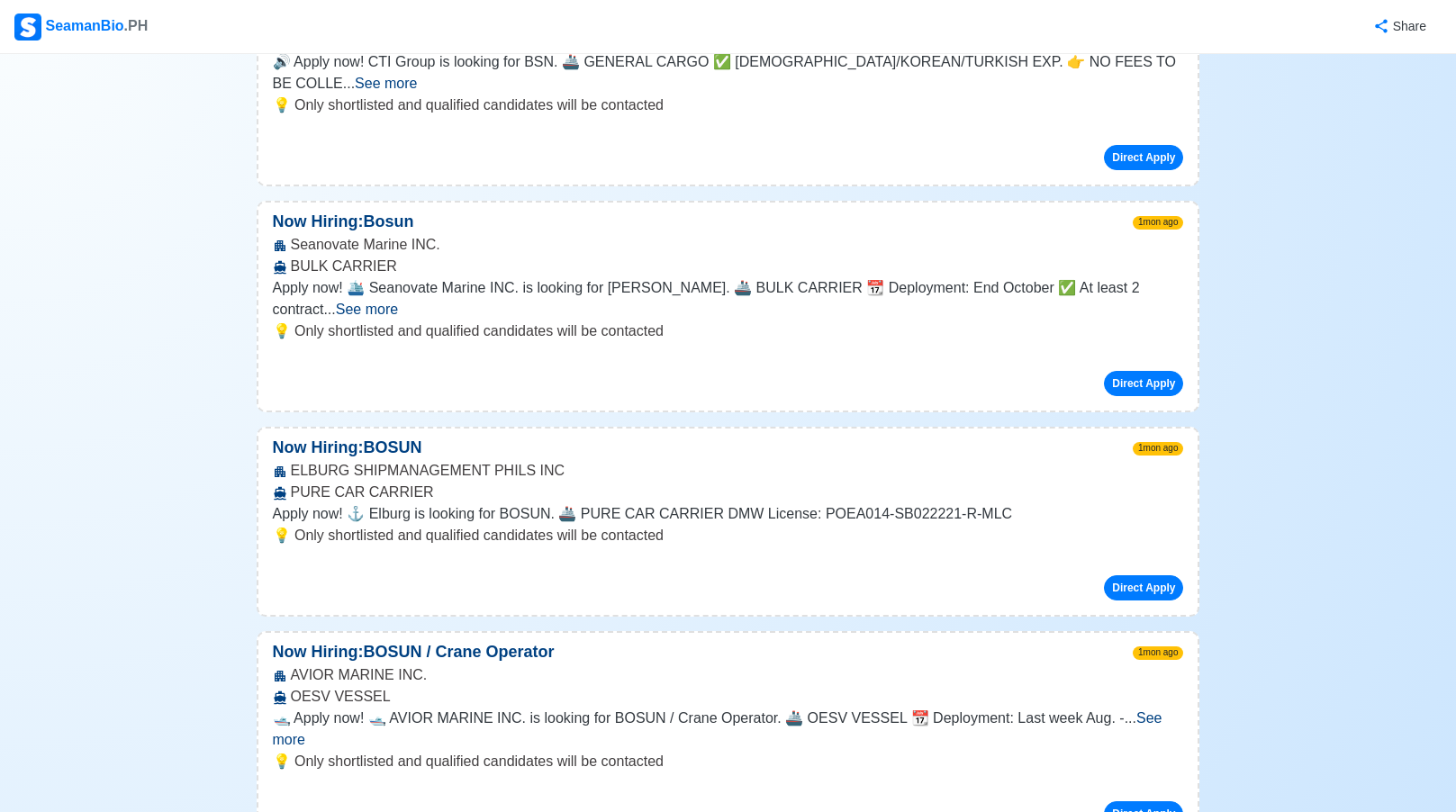
click at [795, 710] on span "🛥️ Apply now! 🛥️ AVIOR MARINE INC. is looking for BOSUN / Crane Operator. 🚢 OES…" at bounding box center [698, 718] width 852 height 16
drag, startPoint x: 809, startPoint y: 200, endPoint x: 888, endPoint y: 201, distance: 79.0
click at [888, 710] on span "🛥️ Apply now! 🛥️ AVIOR MARINE INC. is looking for BOSUN / Crane Operator. 🚢 OES…" at bounding box center [698, 718] width 852 height 16
copy span "V VESSEL 📆"
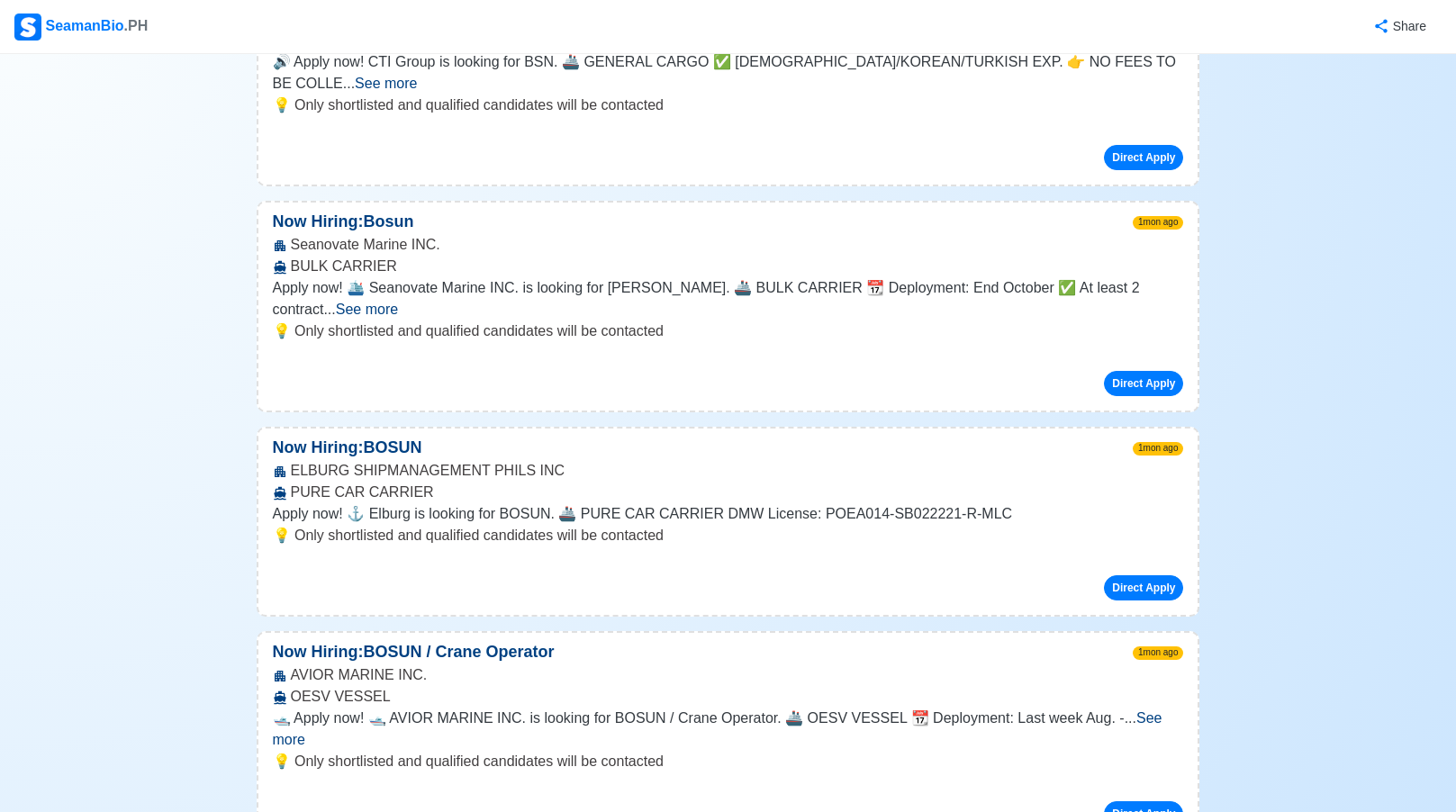
click at [1149, 710] on span "See more" at bounding box center [717, 729] width 890 height 37
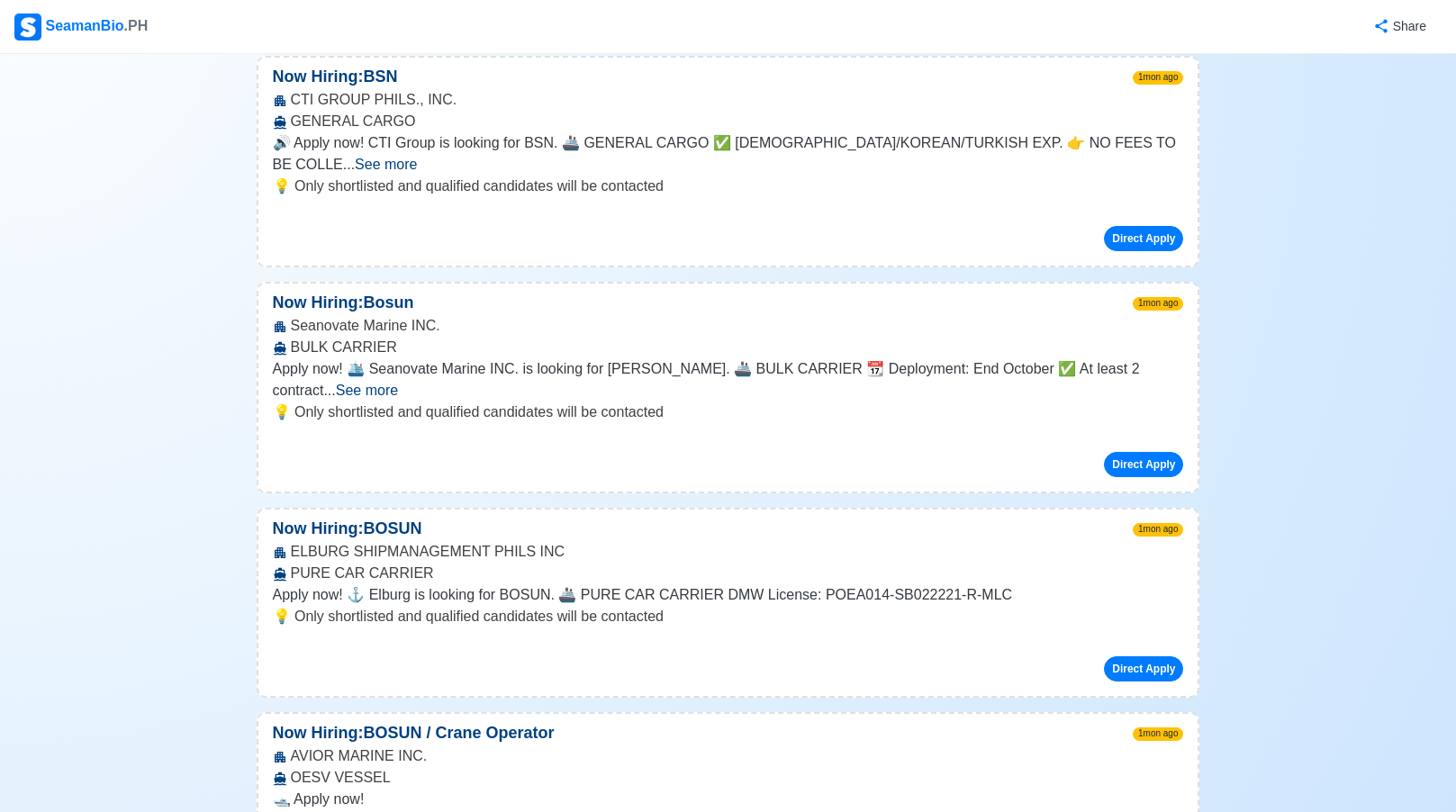
scroll to position [8791, 0]
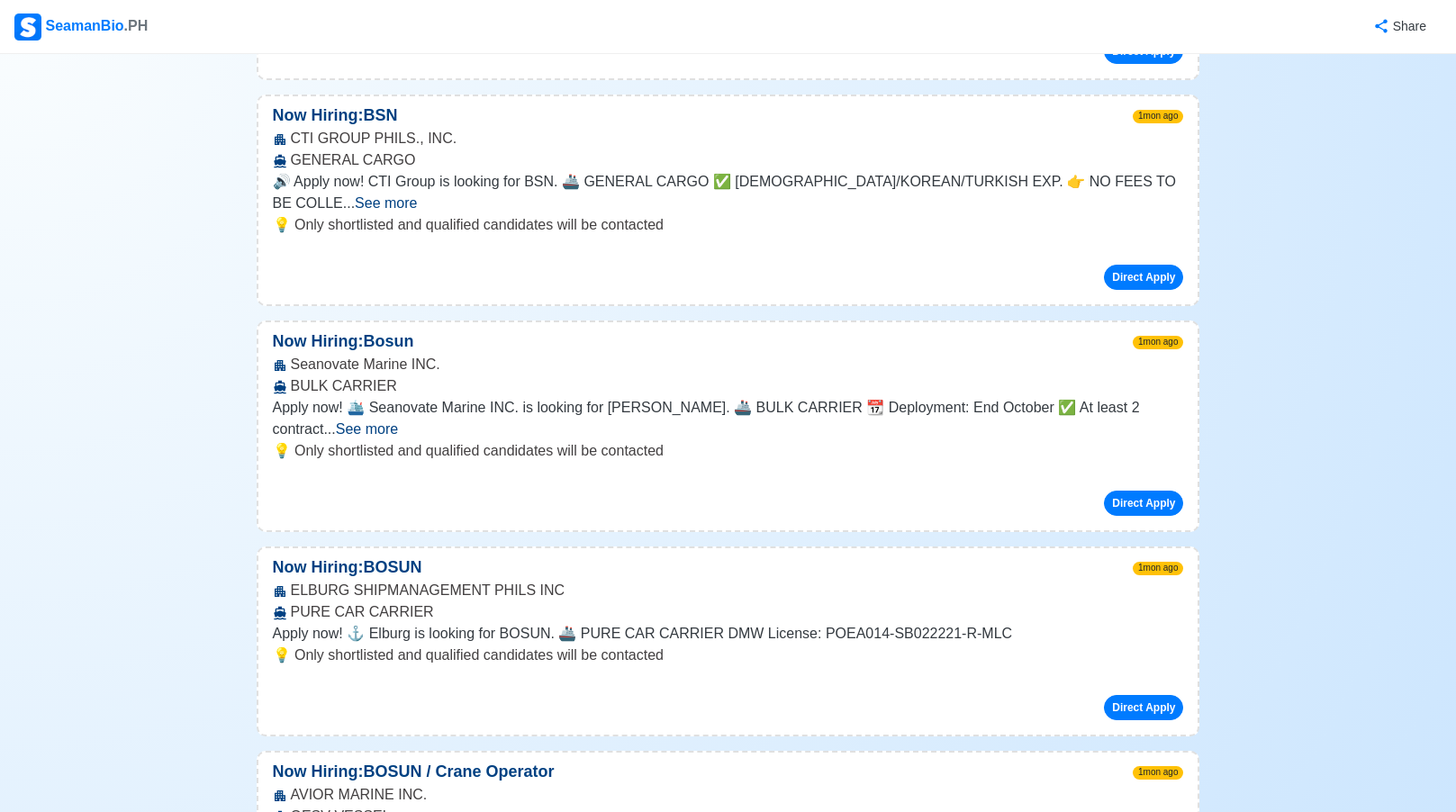
drag, startPoint x: 923, startPoint y: 410, endPoint x: 1171, endPoint y: 430, distance: 248.8
drag, startPoint x: 923, startPoint y: 408, endPoint x: 1111, endPoint y: 424, distance: 188.7
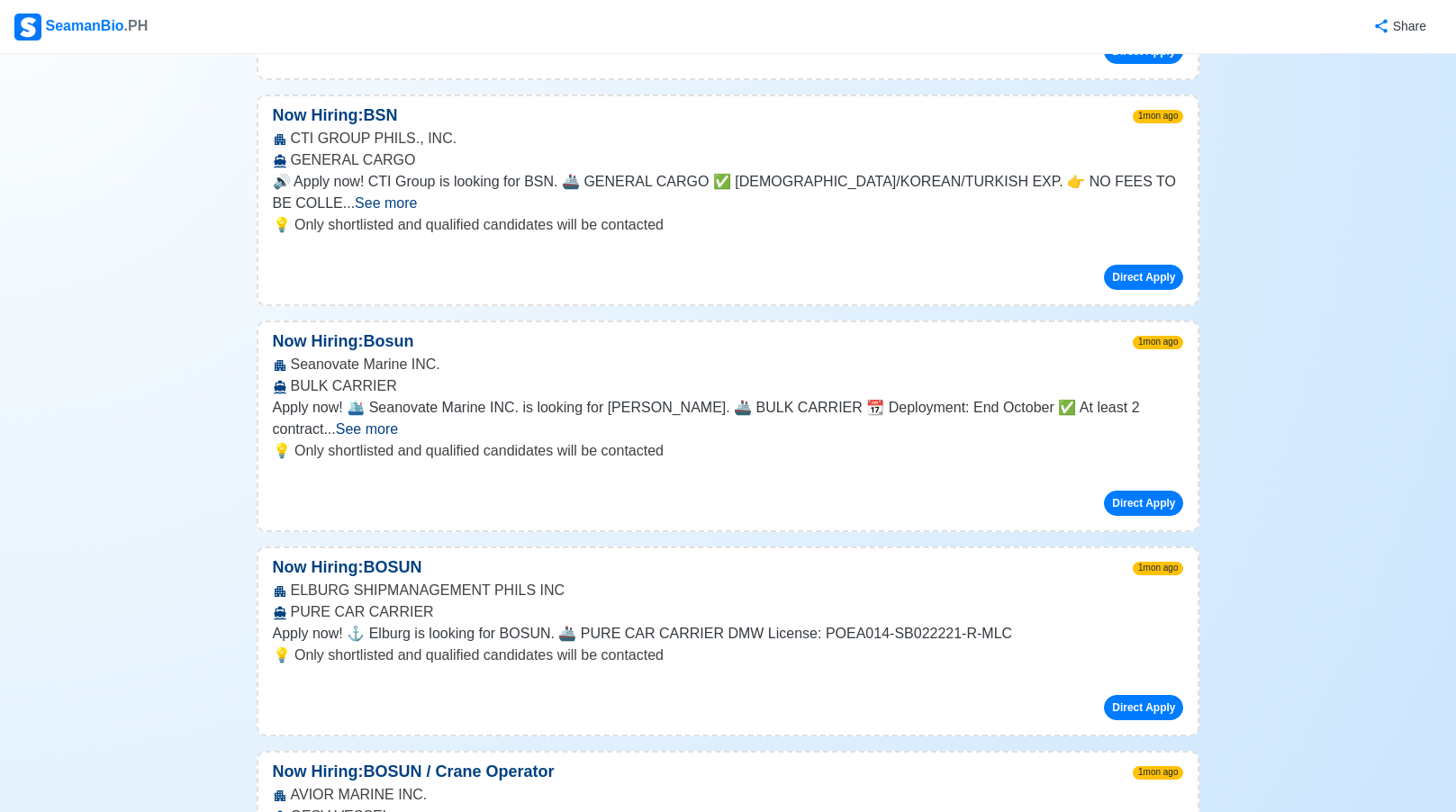
copy p "Light Subsea Operation and Stage 3 Certificate."
click at [340, 784] on div "AVIOR MARINE INC. OESV VESSEL" at bounding box center [728, 806] width 940 height 43
copy div "OESV VESSEL"
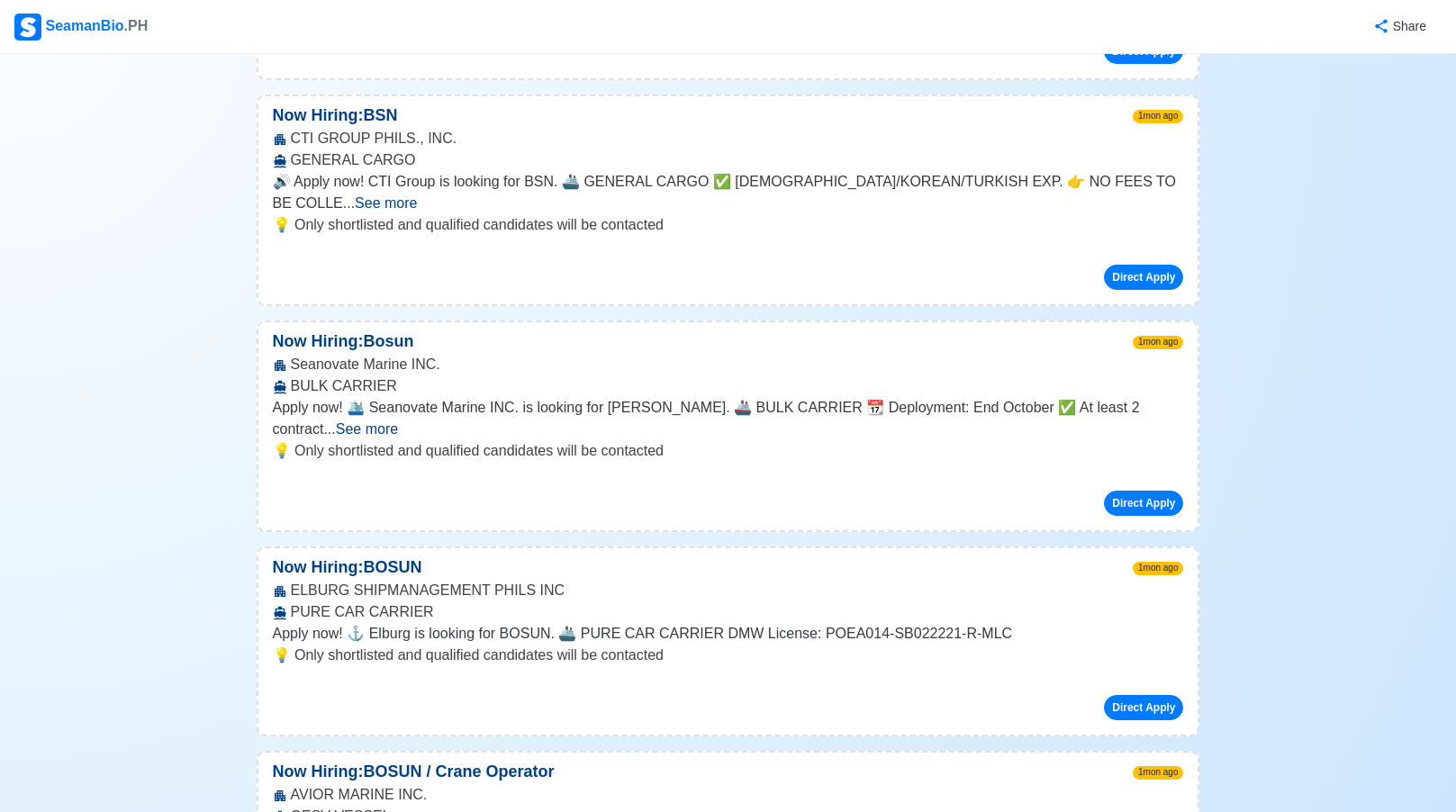
drag, startPoint x: 922, startPoint y: 408, endPoint x: 1112, endPoint y: 427, distance: 190.9
drag, startPoint x: 1112, startPoint y: 427, endPoint x: 1095, endPoint y: 407, distance: 26.2
copy p "Light Subsea Operation and Stage 3 Certificate."
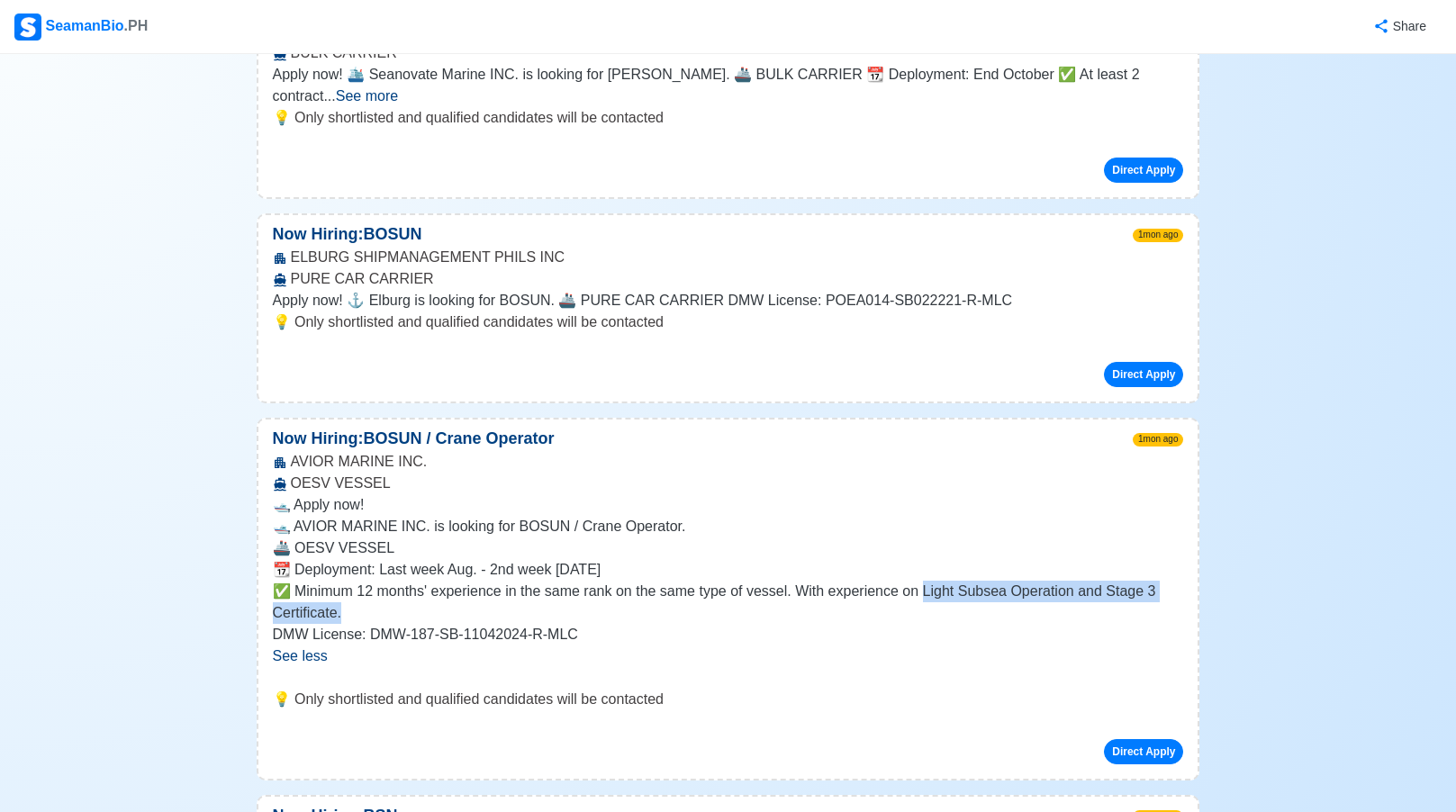
scroll to position [9151, 0]
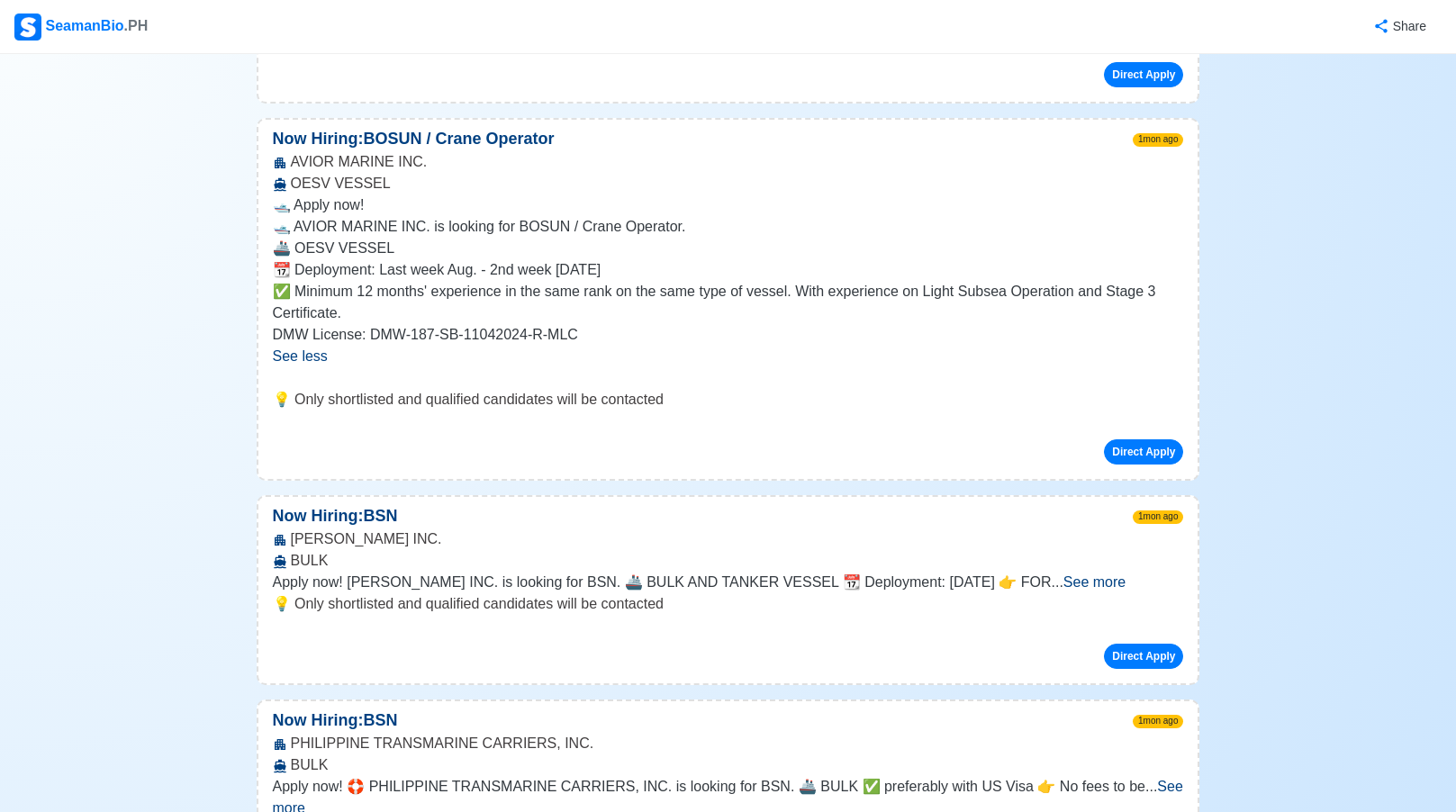
scroll to position [9630, 0]
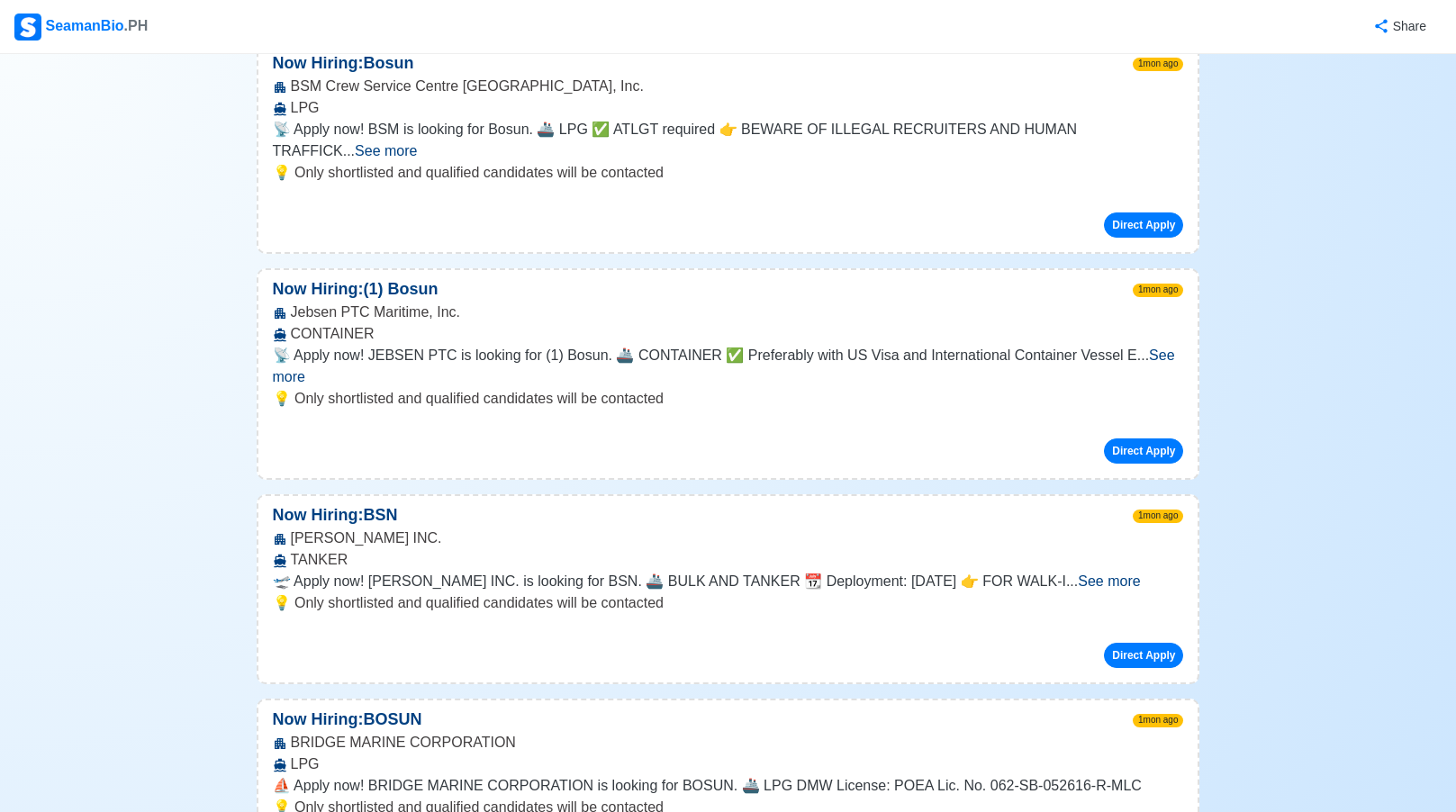
scroll to position [12871, 0]
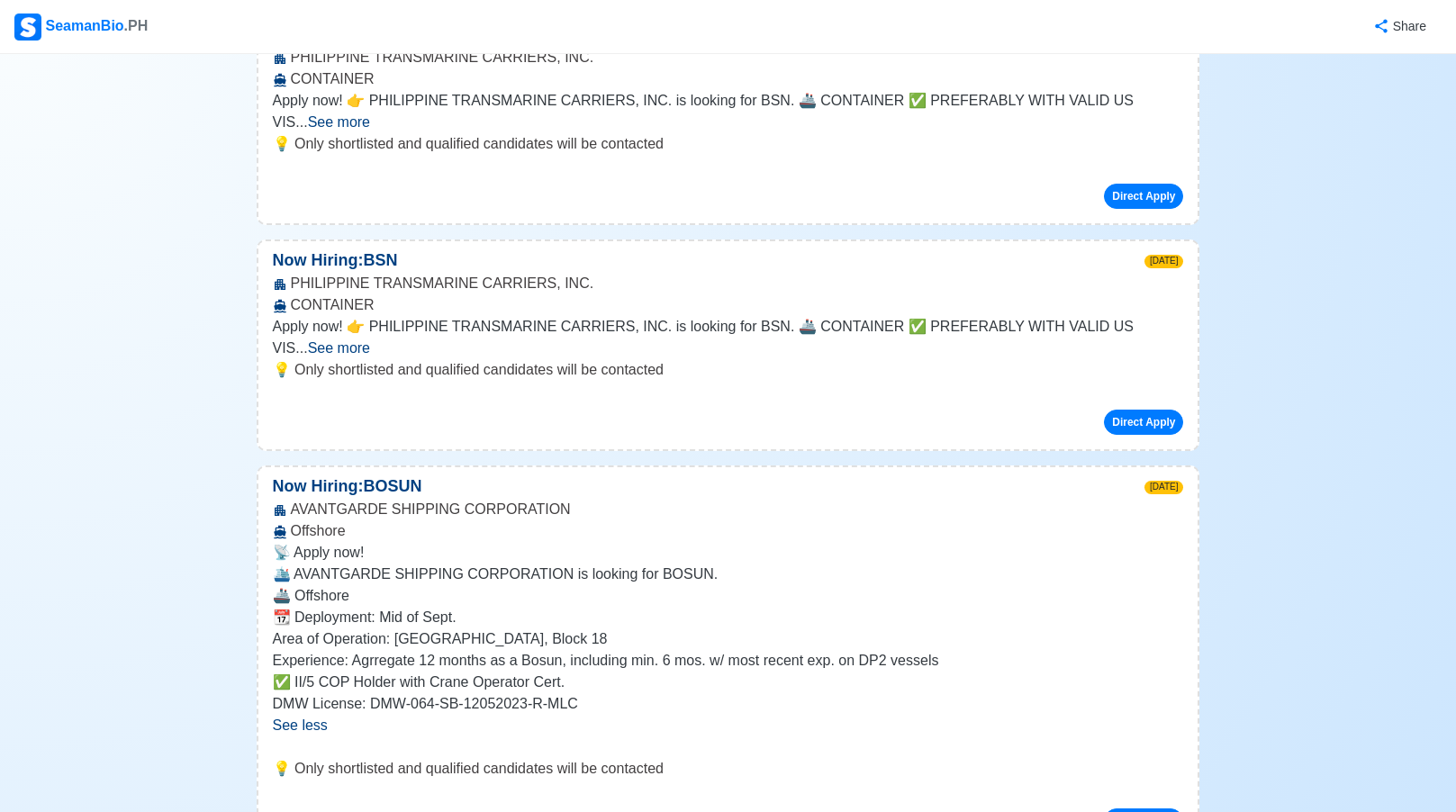
scroll to position [0, 0]
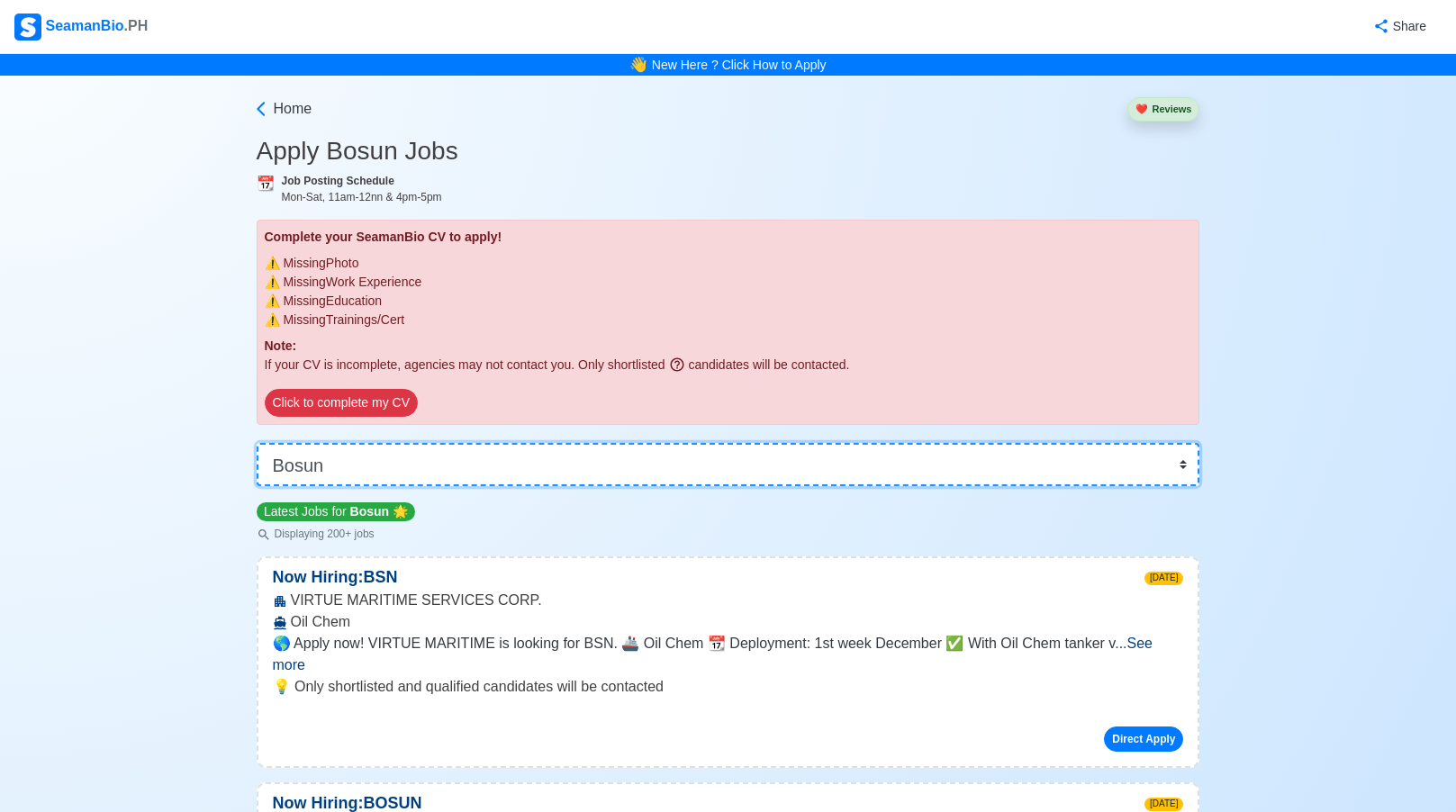
click at [1181, 469] on select "👉 Select Rank or Position Master Chief Officer 2nd Officer 3rd Officer Junior O…" at bounding box center [728, 464] width 943 height 43
click at [1173, 468] on select "👉 Select Rank or Position Master Chief Officer 2nd Officer 3rd Officer Junior O…" at bounding box center [728, 464] width 943 height 43
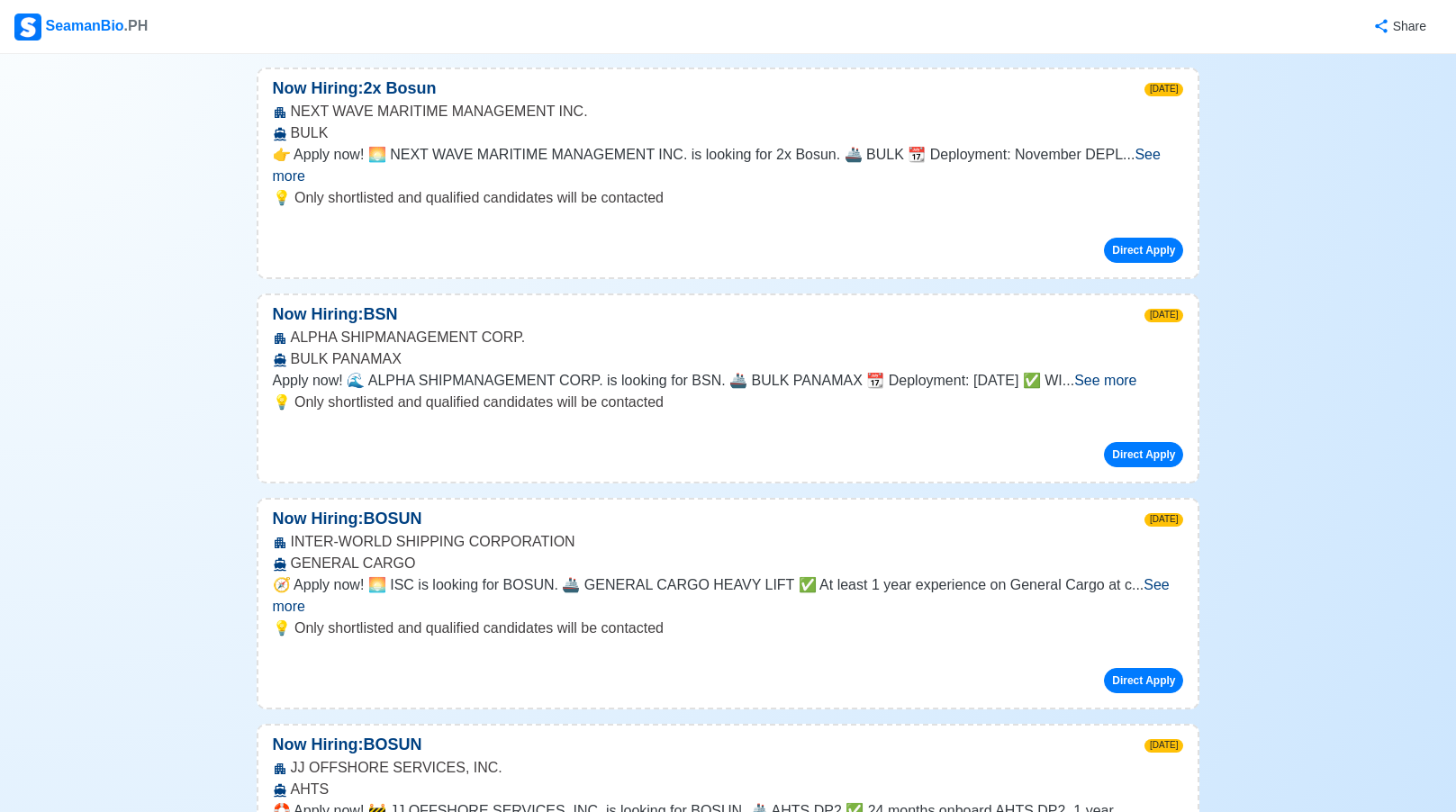
scroll to position [4080, 0]
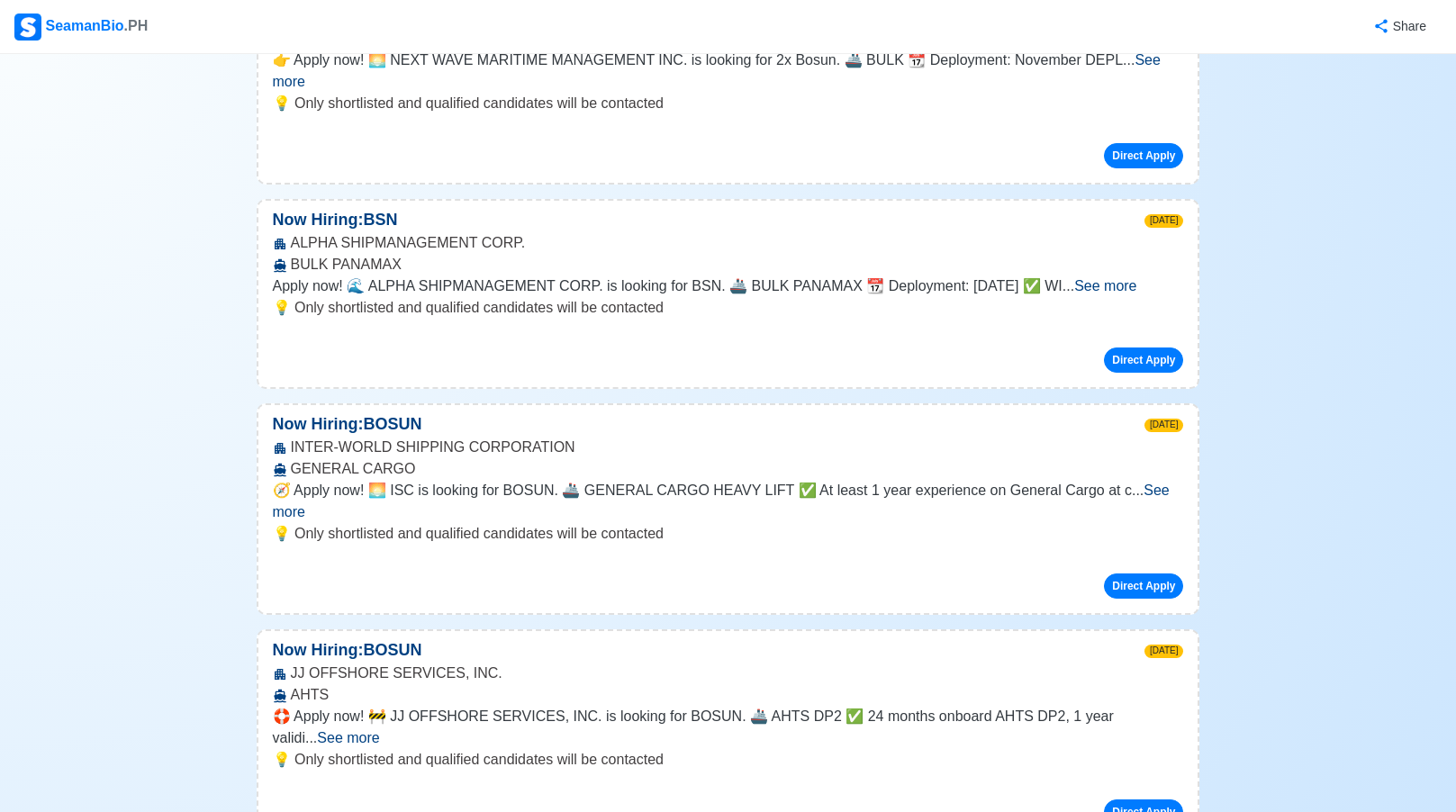
click at [379, 730] on span "See more" at bounding box center [347, 737] width 62 height 16
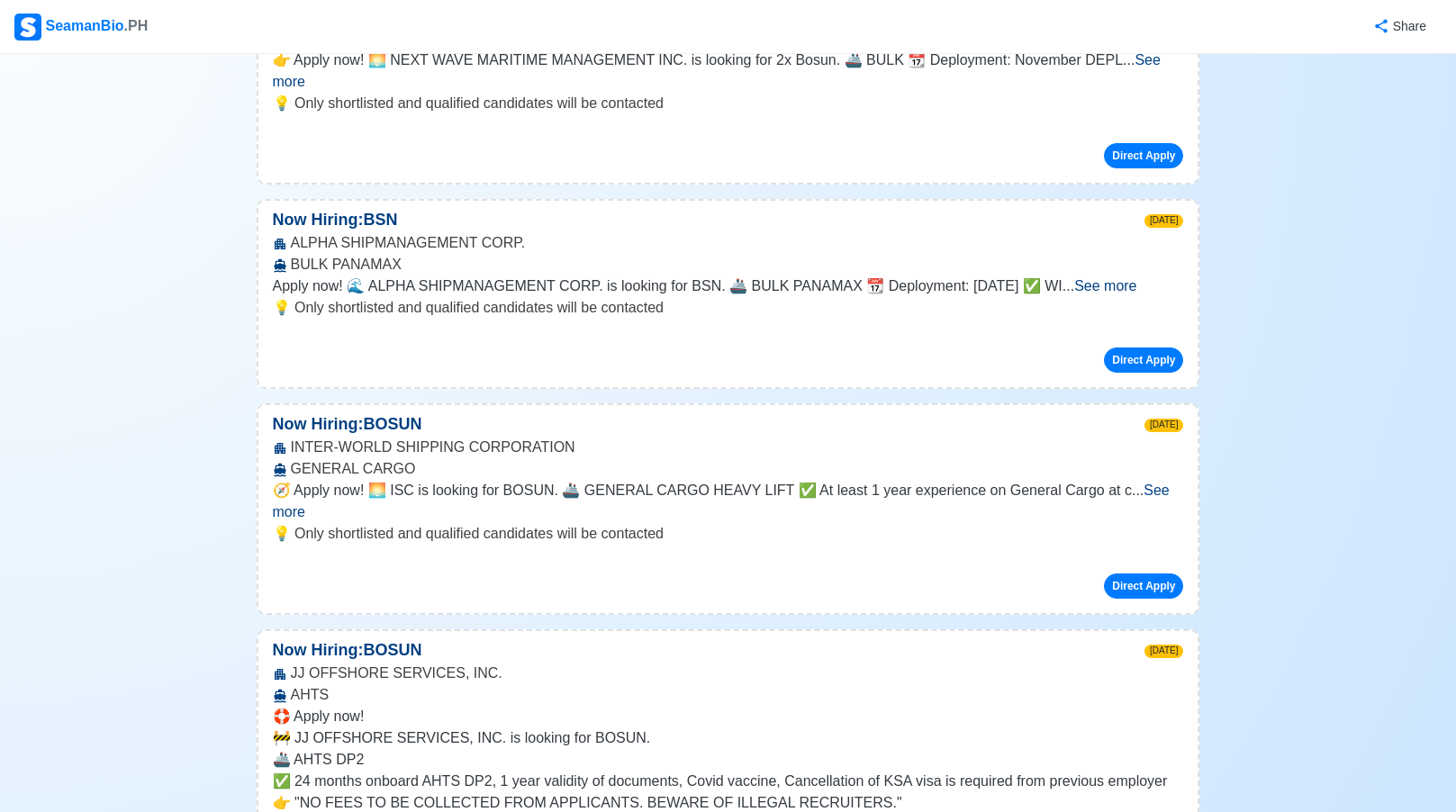
click at [1156, 706] on p "🛟 Apply now!" at bounding box center [728, 716] width 911 height 21
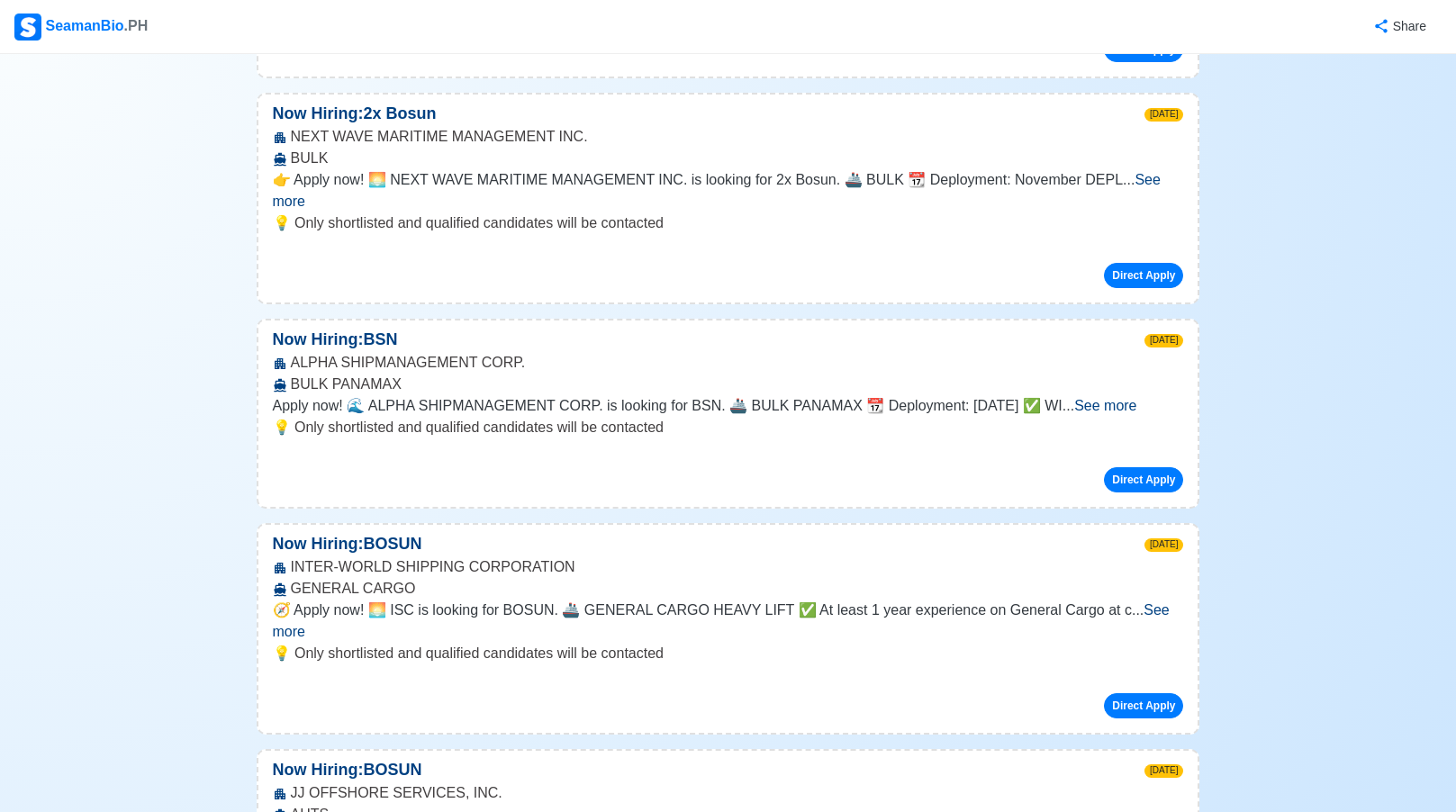
scroll to position [0, 0]
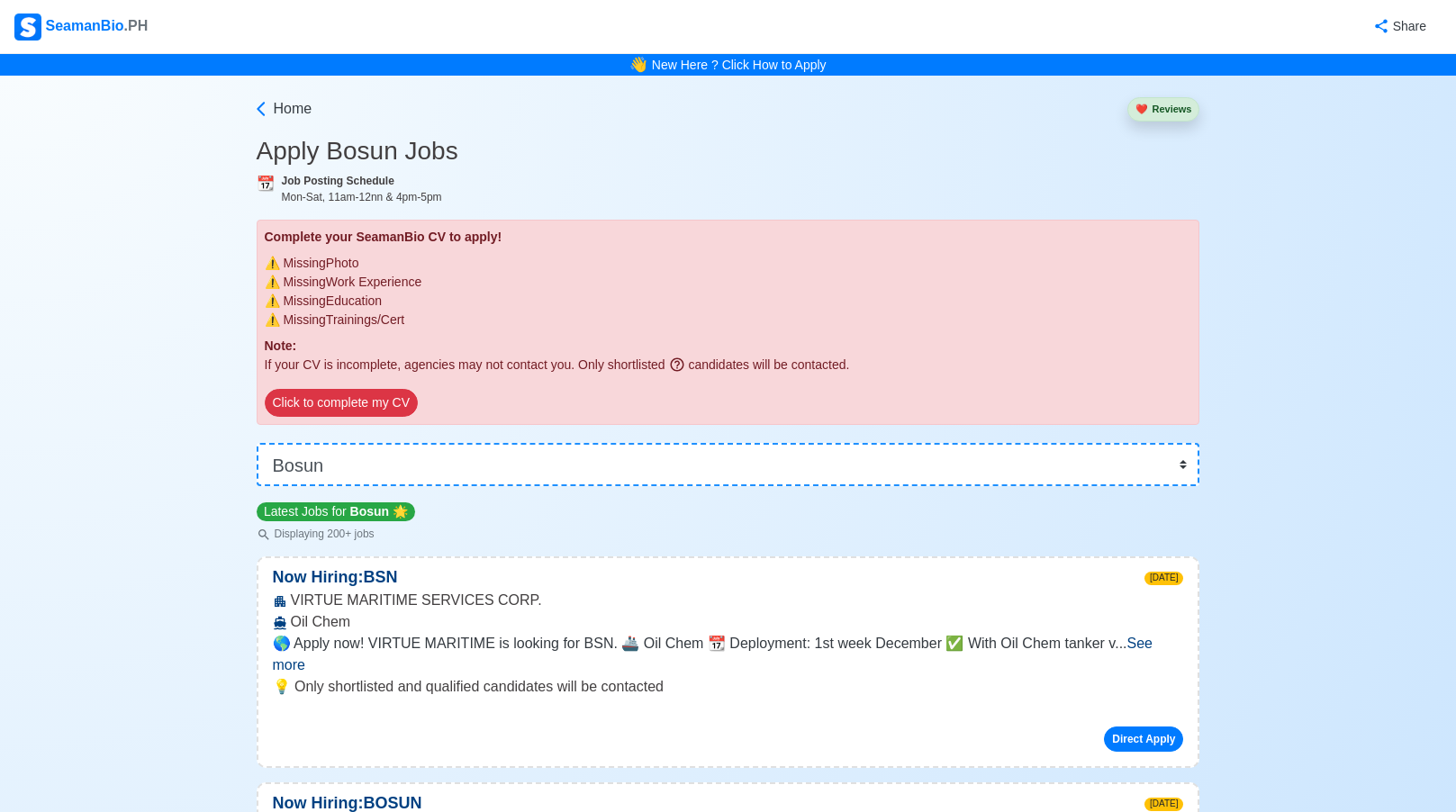
click at [38, 24] on img at bounding box center [28, 27] width 27 height 27
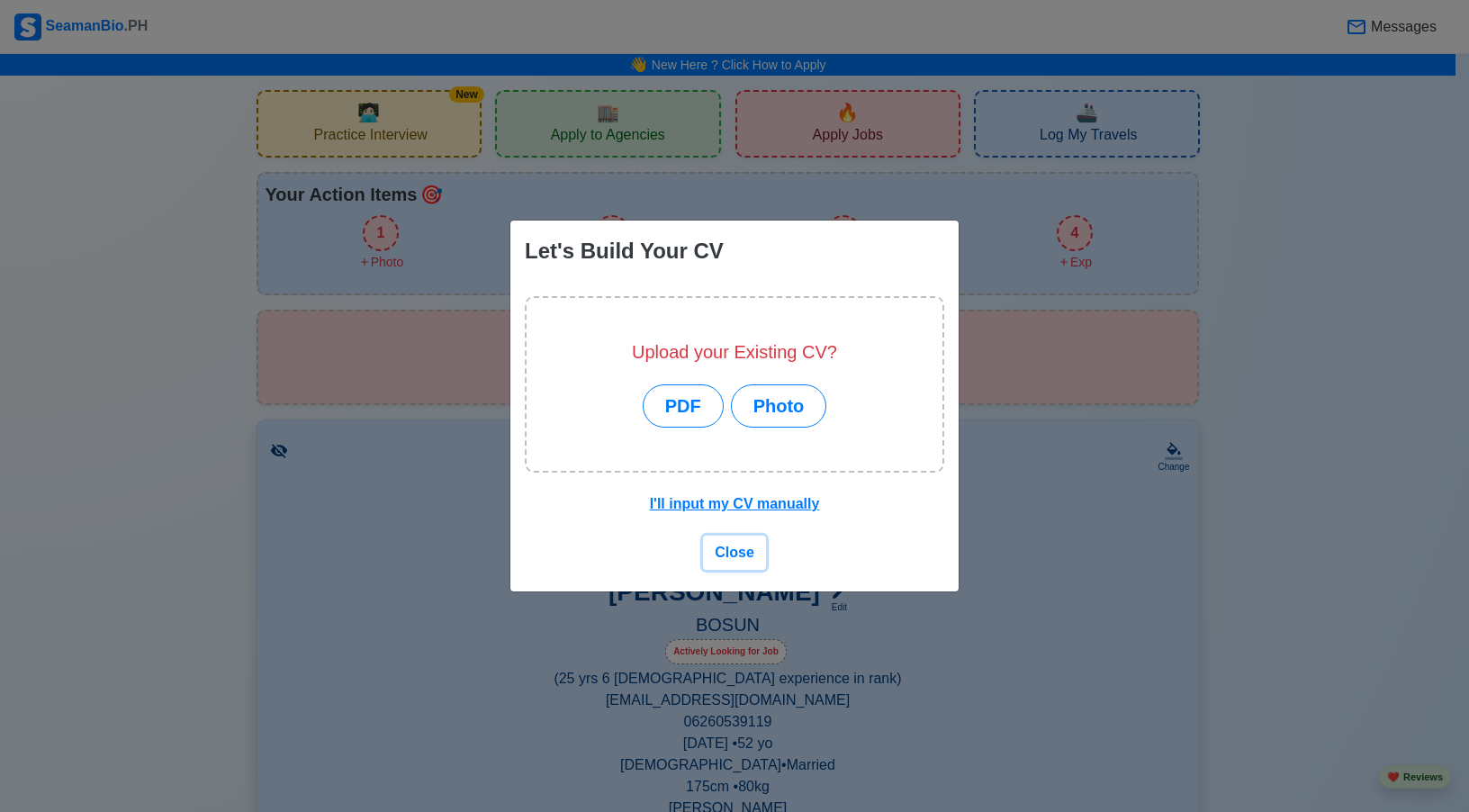
click at [740, 567] on button "Close" at bounding box center [734, 552] width 63 height 34
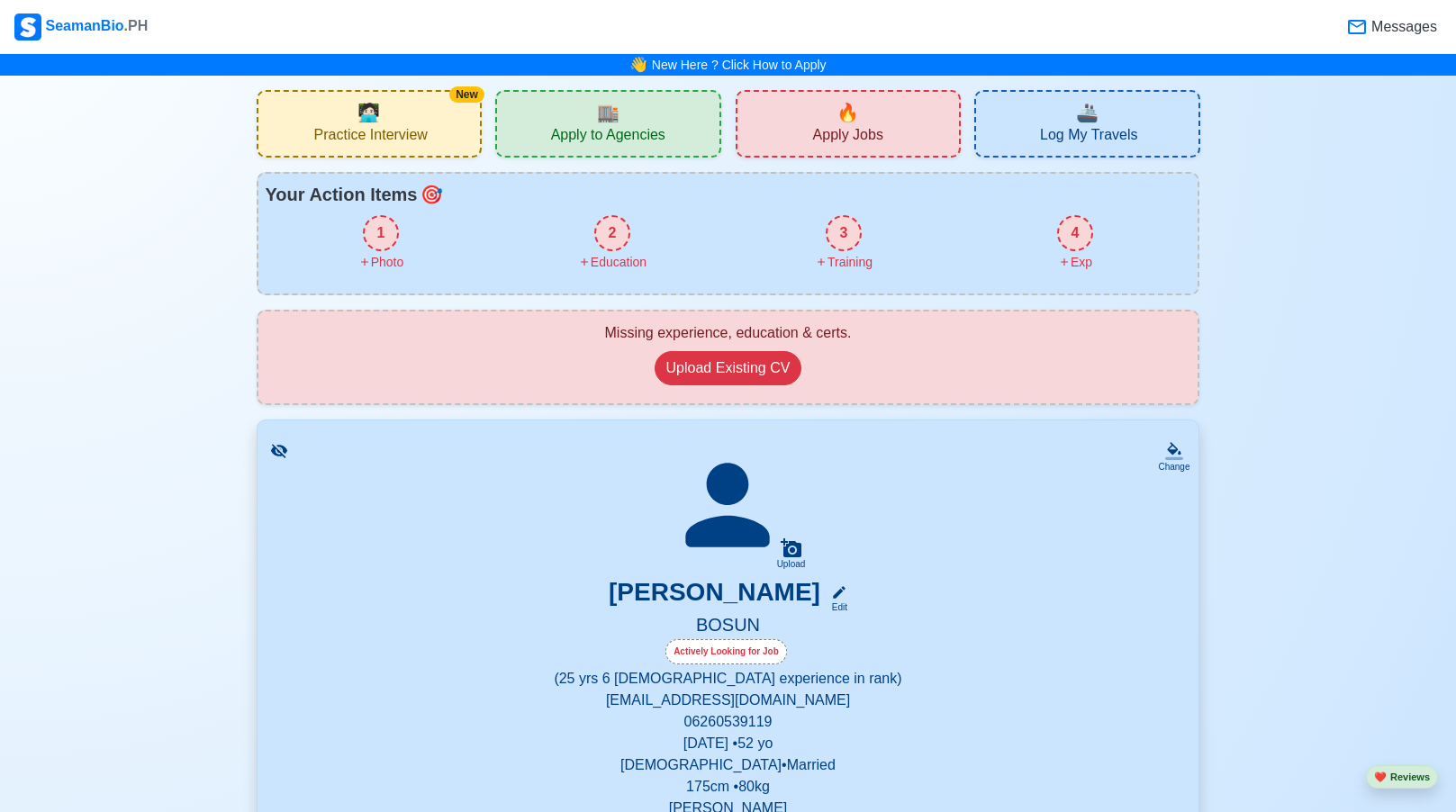
click at [628, 136] on span "Apply to Agencies" at bounding box center [608, 137] width 115 height 22
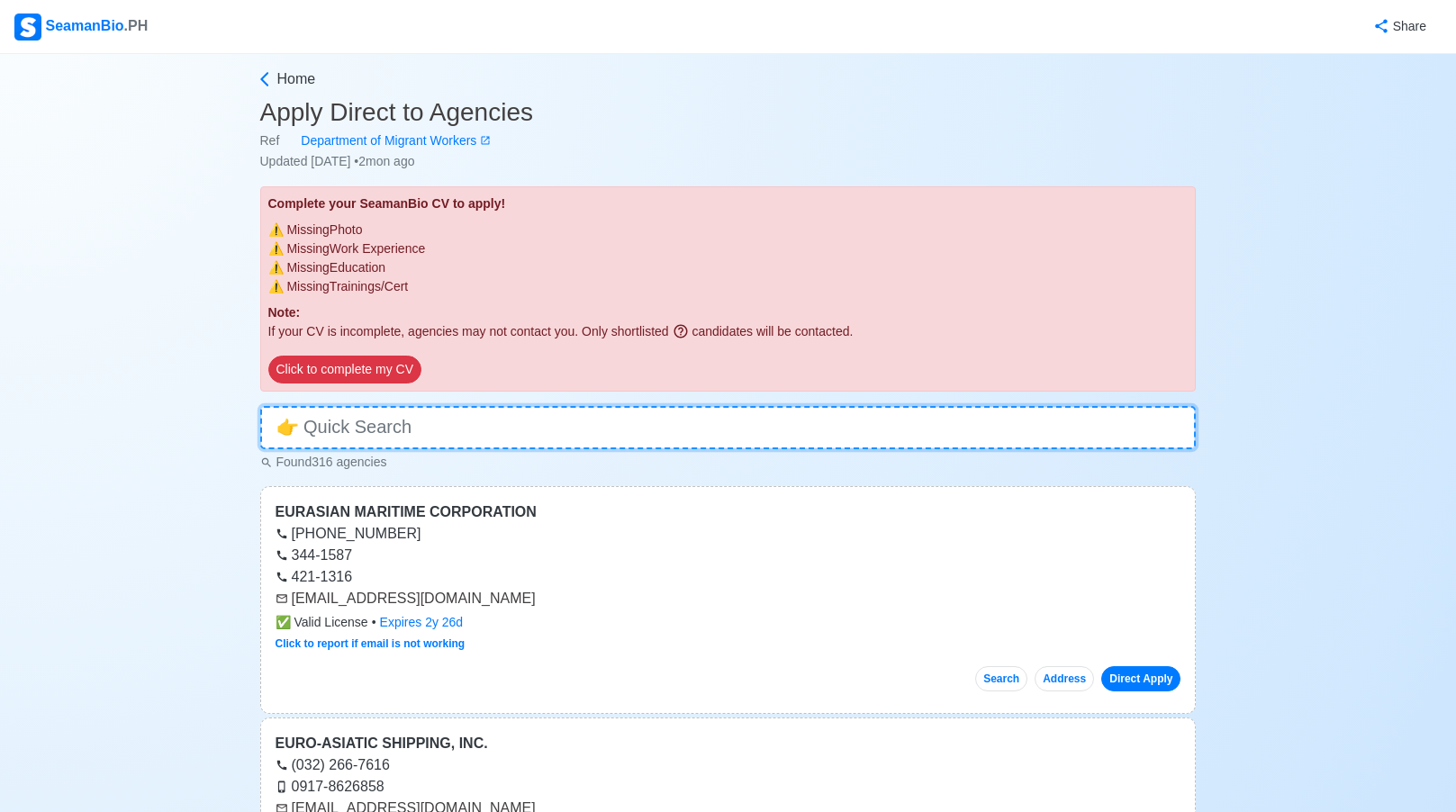
click at [455, 418] on input at bounding box center [728, 427] width 936 height 43
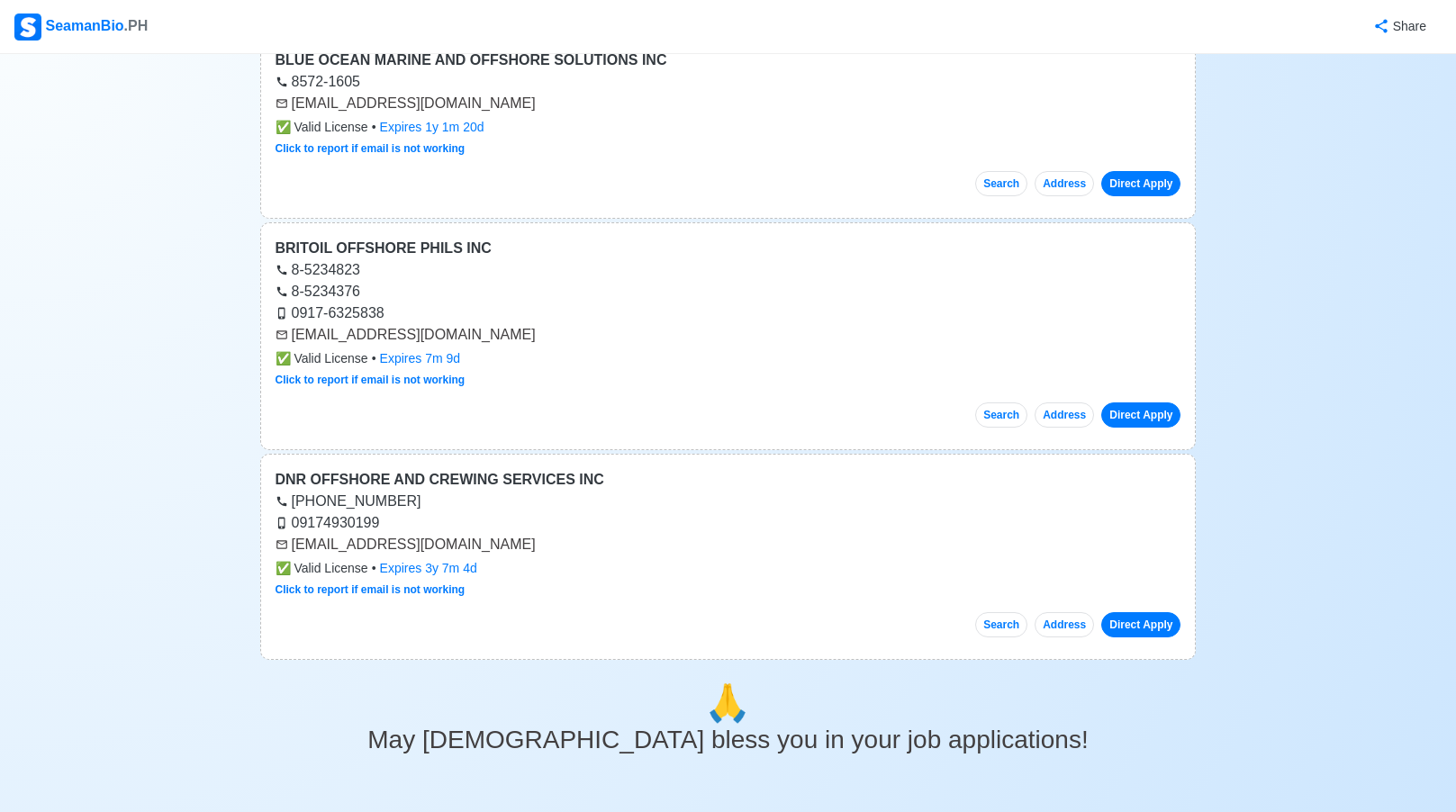
scroll to position [1800, 0]
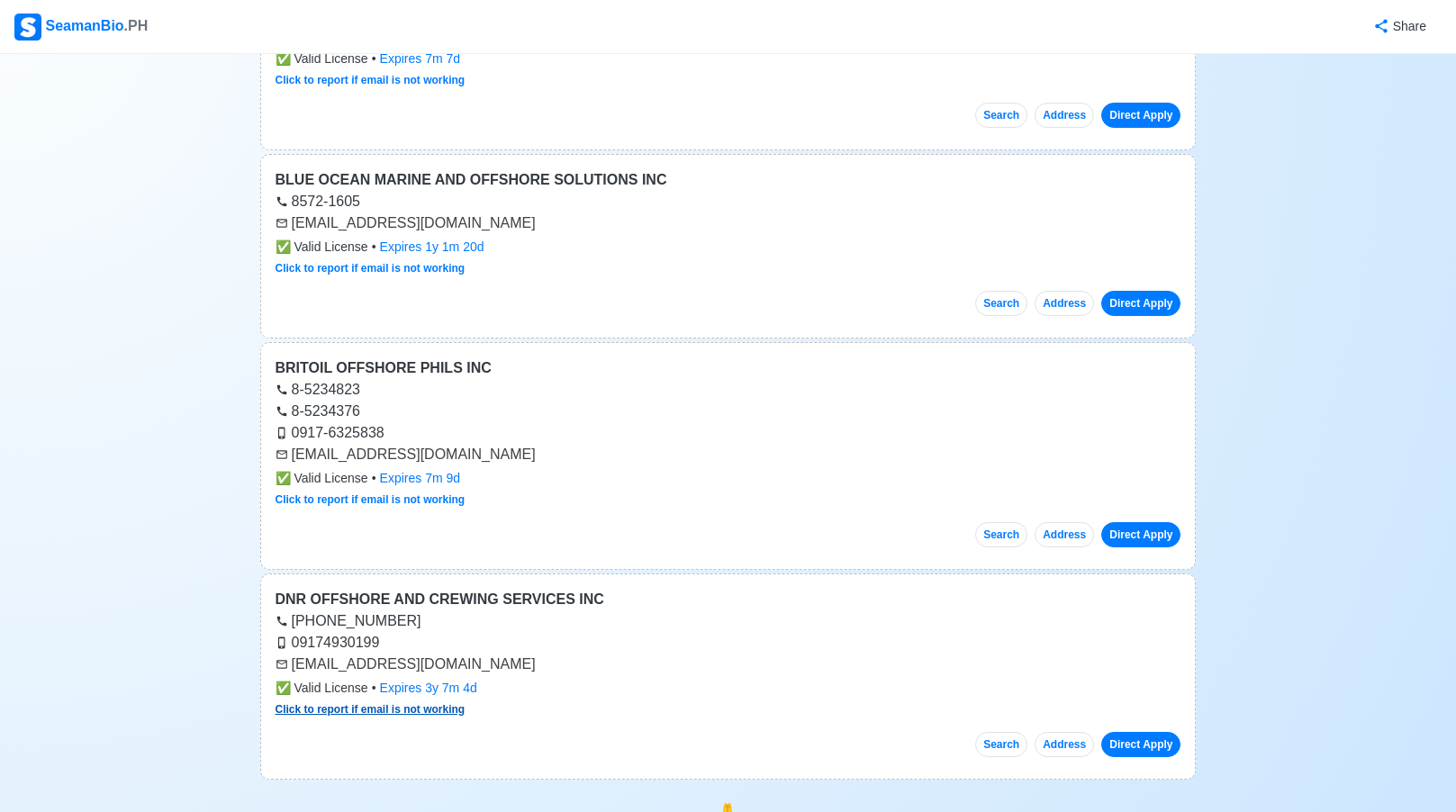
click at [361, 714] on link "Click to report if email is not working" at bounding box center [370, 709] width 190 height 13
click at [1031, 747] on div "Search Address Direct Apply" at bounding box center [728, 737] width 905 height 40
click at [1018, 748] on button "Search" at bounding box center [1001, 744] width 53 height 25
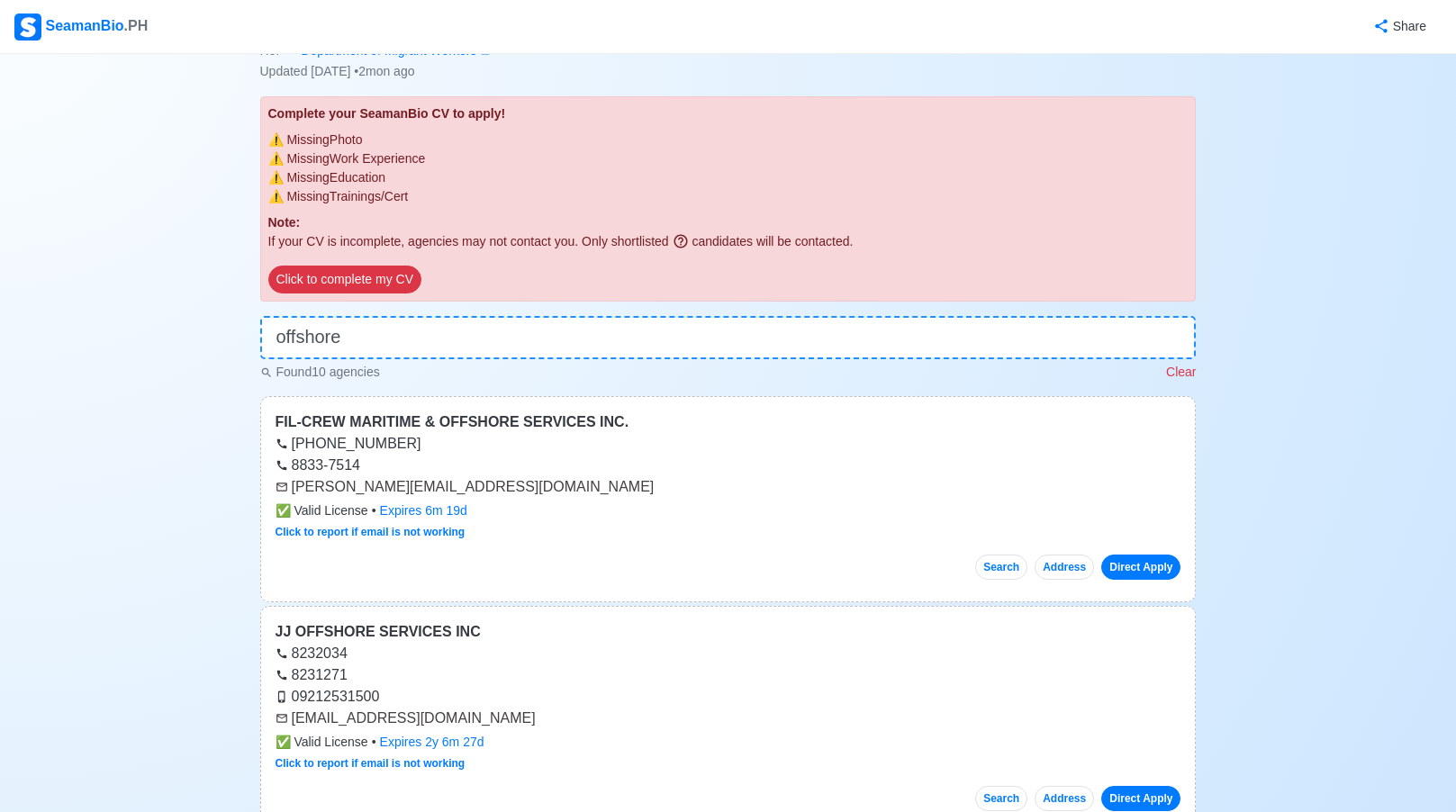
scroll to position [0, 0]
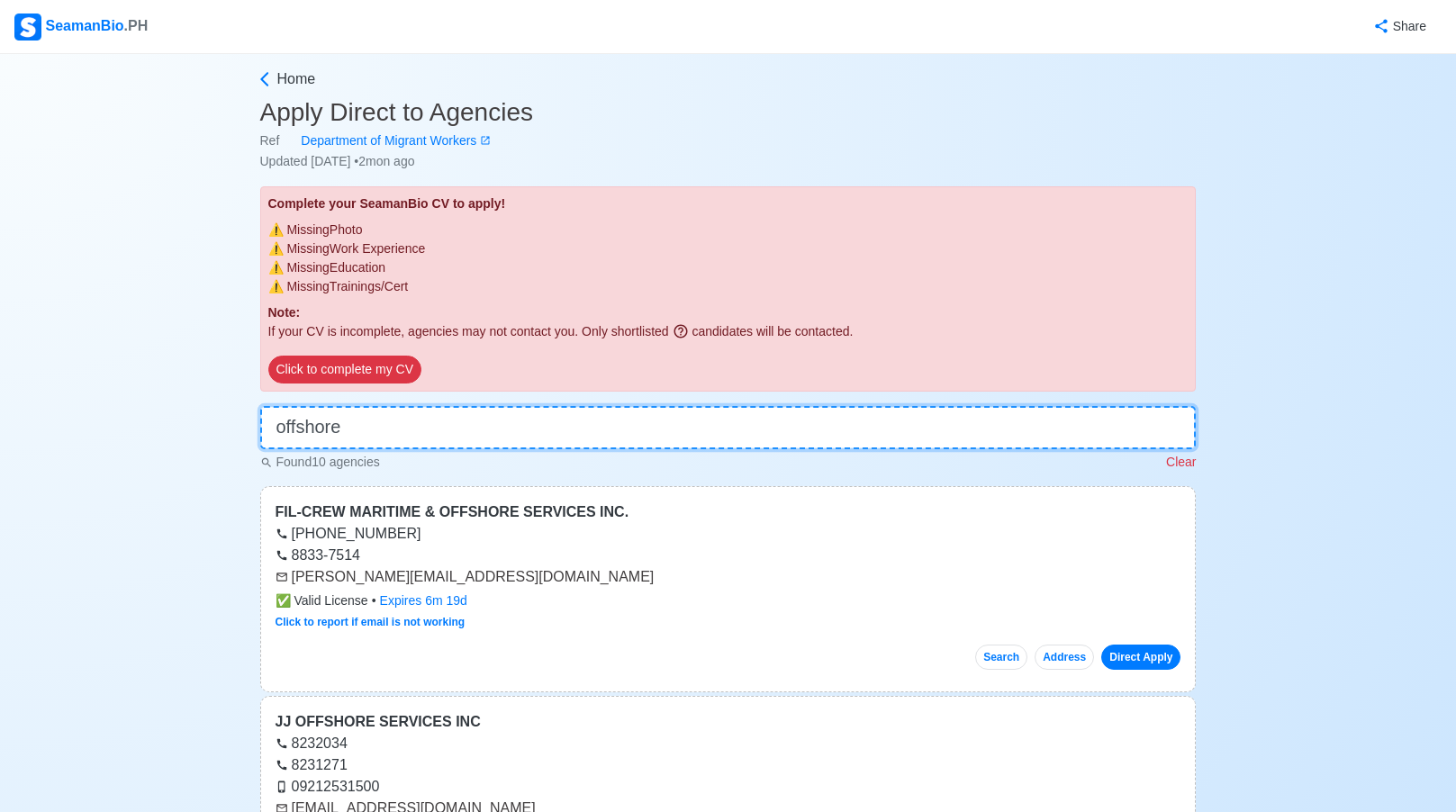
click at [464, 430] on input "offshore" at bounding box center [728, 427] width 936 height 43
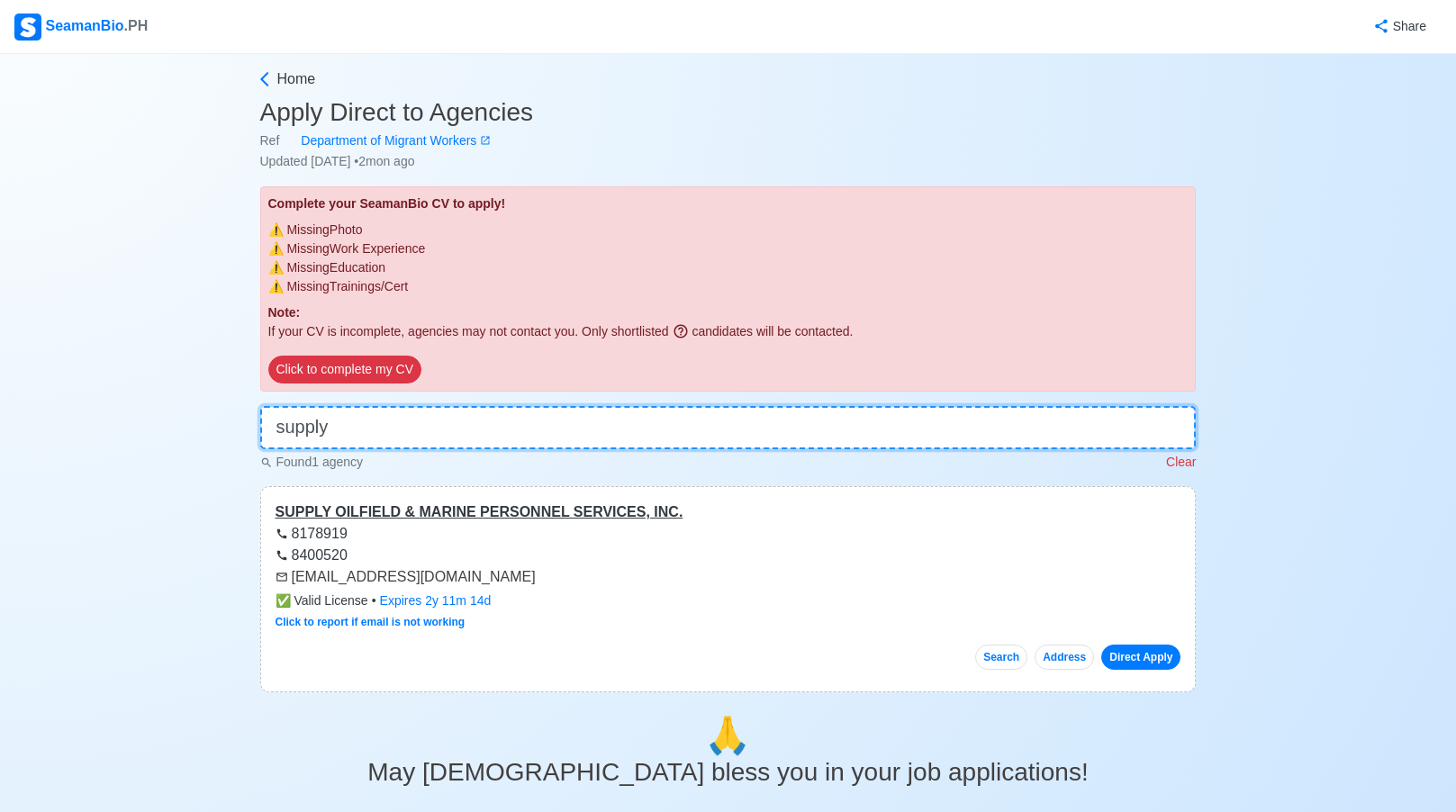
type input "supply"
click at [379, 514] on div "SUPPLY OILFIELD & MARINE PERSONNEL SERVICES, INC." at bounding box center [728, 512] width 905 height 21
click at [417, 423] on input "supply" at bounding box center [728, 427] width 936 height 43
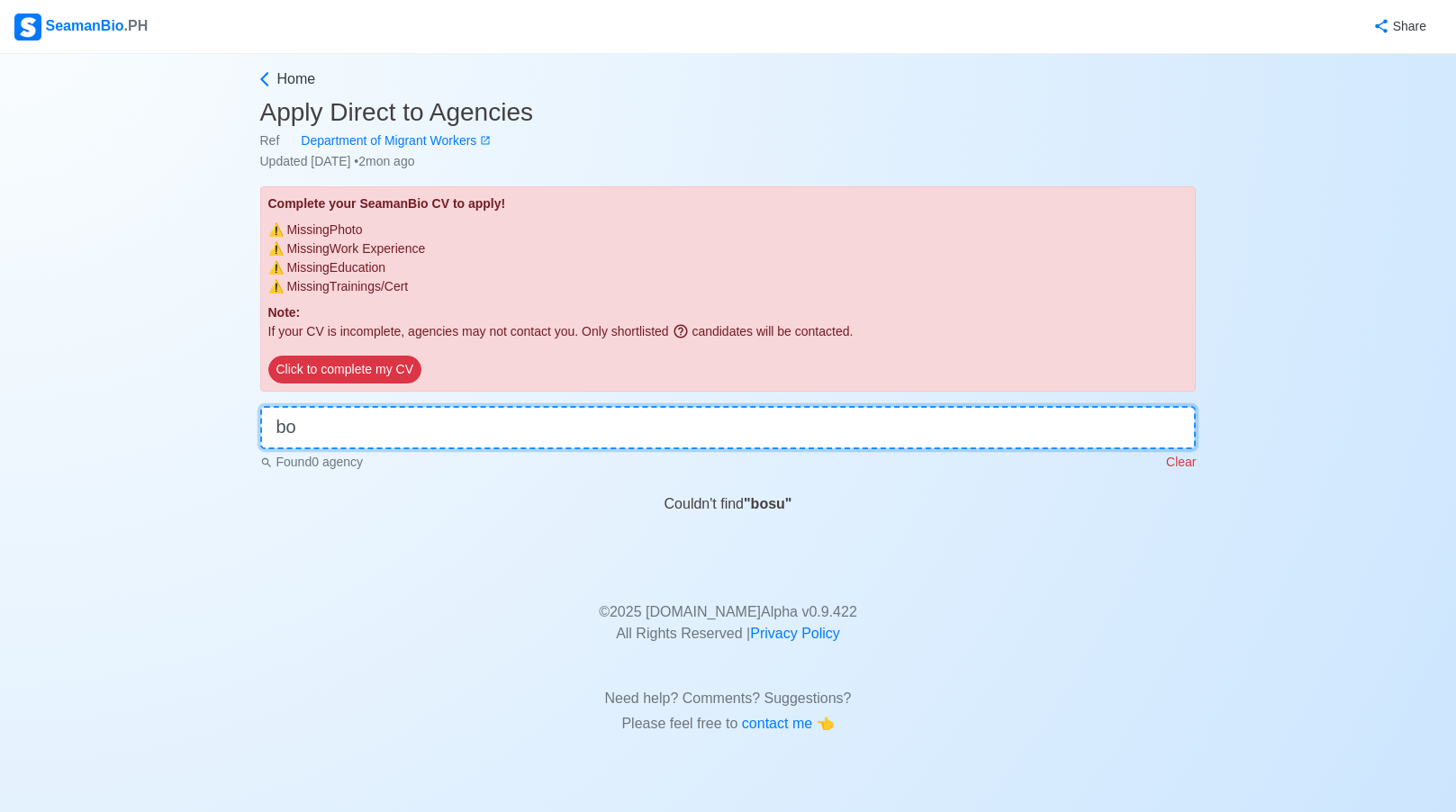
type input "b"
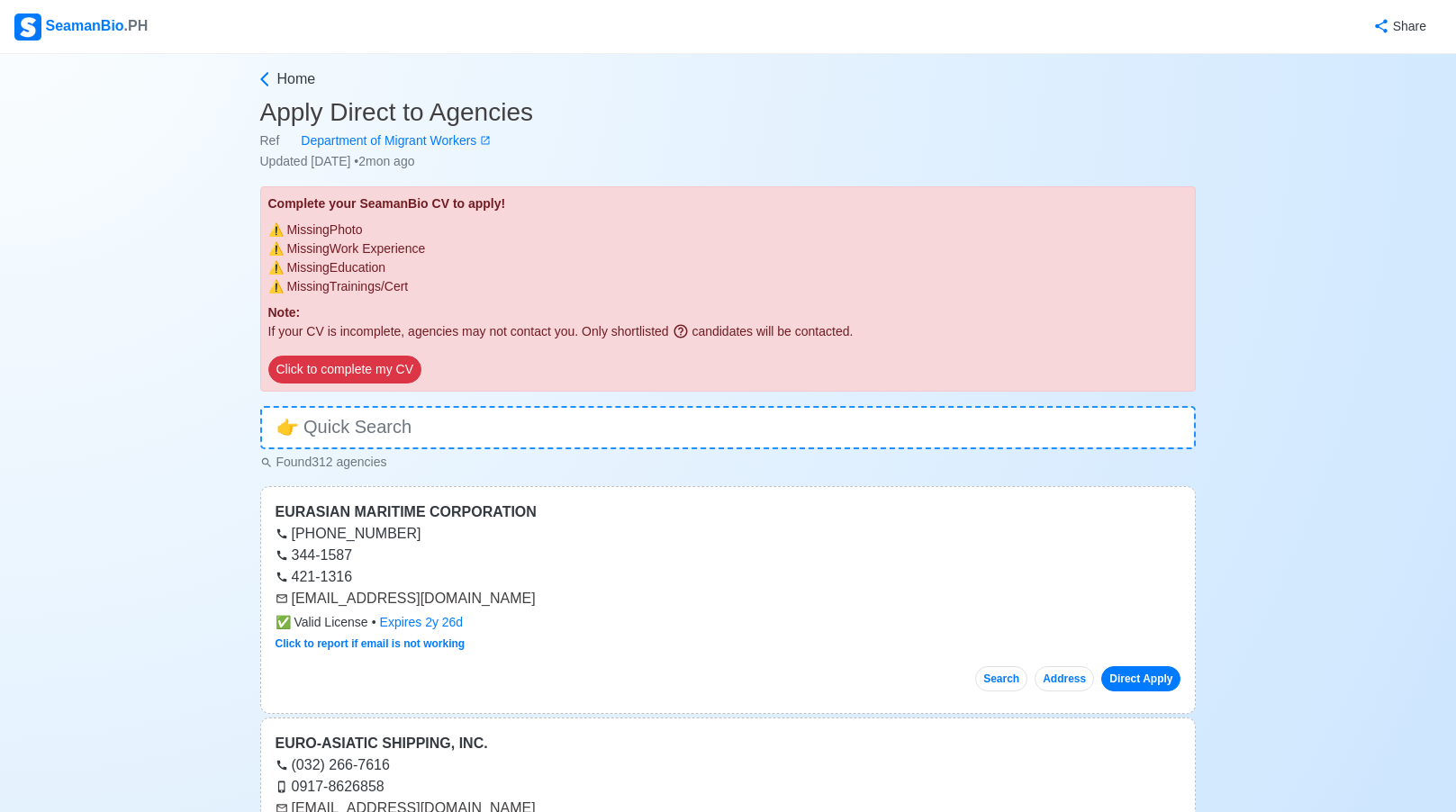
click at [117, 37] on div "SeamanBio .PH" at bounding box center [81, 27] width 133 height 27
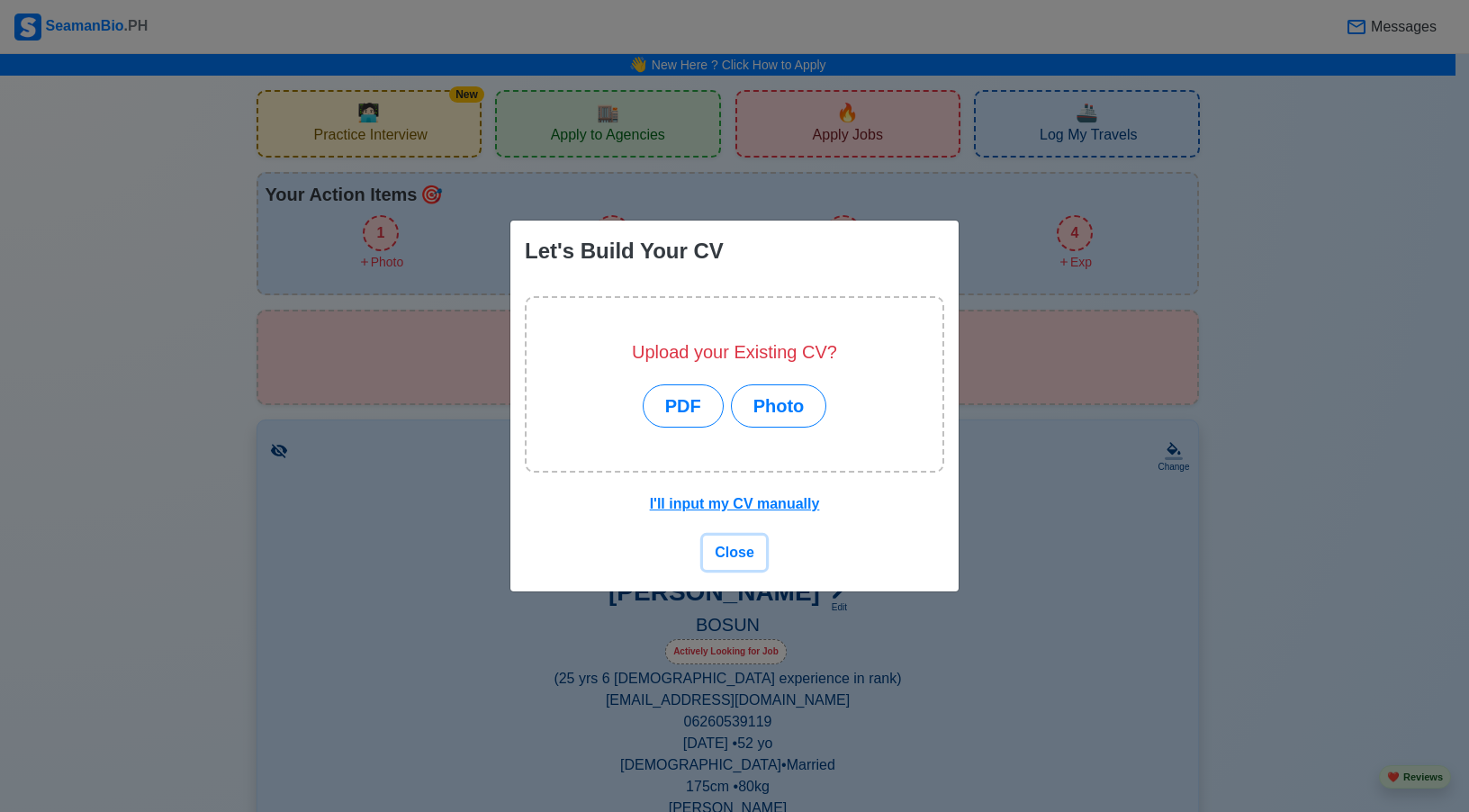
click at [733, 550] on span "Close" at bounding box center [734, 552] width 40 height 16
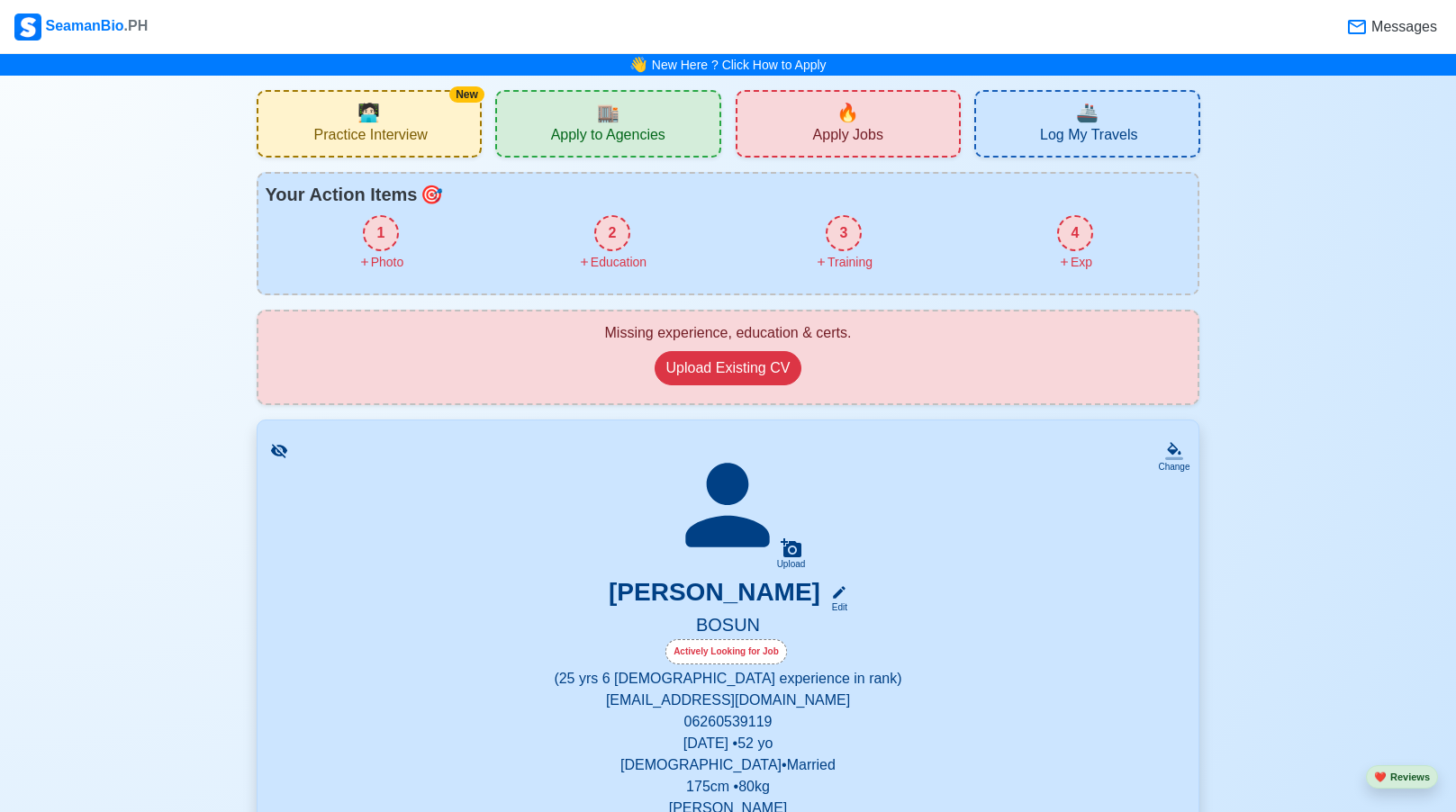
click at [920, 120] on div "🔥 Apply Jobs" at bounding box center [848, 123] width 226 height 67
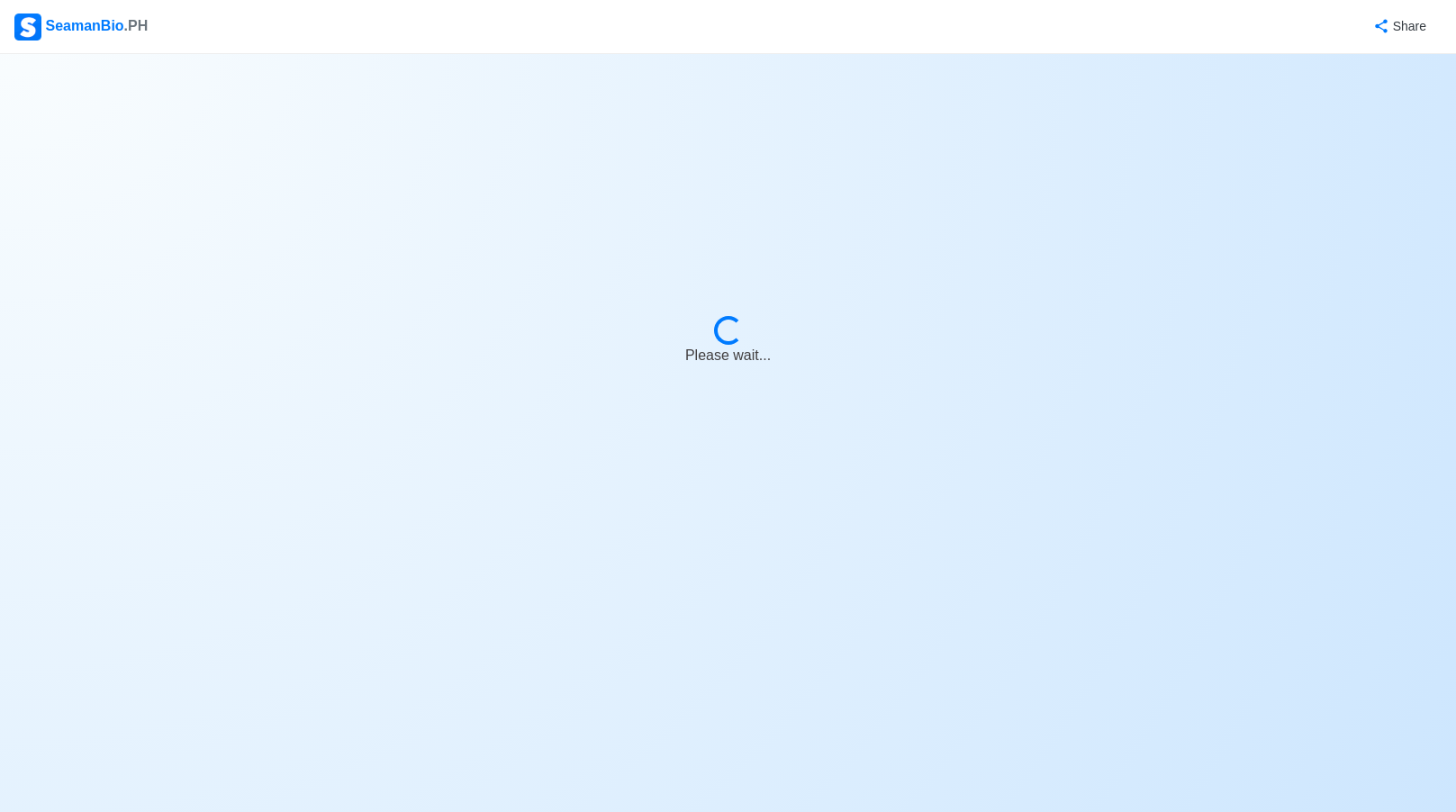
select select "Bosun"
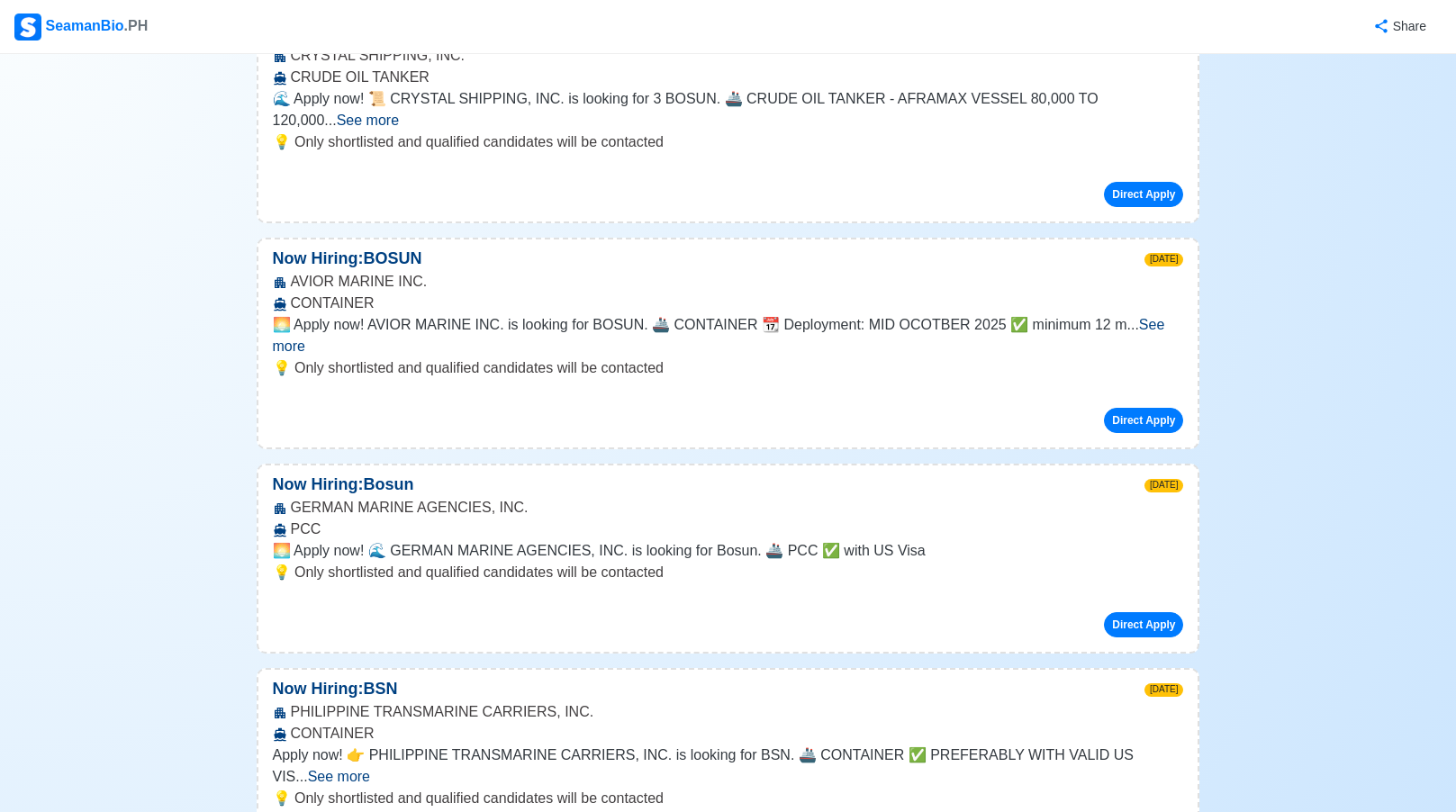
scroll to position [1080, 0]
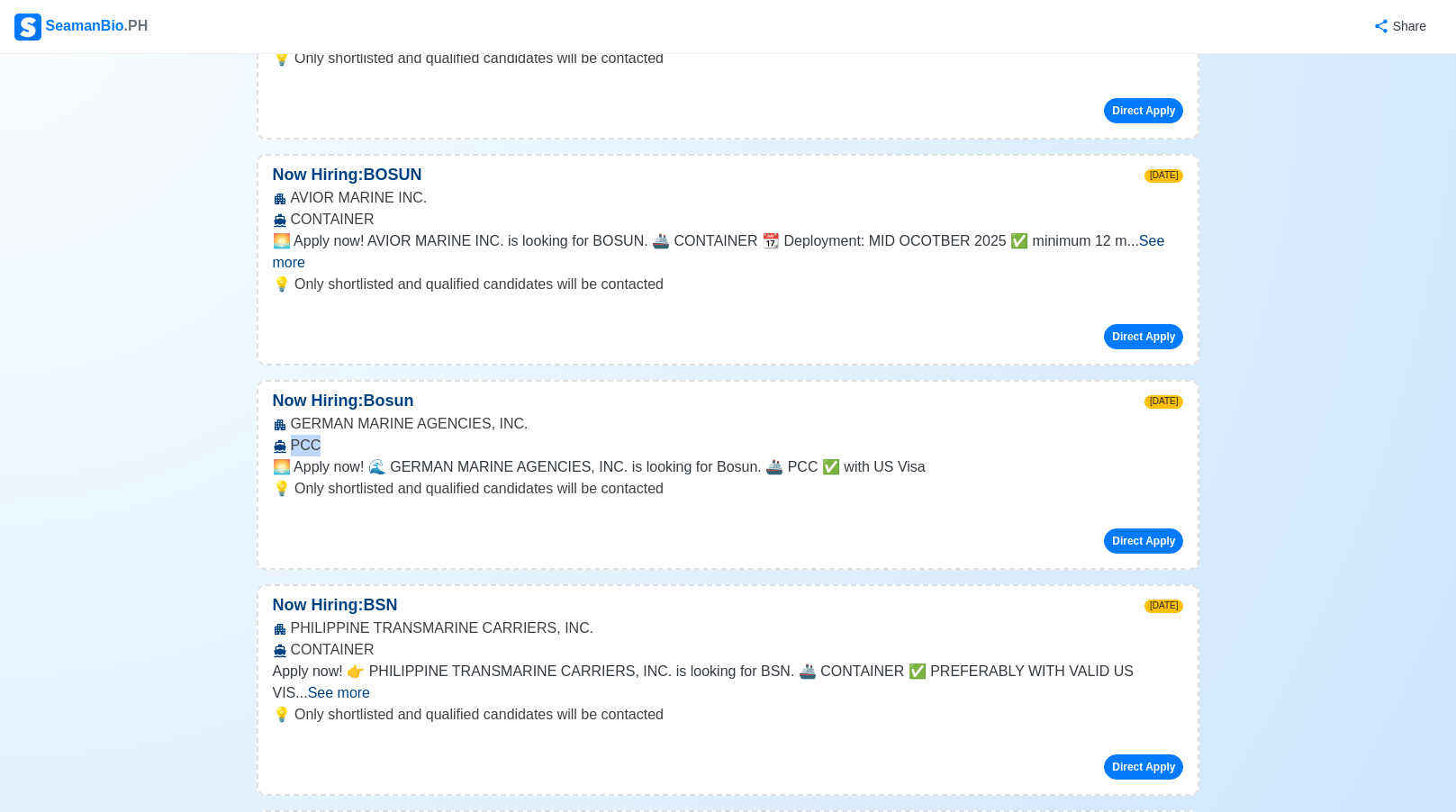
drag, startPoint x: 292, startPoint y: 364, endPoint x: 314, endPoint y: 361, distance: 22.2
click at [314, 413] on div "GERMAN MARINE AGENCIES, INC. PCC" at bounding box center [728, 434] width 940 height 43
copy div "PCC"
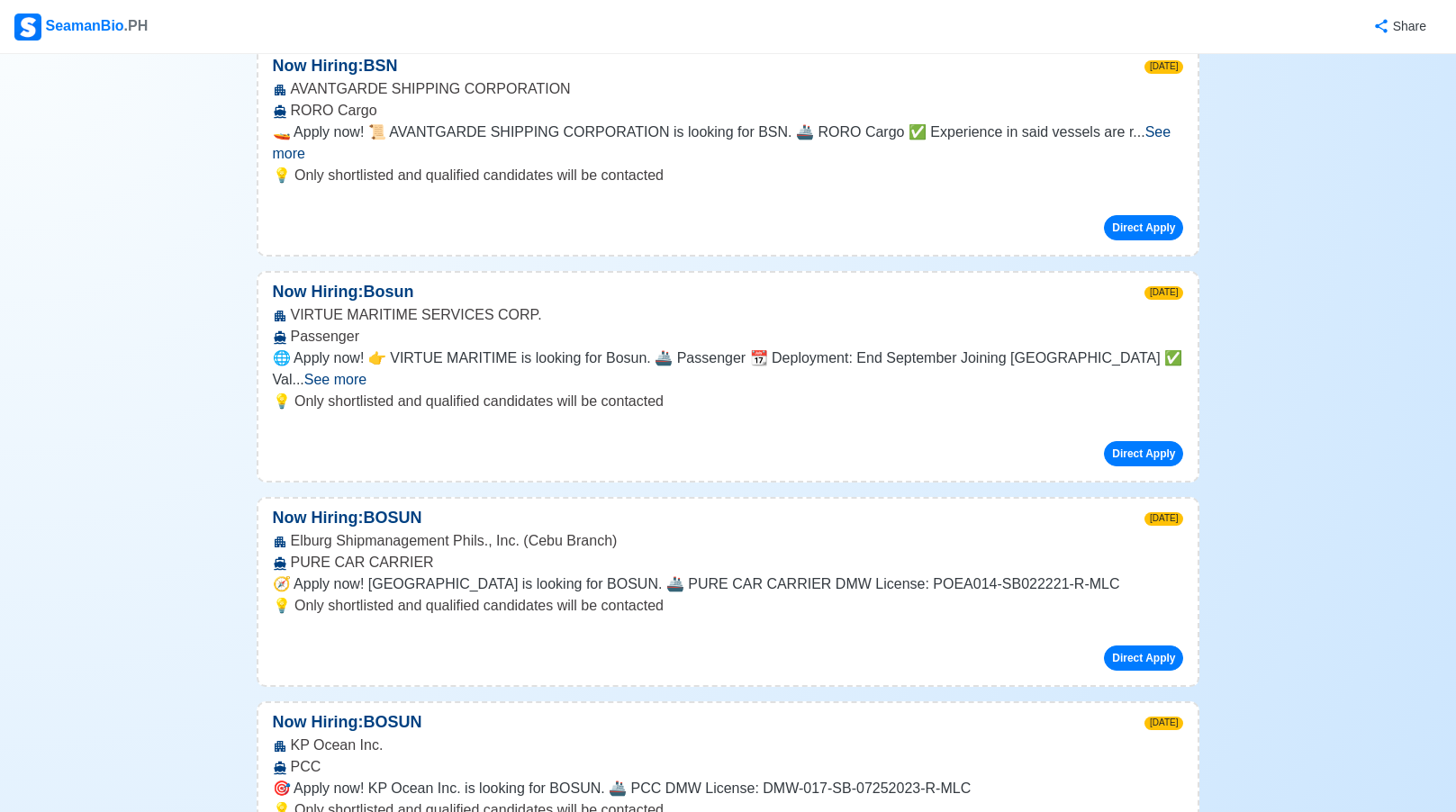
scroll to position [6362, 0]
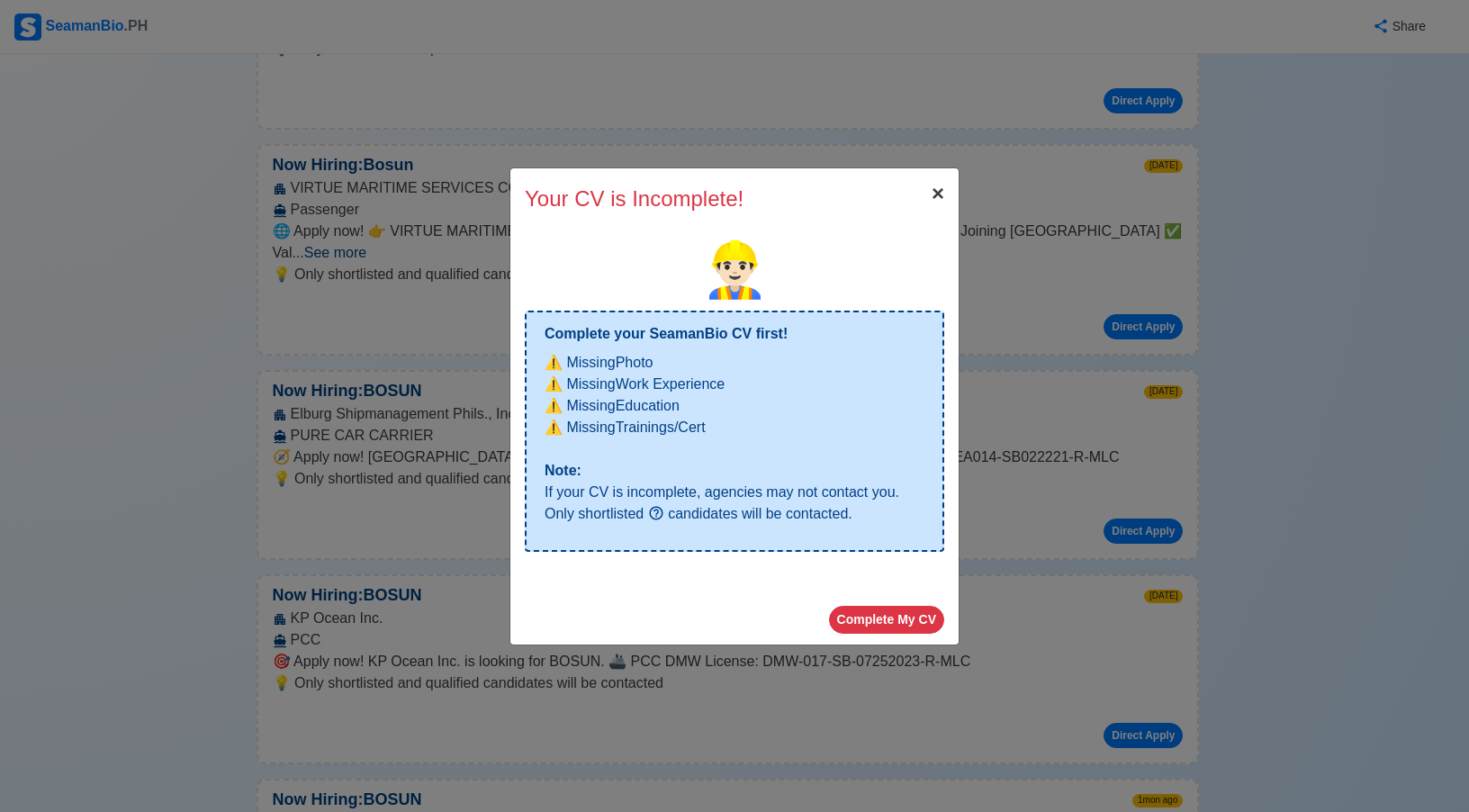
click at [934, 188] on span "×" at bounding box center [939, 193] width 13 height 24
